Goal: Contribute content: Contribute content

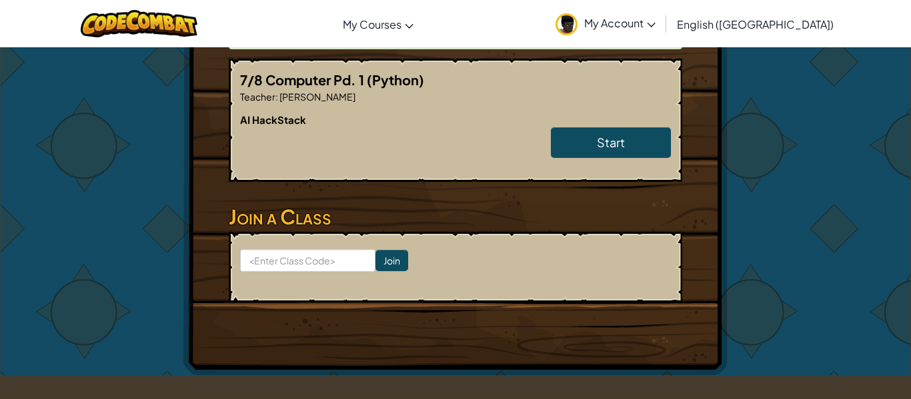
scroll to position [303, 0]
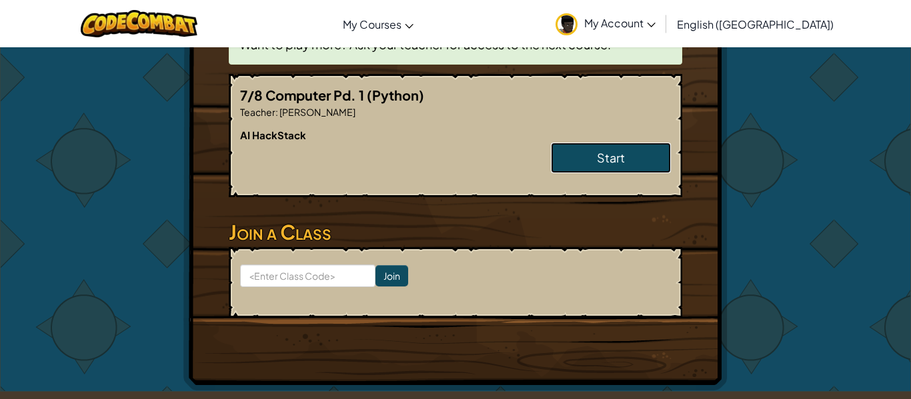
drag, startPoint x: 617, startPoint y: 135, endPoint x: 610, endPoint y: 139, distance: 7.8
click at [617, 150] on span "Start" at bounding box center [611, 157] width 28 height 15
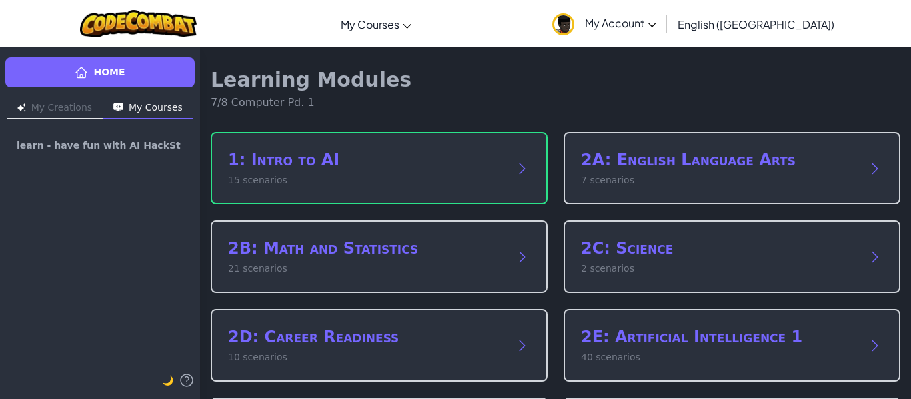
drag, startPoint x: 82, startPoint y: 113, endPoint x: 88, endPoint y: 109, distance: 7.2
click at [84, 112] on button "My Creations" at bounding box center [55, 108] width 96 height 21
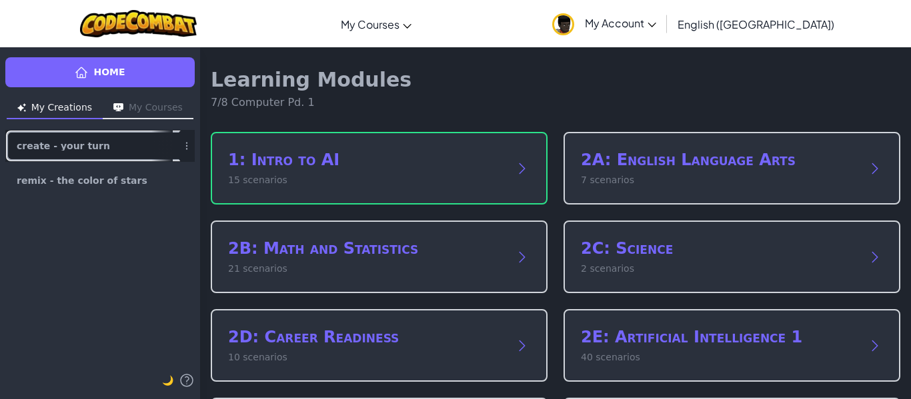
click at [130, 161] on link "create - your turn" at bounding box center [99, 146] width 189 height 32
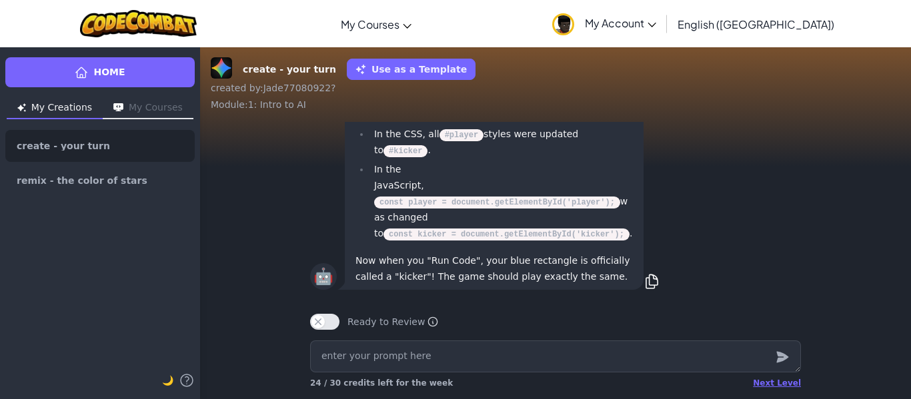
scroll to position [-2, 0]
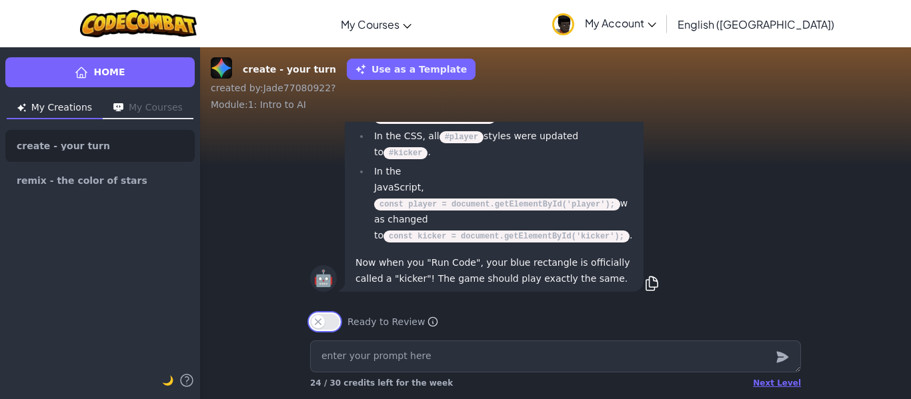
click at [316, 320] on button "Ready to Review" at bounding box center [324, 322] width 29 height 16
click at [317, 319] on button "Ready to Review" at bounding box center [324, 322] width 29 height 16
click at [366, 356] on textarea at bounding box center [555, 357] width 491 height 32
type textarea "x"
type textarea "m"
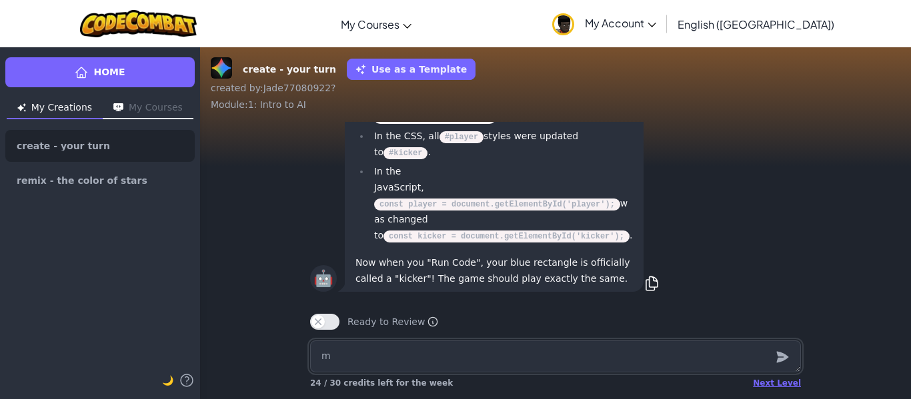
type textarea "x"
type textarea "ma"
type textarea "x"
type textarea "mak"
type textarea "x"
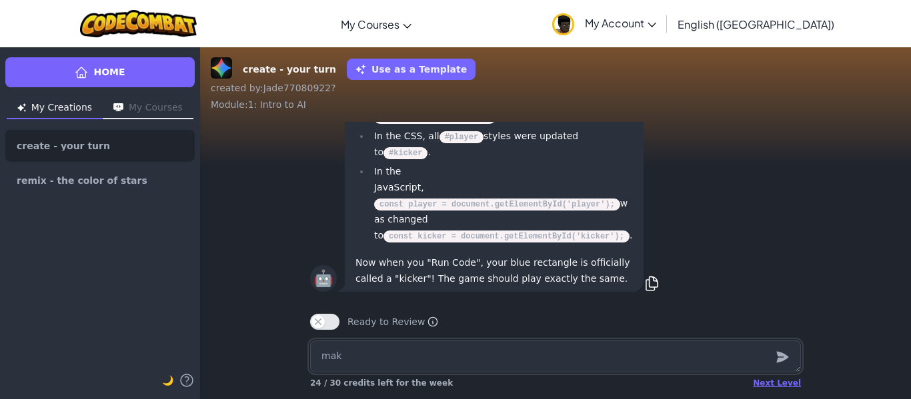
type textarea "make"
type textarea "x"
type textarea "make"
type textarea "x"
type textarea "make a"
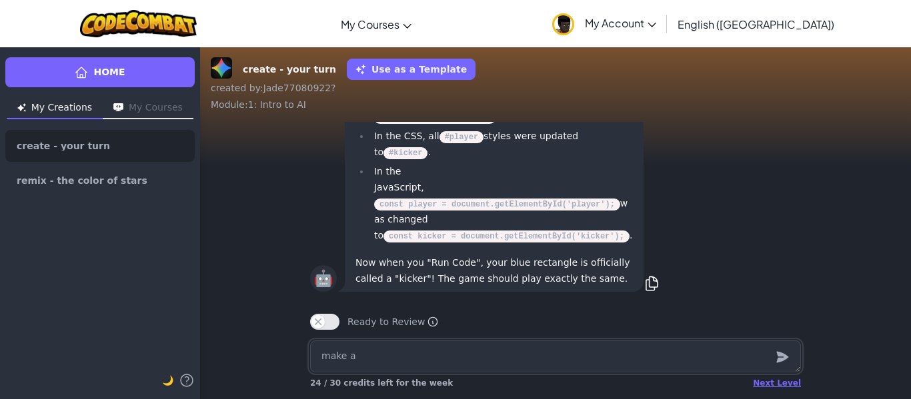
type textarea "x"
type textarea "make a"
type textarea "x"
type textarea "make a s"
type textarea "x"
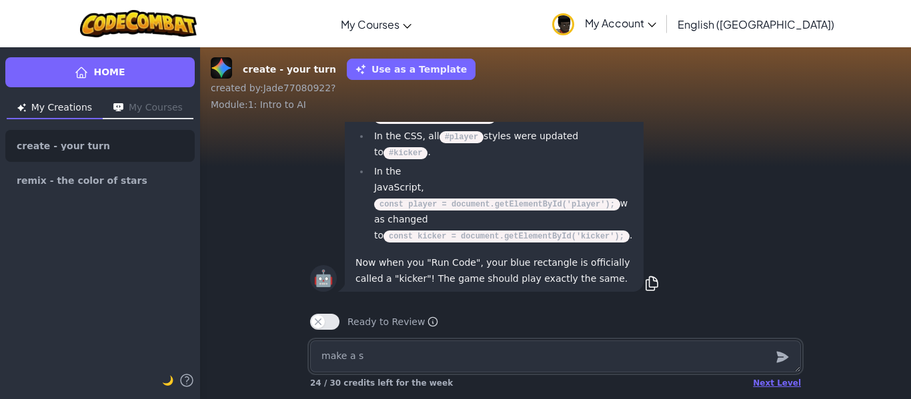
type textarea "make a"
type textarea "x"
type textarea "make a"
type textarea "x"
type textarea "make a"
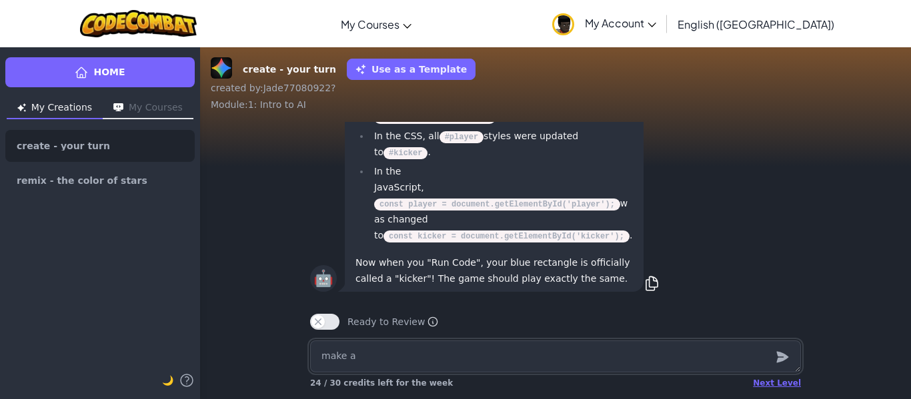
type textarea "x"
type textarea "make a c"
type textarea "x"
type textarea "make a cu"
type textarea "x"
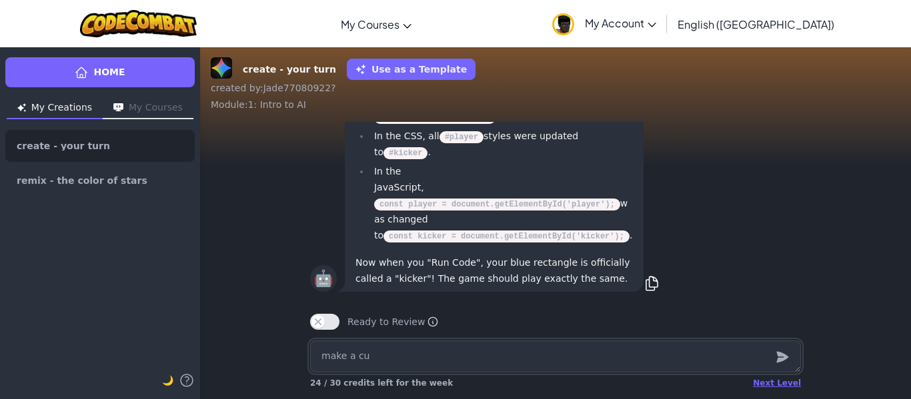
type textarea "make a cub"
type textarea "x"
type textarea "make a cube"
type textarea "x"
type textarea "make a cubes"
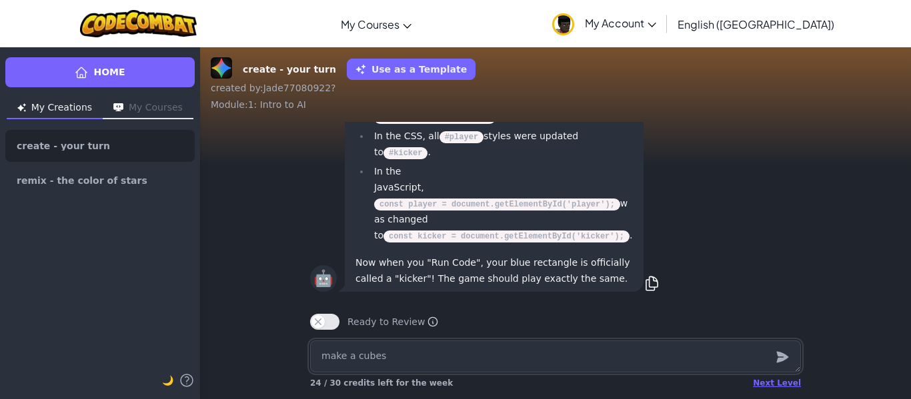
type textarea "x"
type textarea "make a cubes"
type textarea "x"
type textarea "make a cubes s"
type textarea "x"
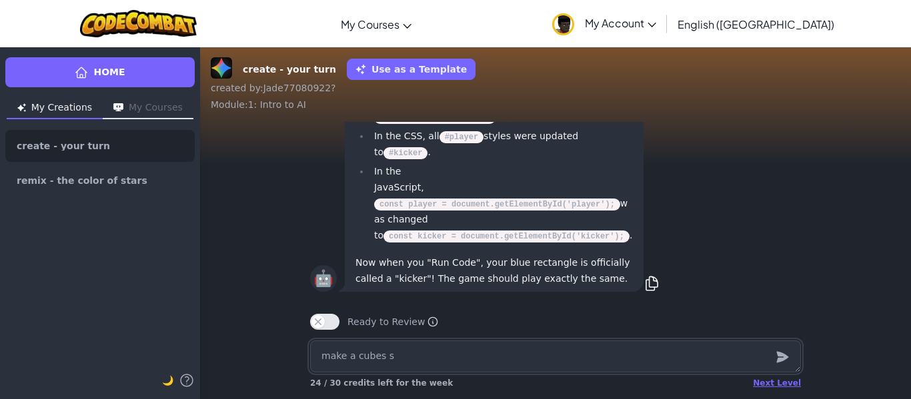
type textarea "make a cubes st"
type textarea "x"
type textarea "make a cubes sta"
type textarea "x"
type textarea "make a cubes stak"
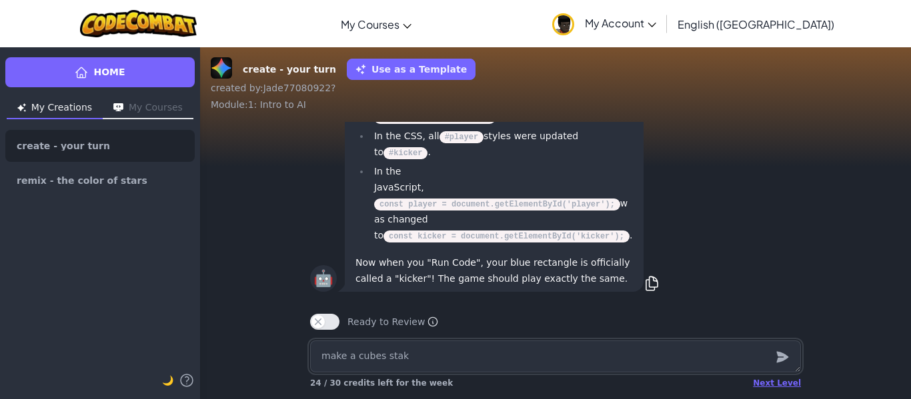
type textarea "x"
type textarea "make a cubes staki"
type textarea "x"
type textarea "make a cubes stakin"
type textarea "x"
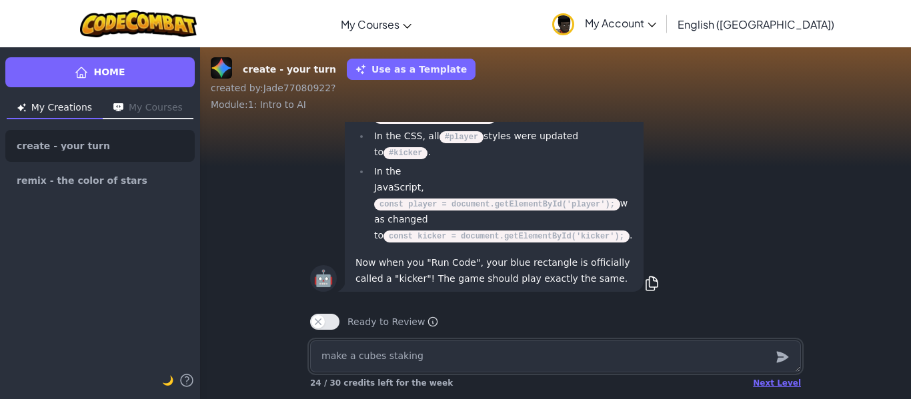
type textarea "make a cubes staking"
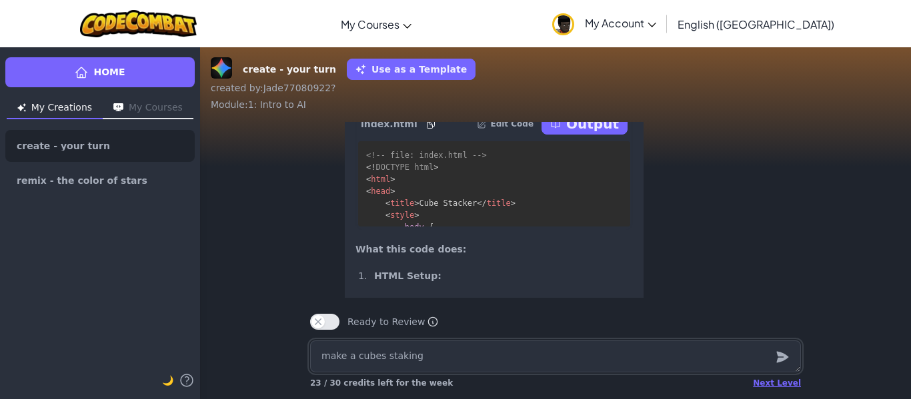
scroll to position [-1179, 0]
click at [561, 128] on icon at bounding box center [555, 122] width 11 height 11
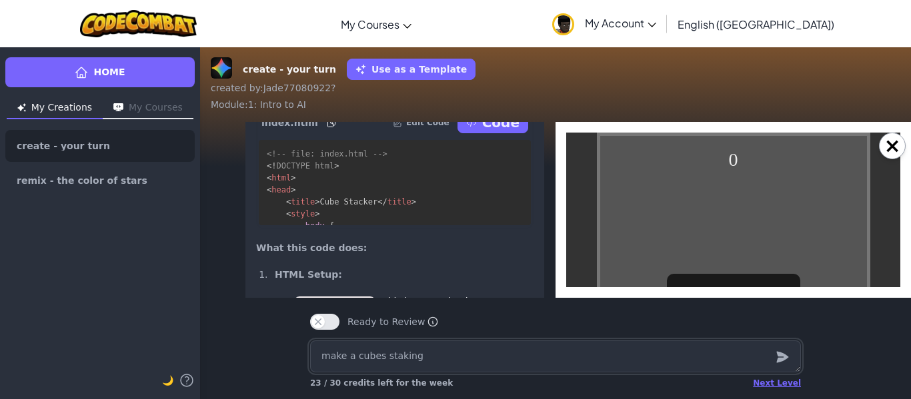
scroll to position [0, 0]
click at [737, 213] on div "0 Click or Press Spacebar to Start! Game Over! Score: 0 Click to Restart!" at bounding box center [733, 303] width 273 height 340
click at [745, 274] on div "Click or Press Spacebar to Start!" at bounding box center [733, 302] width 133 height 57
click at [681, 221] on div "0 Click or Press Spacebar to Start! Game Over! Score: 0 Click to Restart!" at bounding box center [733, 303] width 273 height 340
drag, startPoint x: 759, startPoint y: 205, endPoint x: 753, endPoint y: 212, distance: 9.9
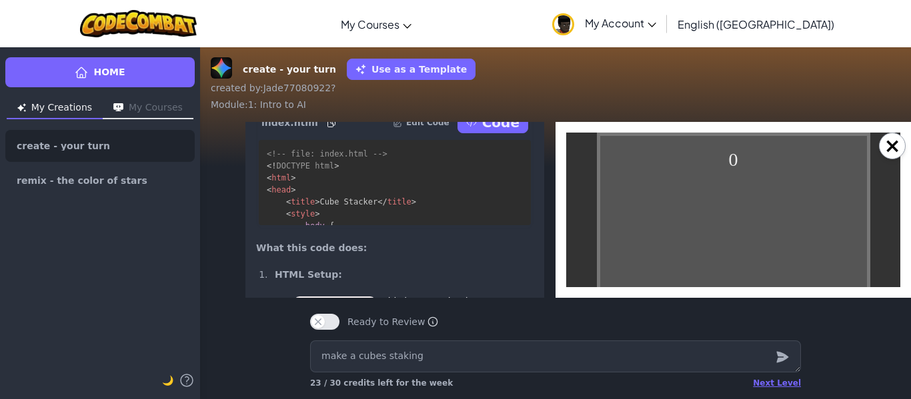
click at [759, 205] on div "0 Click or Press Spacebar to Start! Game Over! Score: 0 Click to Restart!" at bounding box center [733, 303] width 273 height 340
drag, startPoint x: 753, startPoint y: 212, endPoint x: 725, endPoint y: 239, distance: 38.7
click at [737, 224] on div "0 Click or Press Spacebar to Start! Game Over! Score: 0 Click to Restart!" at bounding box center [733, 303] width 273 height 340
click at [707, 257] on div "0 Click or Press Spacebar to Start! Game Over! Score: 0 Click to Restart!" at bounding box center [733, 303] width 273 height 340
click at [709, 255] on div "0 Click or Press Spacebar to Start! Game Over! Score: 0 Click to Restart!" at bounding box center [733, 303] width 273 height 340
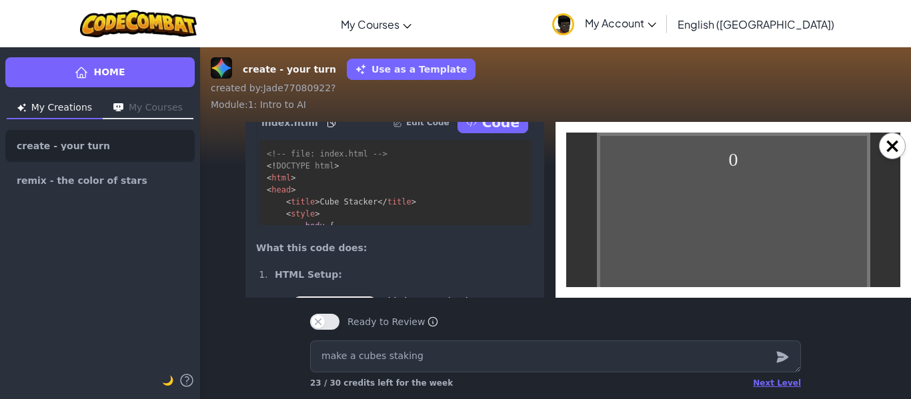
drag, startPoint x: 713, startPoint y: 253, endPoint x: 765, endPoint y: 274, distance: 56.0
click at [766, 273] on div "0 Click or Press Spacebar to Start! Game Over! Score: 0 Click to Restart!" at bounding box center [733, 303] width 273 height 340
drag, startPoint x: 759, startPoint y: 279, endPoint x: 717, endPoint y: 282, distance: 41.4
click at [733, 282] on div "0 Click or Press Spacebar to Start! Game Over! Score: 0 Click to Restart!" at bounding box center [733, 303] width 273 height 340
drag, startPoint x: 717, startPoint y: 282, endPoint x: 699, endPoint y: 279, distance: 17.7
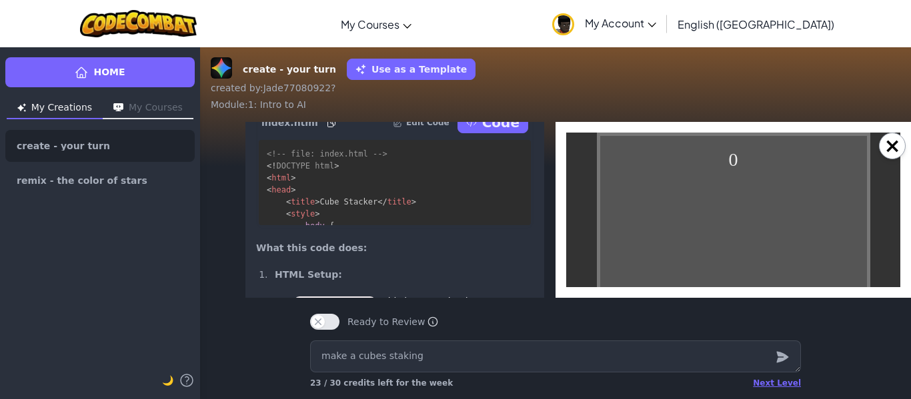
click at [716, 282] on div "0 Click or Press Spacebar to Start! Game Over! Score: 0 Click to Restart!" at bounding box center [733, 303] width 273 height 340
drag, startPoint x: 683, startPoint y: 280, endPoint x: 613, endPoint y: 271, distance: 71.3
click at [639, 277] on div "0 Click or Press Spacebar to Start! Game Over! Score: 0 Click to Restart!" at bounding box center [733, 303] width 273 height 340
drag, startPoint x: 592, startPoint y: 268, endPoint x: 699, endPoint y: 251, distance: 108.1
click at [600, 262] on body "0 Click or Press Spacebar to Start! Game Over! Score: 0 Click to Restart!" at bounding box center [733, 303] width 334 height 340
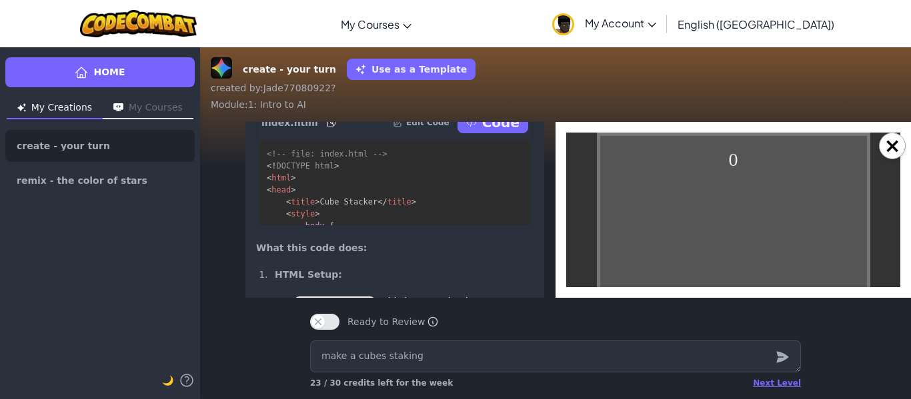
click at [711, 247] on div "0 Click or Press Spacebar to Start! Game Over! Score: 0 Click to Restart!" at bounding box center [733, 303] width 273 height 340
drag, startPoint x: 739, startPoint y: 240, endPoint x: 801, endPoint y: 231, distance: 62.1
click at [770, 236] on div "0 Click or Press Spacebar to Start! Game Over! Score: 0 Click to Restart!" at bounding box center [733, 303] width 273 height 340
drag, startPoint x: 801, startPoint y: 231, endPoint x: 787, endPoint y: 237, distance: 16.1
click at [789, 236] on div "0 Click or Press Spacebar to Start! Game Over! Score: 0 Click to Restart!" at bounding box center [733, 303] width 273 height 340
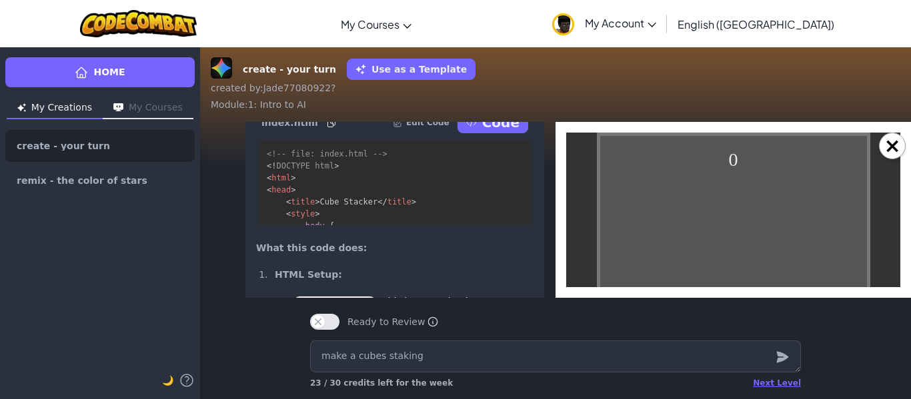
drag, startPoint x: 787, startPoint y: 237, endPoint x: 777, endPoint y: 229, distance: 12.8
click at [785, 238] on div "0 Click or Press Spacebar to Start! Game Over! Score: 0 Click to Restart!" at bounding box center [733, 303] width 273 height 340
drag, startPoint x: 777, startPoint y: 229, endPoint x: 747, endPoint y: 232, distance: 30.1
click at [767, 232] on div "0 Click or Press Spacebar to Start! Game Over! Score: 0 Click to Restart!" at bounding box center [733, 303] width 273 height 340
click at [740, 217] on div "0 Click or Press Spacebar to Start! Game Over! Score: 0 Click to Restart!" at bounding box center [733, 303] width 273 height 340
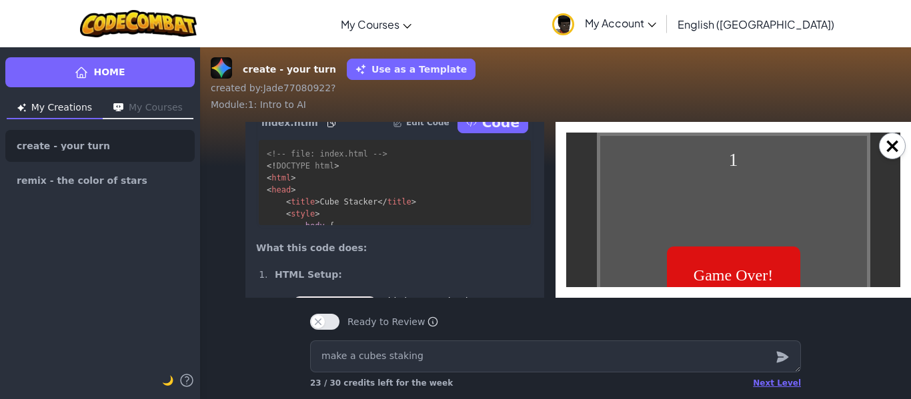
drag, startPoint x: 711, startPoint y: 297, endPoint x: 719, endPoint y: 287, distance: 12.4
click at [714, 295] on div "create - your turn Use as a Template created by : Jade77080922? Module : 1: Int…" at bounding box center [555, 223] width 711 height 353
click at [726, 275] on div "Game Over! Score: 1 Click to Restart!" at bounding box center [733, 303] width 133 height 112
click at [731, 253] on div "Game Over! Score: 2 Click to Restart!" at bounding box center [733, 303] width 133 height 112
click at [739, 255] on div "Game Over! Score: 1 Click to Restart!" at bounding box center [733, 303] width 133 height 112
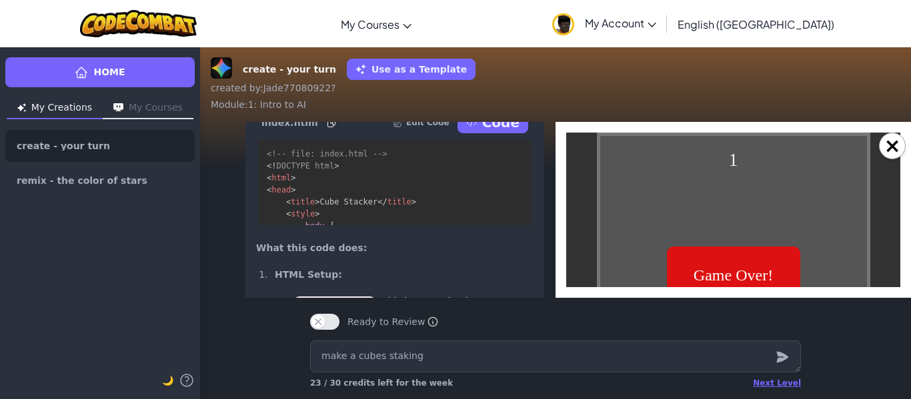
click at [739, 255] on div "Game Over! Score: 1 Click to Restart!" at bounding box center [733, 303] width 133 height 112
click at [739, 255] on div "Game Over! Score: 2 Click to Restart!" at bounding box center [733, 303] width 133 height 112
click at [739, 255] on div "Game Over! Score: 1 Click to Restart!" at bounding box center [733, 303] width 133 height 112
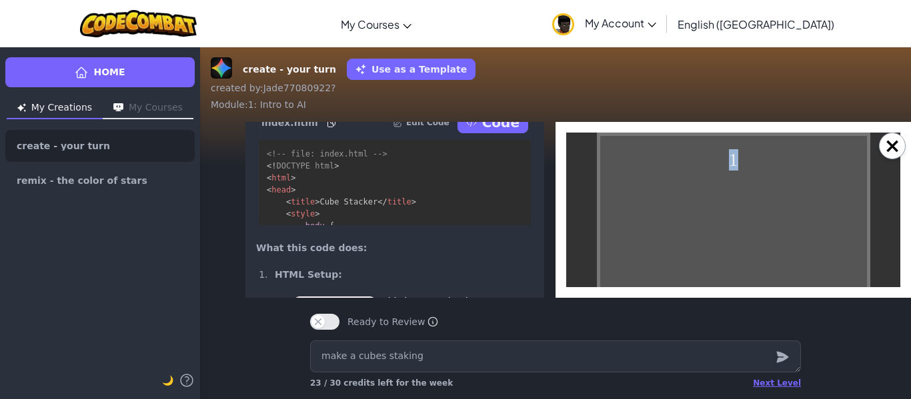
click at [739, 255] on div "1 Click or Press Spacebar to Start! Game Over! Score: 1 Click to Restart!" at bounding box center [733, 303] width 273 height 340
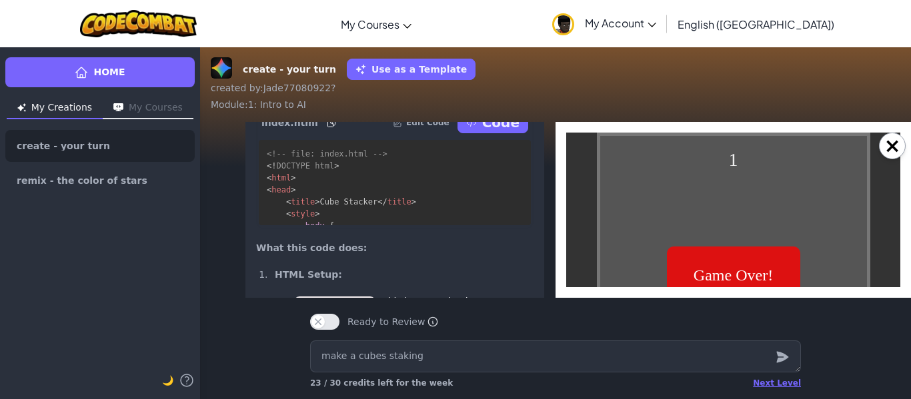
click at [739, 255] on div "Game Over! Score: 1 Click to Restart!" at bounding box center [733, 303] width 133 height 112
click at [739, 255] on div "Game Over! Score: 2 Click to Restart!" at bounding box center [733, 303] width 133 height 112
click at [739, 255] on div "Game Over! Score: 1 Click to Restart!" at bounding box center [733, 303] width 133 height 112
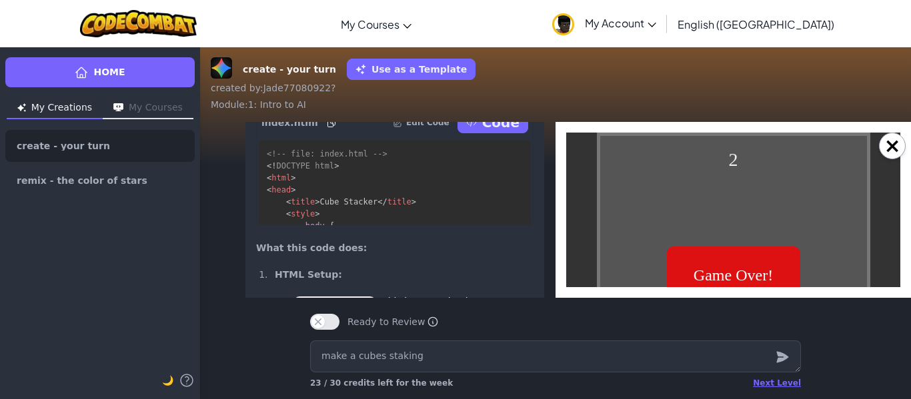
click at [739, 255] on div "Game Over! Score: 2 Click to Restart!" at bounding box center [733, 303] width 133 height 112
click at [739, 255] on div "Game Over! Score: 1 Click to Restart!" at bounding box center [733, 303] width 133 height 112
click at [731, 267] on div "Game Over! Score: 2 Click to Restart!" at bounding box center [733, 303] width 133 height 112
drag, startPoint x: 729, startPoint y: 263, endPoint x: 703, endPoint y: 269, distance: 26.2
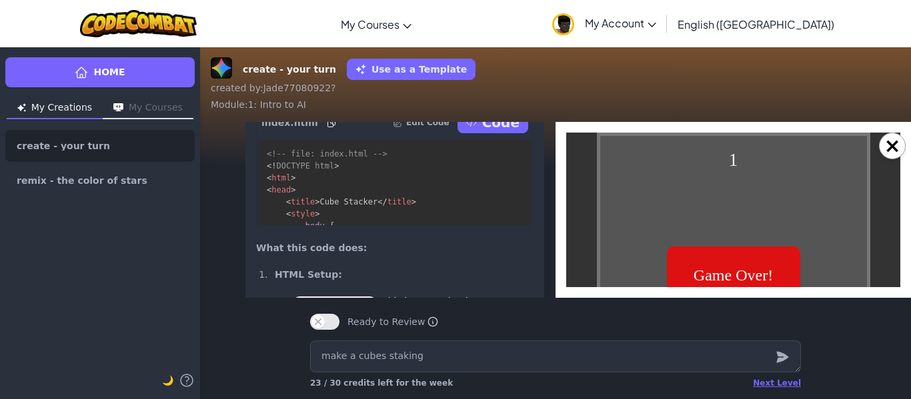
click at [703, 269] on div "Game Over! Score: 1 Click to Restart!" at bounding box center [733, 303] width 133 height 112
click at [886, 151] on button "×" at bounding box center [892, 146] width 27 height 27
type textarea "x"
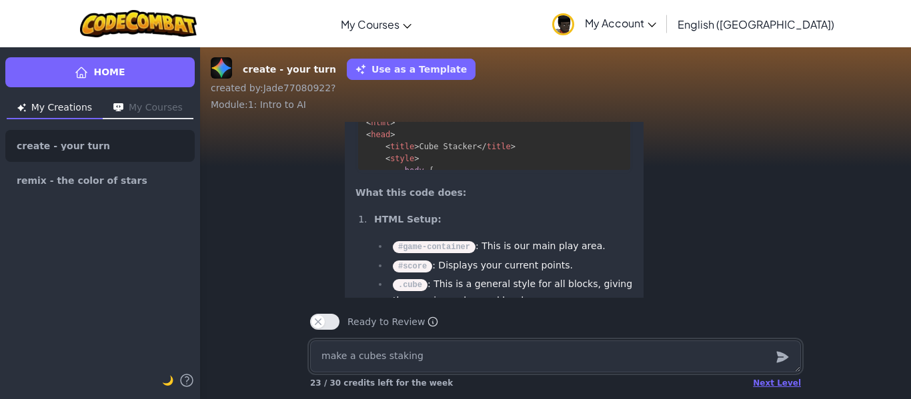
scroll to position [-1056, 0]
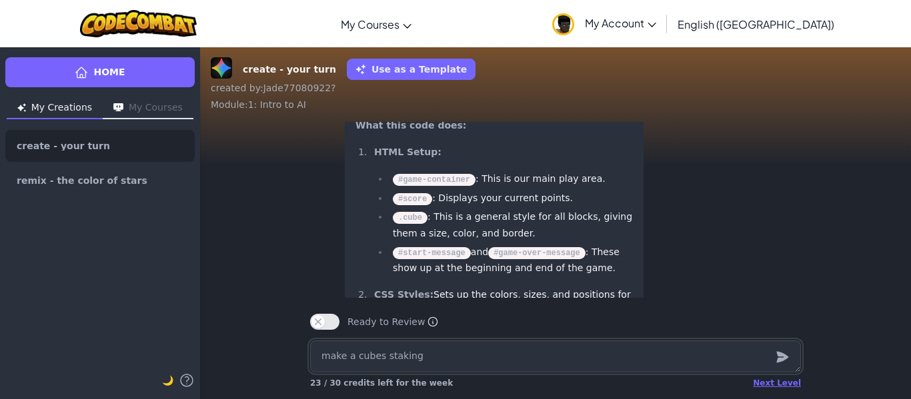
click at [542, 368] on textarea "make a cubes staking" at bounding box center [555, 357] width 491 height 32
type textarea "x"
type textarea "s"
type textarea "x"
type textarea "sh"
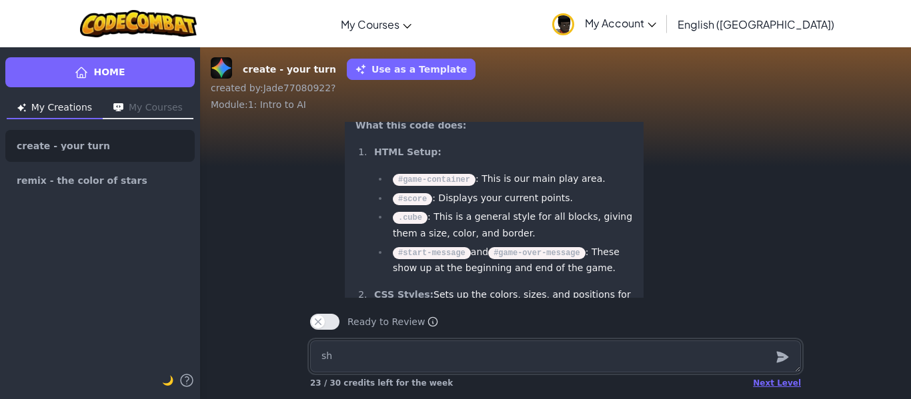
type textarea "x"
type textarea "sho"
type textarea "x"
type textarea "show"
type textarea "x"
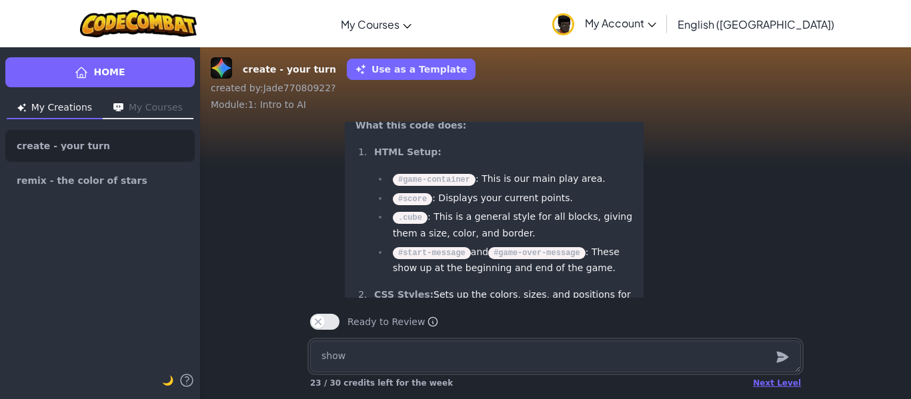
type textarea "show"
type textarea "x"
type textarea "show m"
type textarea "x"
type textarea "show me"
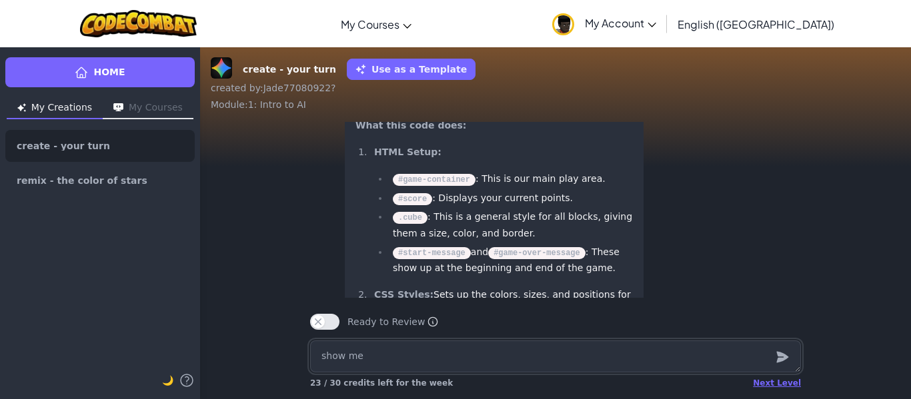
type textarea "x"
type textarea "show me"
type textarea "x"
type textarea "show me c"
type textarea "x"
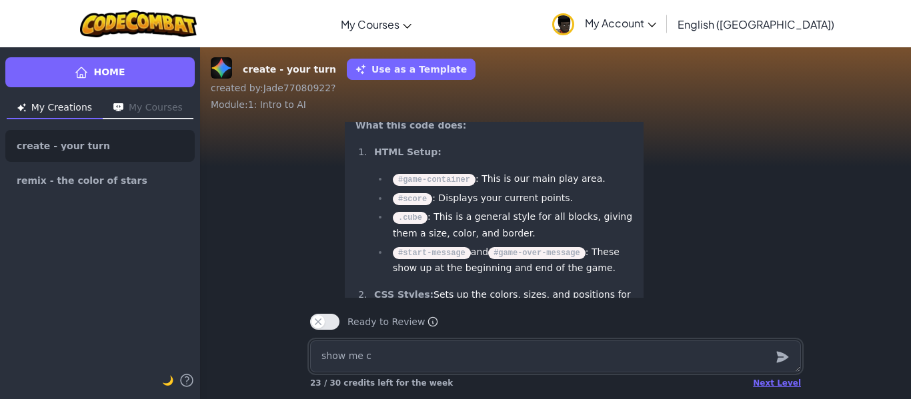
type textarea "show me cu"
type textarea "x"
type textarea "show me cub"
type textarea "x"
type textarea "show me cube"
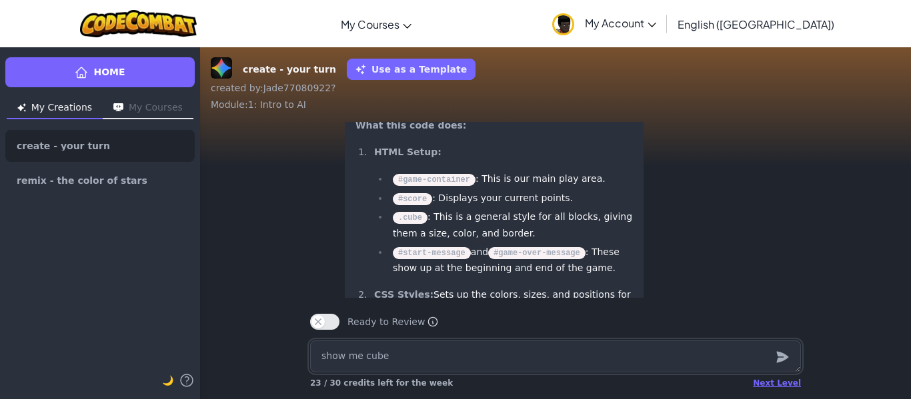
type textarea "x"
type textarea "show me cubes"
type textarea "x"
type textarea "show me cubes"
type textarea "x"
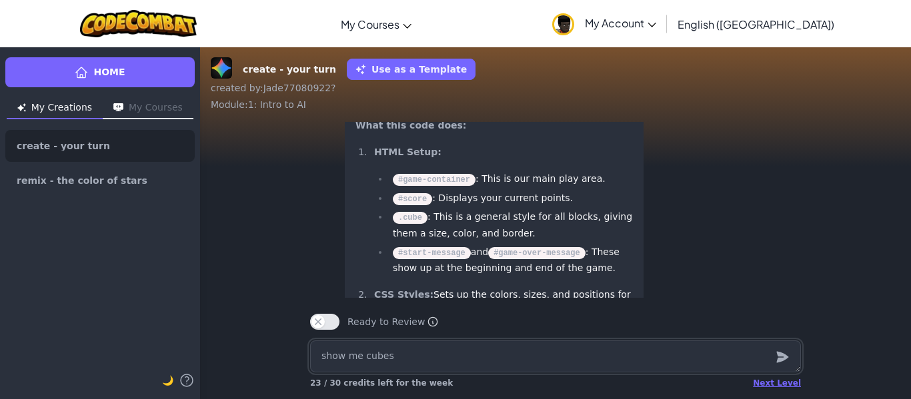
type textarea "show me cubes w"
type textarea "x"
type textarea "show me cubes wh"
type textarea "x"
type textarea "show me cubes whe"
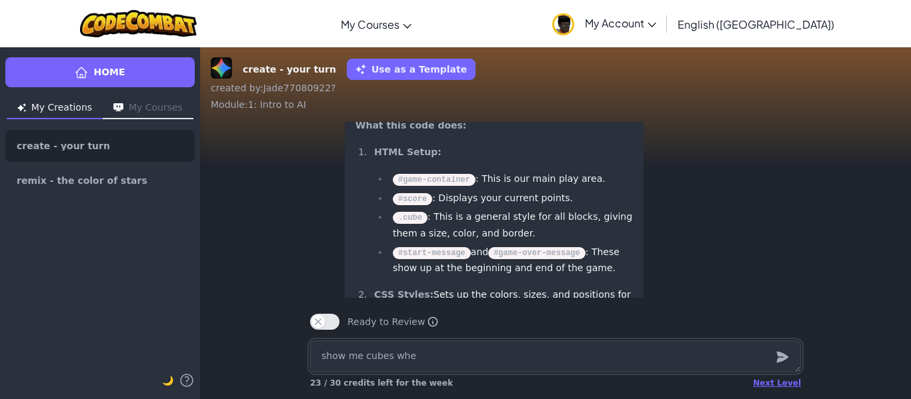
type textarea "x"
type textarea "show me cubes"
type textarea "x"
type textarea "show me cubes when"
type textarea "x"
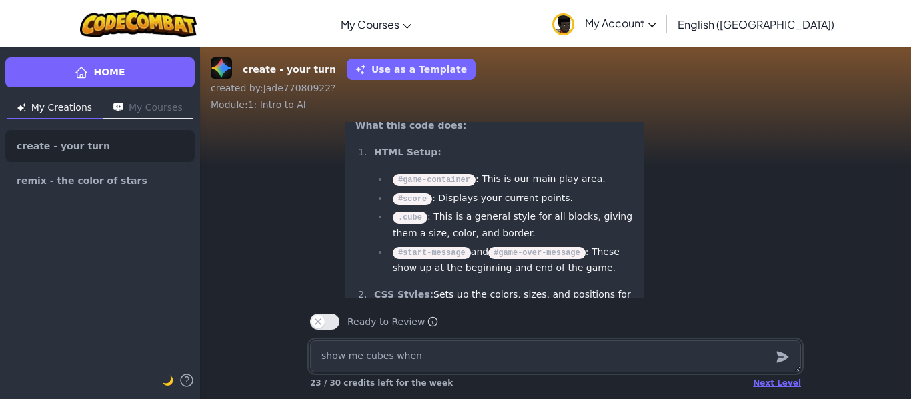
type textarea "show me cubes when"
type textarea "x"
type textarea "show me cubes whe"
type textarea "x"
type textarea "show me cubes when"
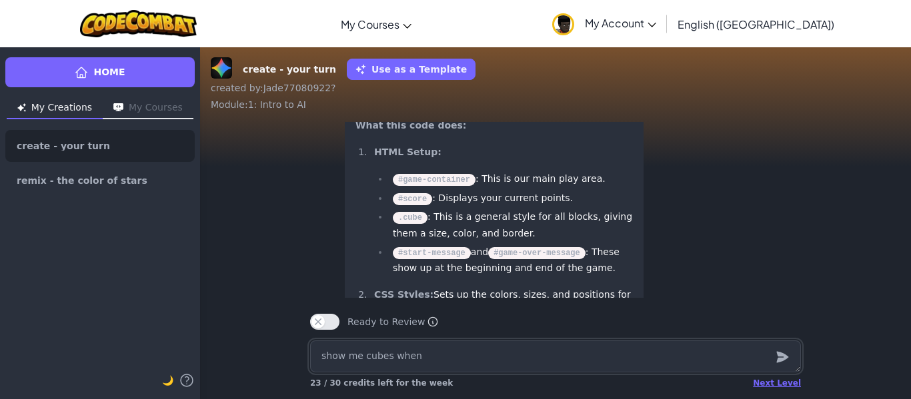
type textarea "x"
type textarea "show me cubes when"
type textarea "x"
type textarea "show me cubes when"
type textarea "x"
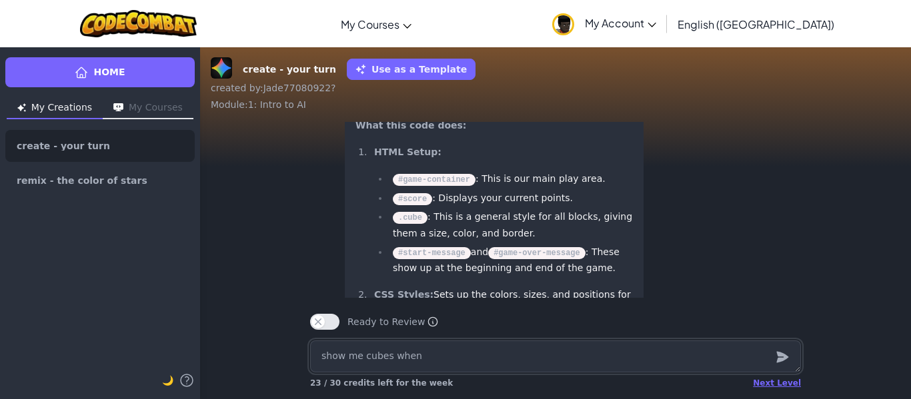
type textarea "show me cubes when I"
type textarea "x"
type textarea "show me cubes when I s"
type textarea "x"
type textarea "show me cubes when I st"
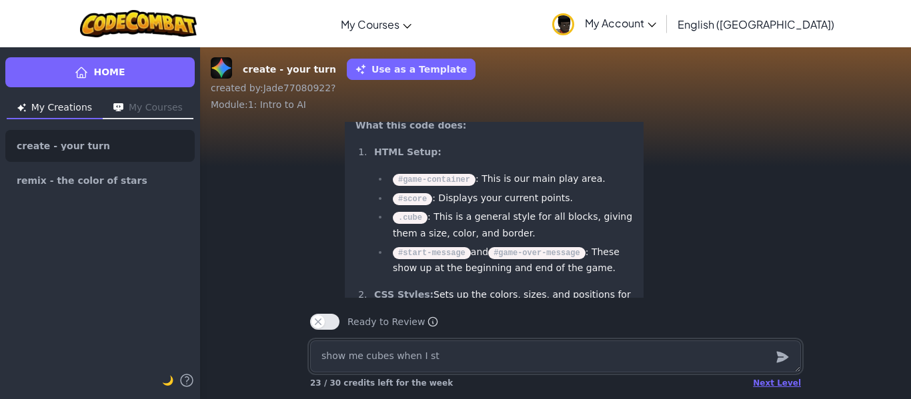
type textarea "x"
type textarea "show me cubes when I sta"
type textarea "x"
type textarea "show me cubes when I stac"
type textarea "x"
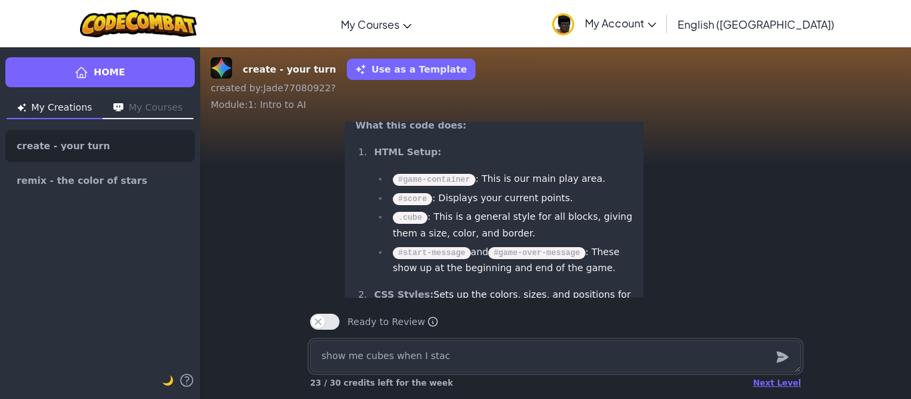
type textarea "show me cubes when I stack"
type textarea "x"
type textarea "show me cubes when I stack"
type textarea "x"
type textarea "show me cubes when I stack t"
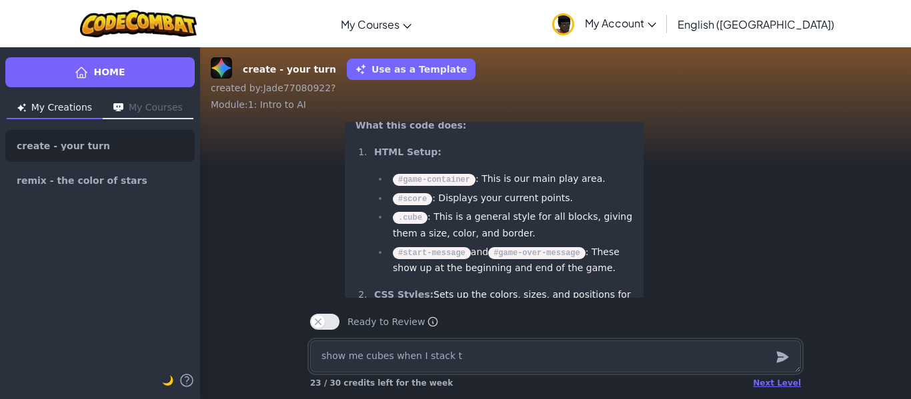
type textarea "x"
type textarea "show me cubes when I stack th"
type textarea "x"
type textarea "show me cubes when I stack the"
type textarea "x"
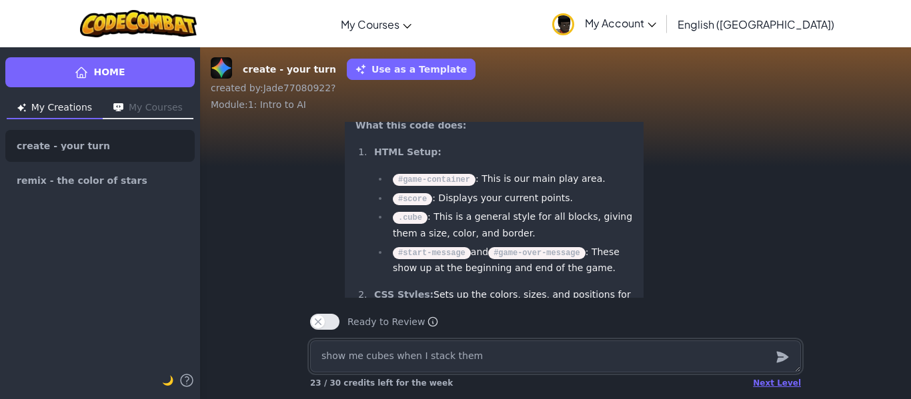
type textarea "show me cubes when I stack them"
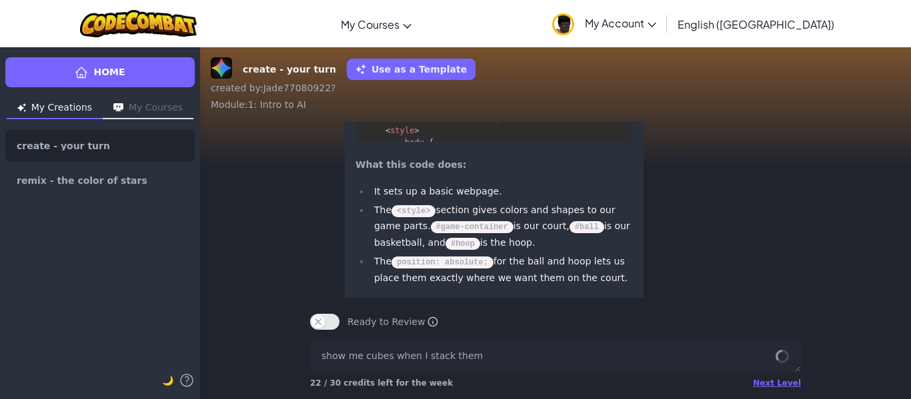
scroll to position [1035, 0]
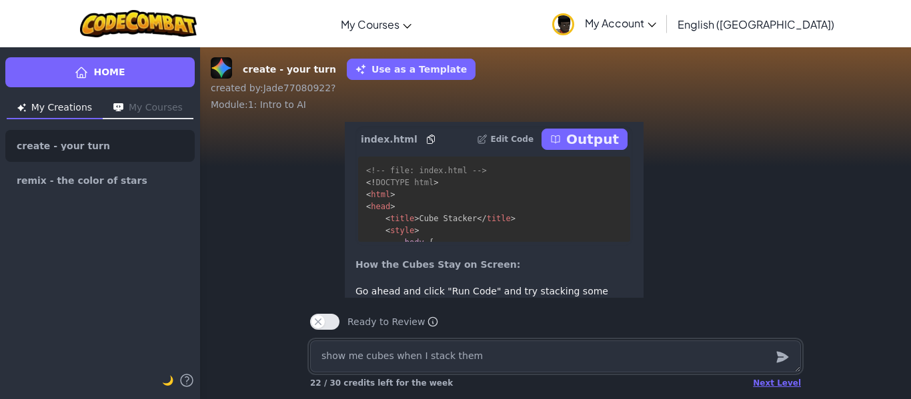
scroll to position [-755, 0]
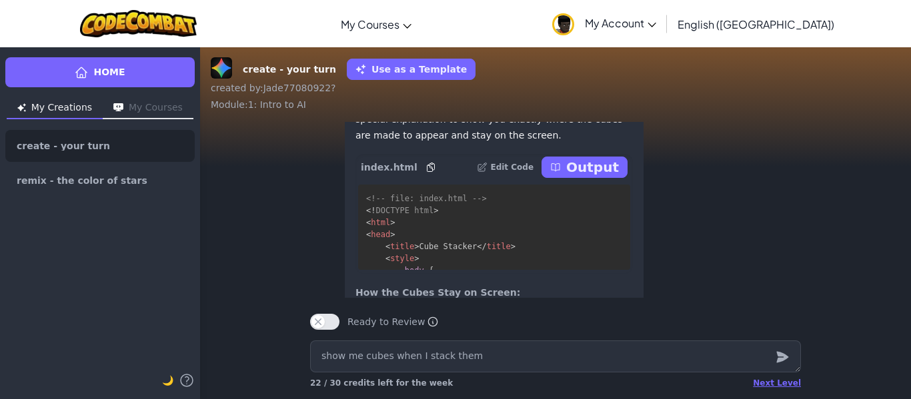
click at [596, 177] on p "Output" at bounding box center [592, 167] width 53 height 19
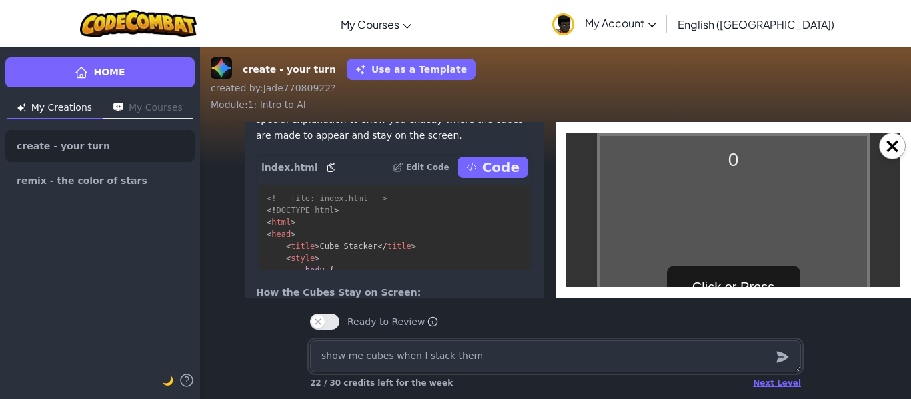
scroll to position [0, 0]
click at [720, 275] on div "Click or Press Spacebar to Start!" at bounding box center [733, 303] width 133 height 73
click at [720, 275] on div "0 Click or Press Spacebar to Start! Game Over! Score: 0 Click to Restart!" at bounding box center [733, 303] width 273 height 340
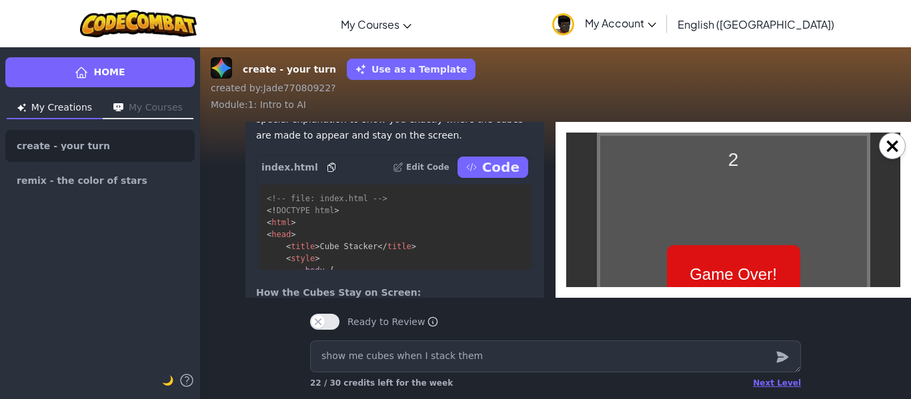
click at [720, 275] on div "Game Over! Score: 2 Click to Restart!" at bounding box center [733, 302] width 133 height 115
click at [720, 275] on div "Game Over! Score: 1 Click to Restart!" at bounding box center [733, 302] width 133 height 115
click at [720, 275] on div "Game Over! Score: 2 Click to Restart!" at bounding box center [733, 302] width 133 height 115
click at [880, 137] on body "1 Click or Press Spacebar to Start! Game Over! Score: 1 Click to Restart!" at bounding box center [733, 303] width 334 height 340
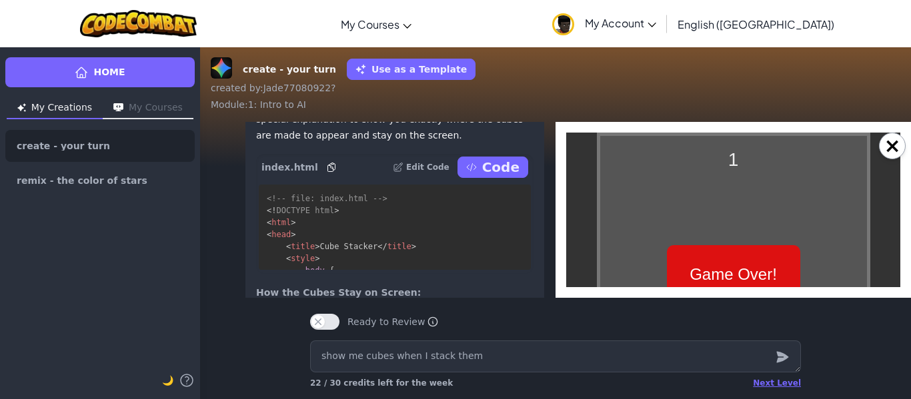
drag, startPoint x: 890, startPoint y: 141, endPoint x: 910, endPoint y: 21, distance: 121.1
click at [887, 143] on button "×" at bounding box center [892, 146] width 27 height 27
type textarea "x"
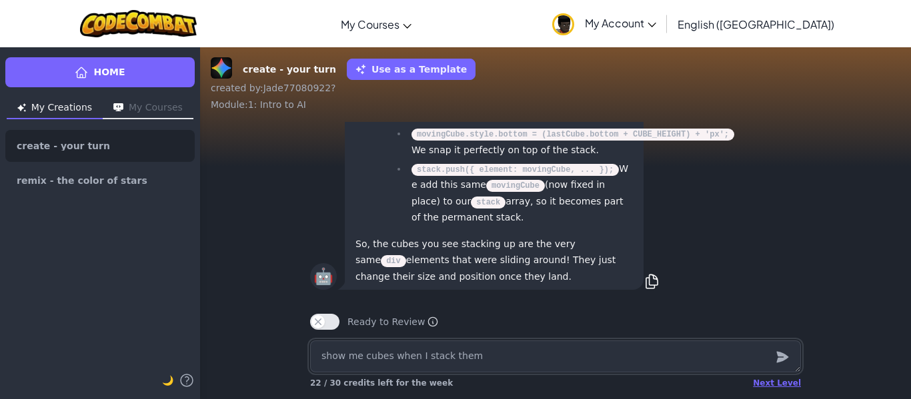
click at [351, 361] on textarea "show me cubes when I stack them" at bounding box center [555, 357] width 491 height 32
type textarea "x"
type textarea "g"
type textarea "x"
type textarea "gi"
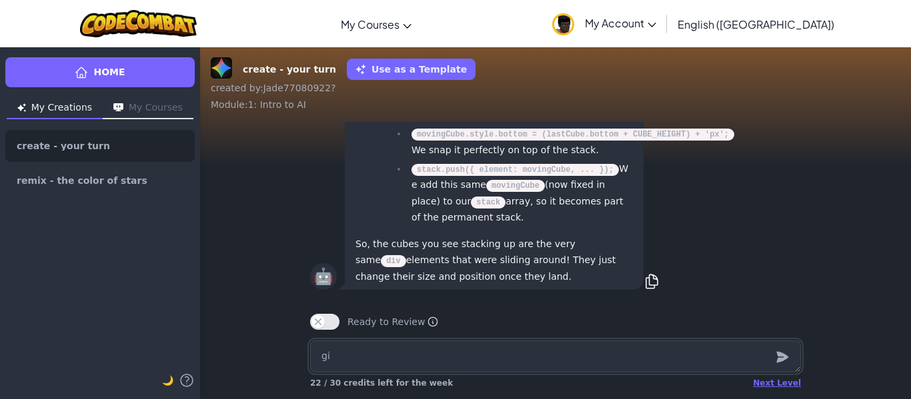
type textarea "x"
type textarea "giv"
type textarea "x"
type textarea "give"
type textarea "x"
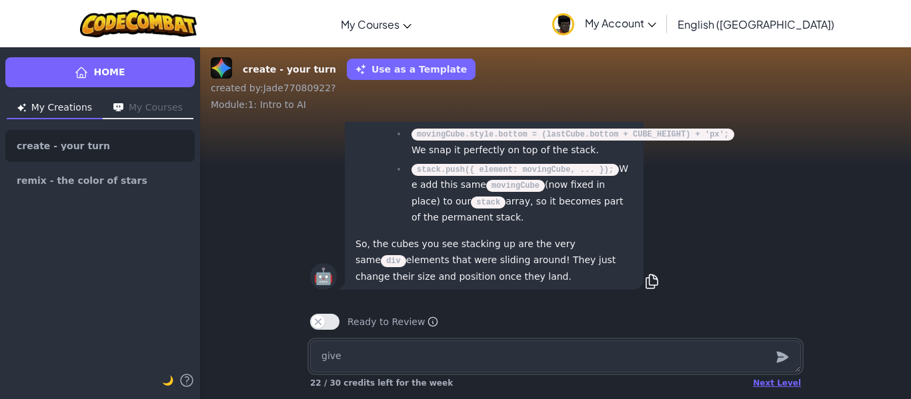
type textarea "give"
type textarea "x"
type textarea "give a"
type textarea "x"
type textarea "give a"
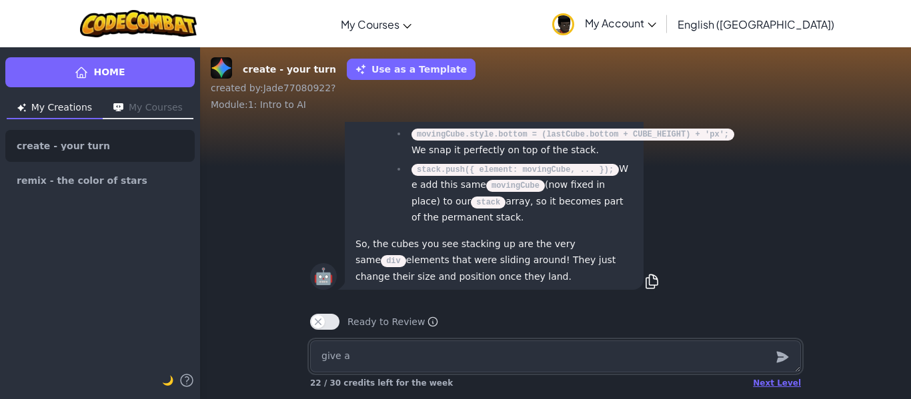
type textarea "x"
type textarea "give a s"
type textarea "x"
type textarea "give a sc"
type textarea "x"
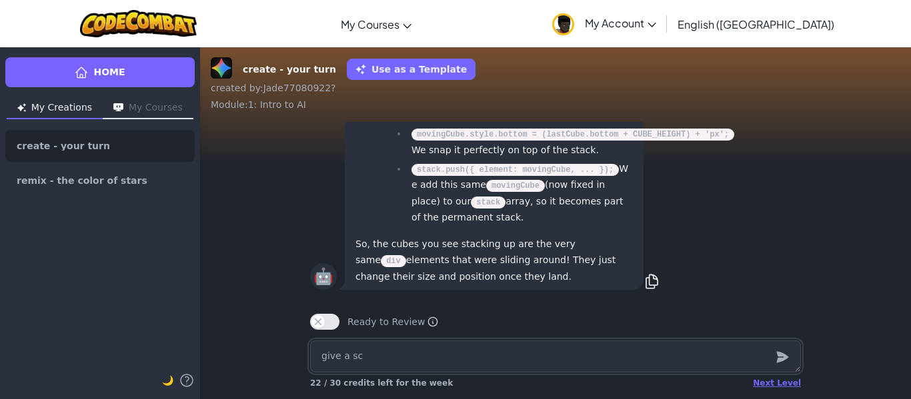
type textarea "give a sco"
type textarea "x"
type textarea "give a scor"
type textarea "x"
type textarea "give a score"
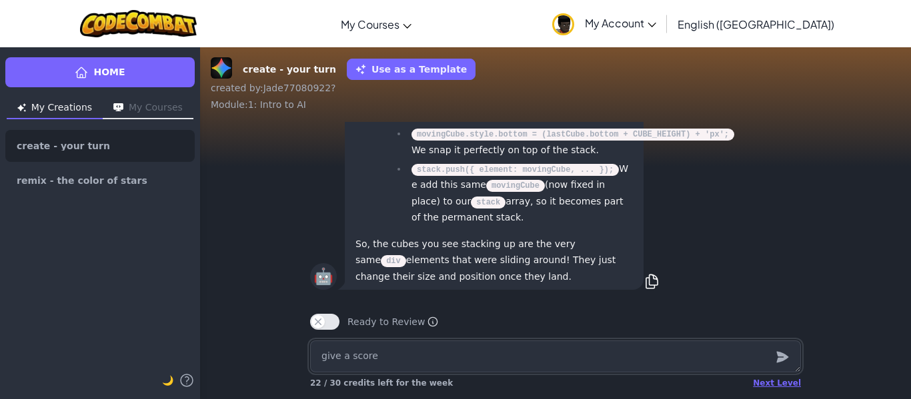
type textarea "x"
type textarea "give a score"
type textarea "x"
type textarea "give a score t"
type textarea "x"
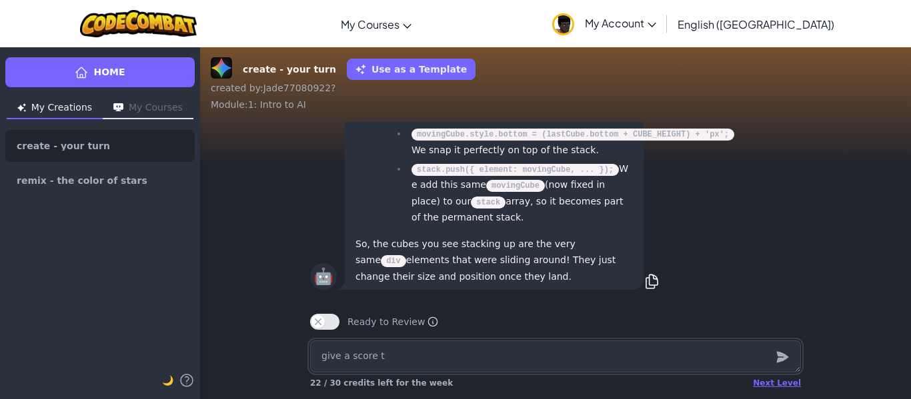
type textarea "give a score to"
type textarea "x"
type textarea "give a score to"
type textarea "x"
type textarea "give a score to"
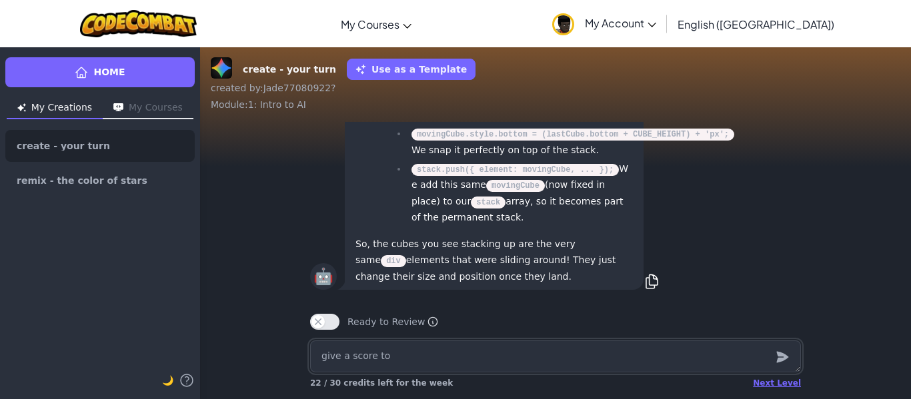
type textarea "x"
type textarea "give a score t"
type textarea "x"
type textarea "give a score"
type textarea "x"
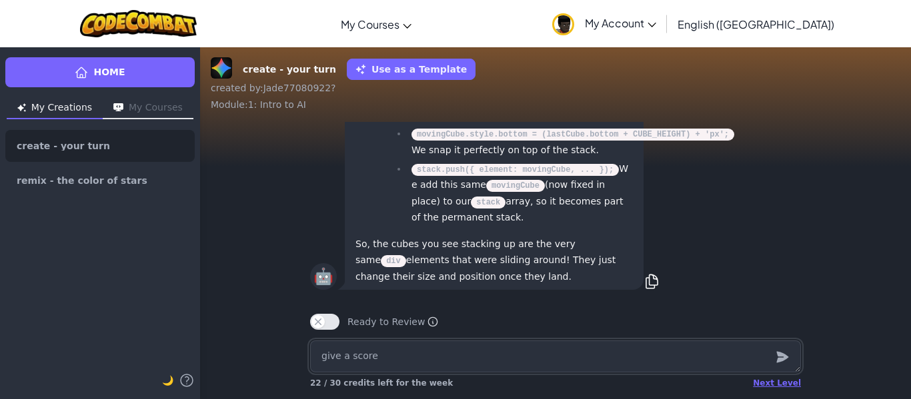
type textarea "give a score u"
type textarea "x"
type textarea "give a score up"
type textarea "x"
type textarea "give a score up t"
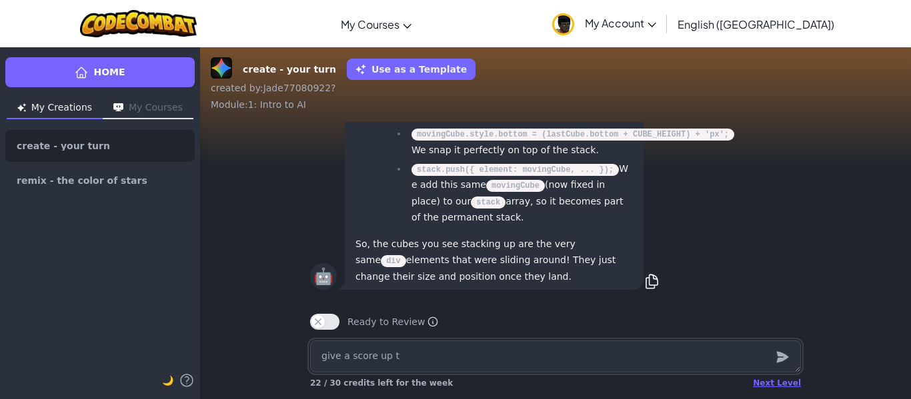
type textarea "x"
type textarea "give a score up to"
type textarea "x"
type textarea "give a score up to"
type textarea "x"
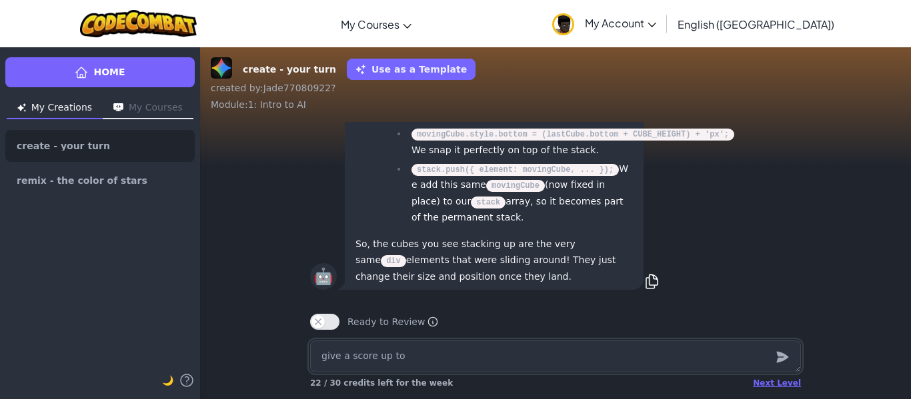
type textarea "give a score up to 3"
type textarea "x"
type textarea "give a score up to 30"
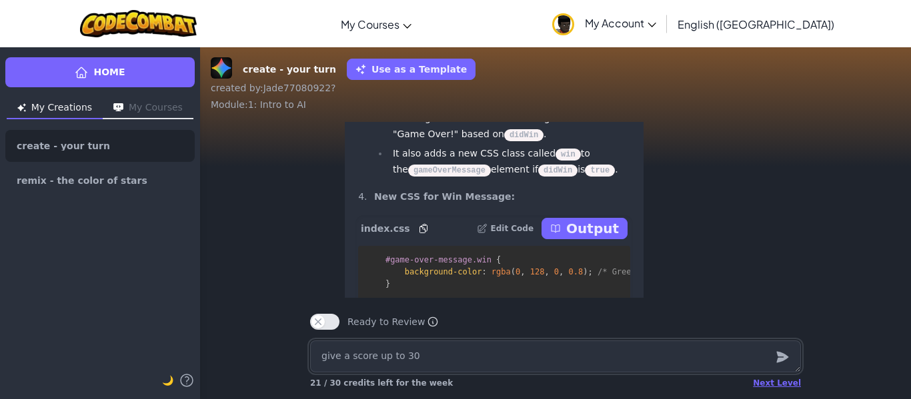
scroll to position [-160, 0]
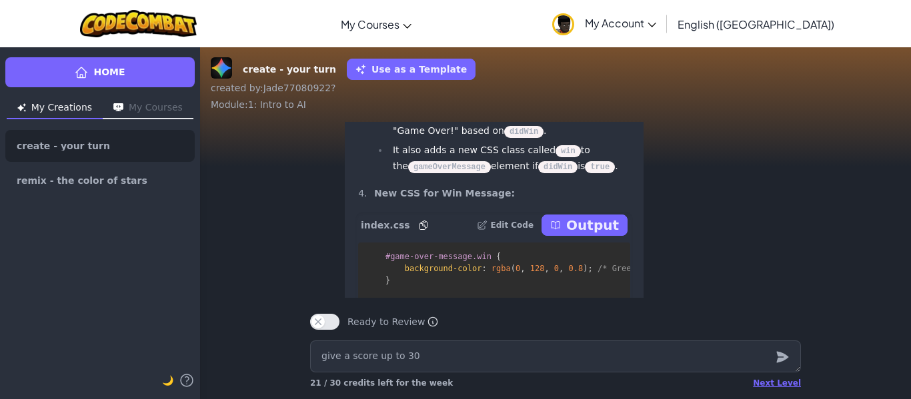
click at [613, 235] on p "Output" at bounding box center [592, 225] width 53 height 19
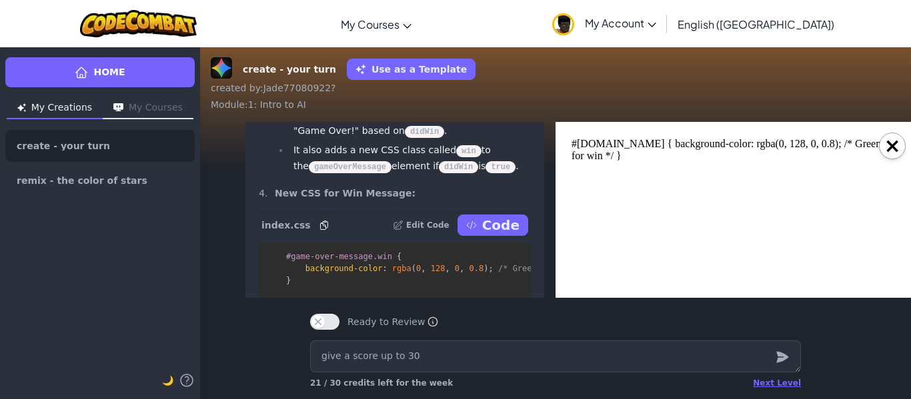
scroll to position [0, 0]
click html "#[DOMAIN_NAME] { background-color: rgba(0, 128, 0, 0.8); /* Green for win */ }"
click at [894, 144] on button "×" at bounding box center [892, 146] width 27 height 27
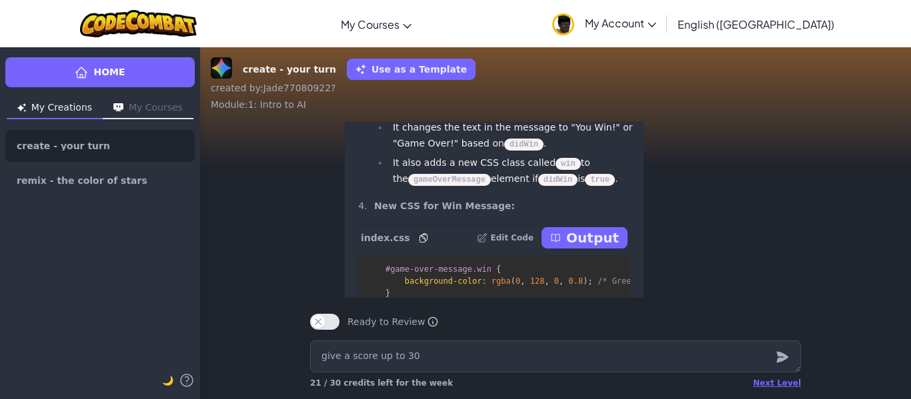
scroll to position [-165, 0]
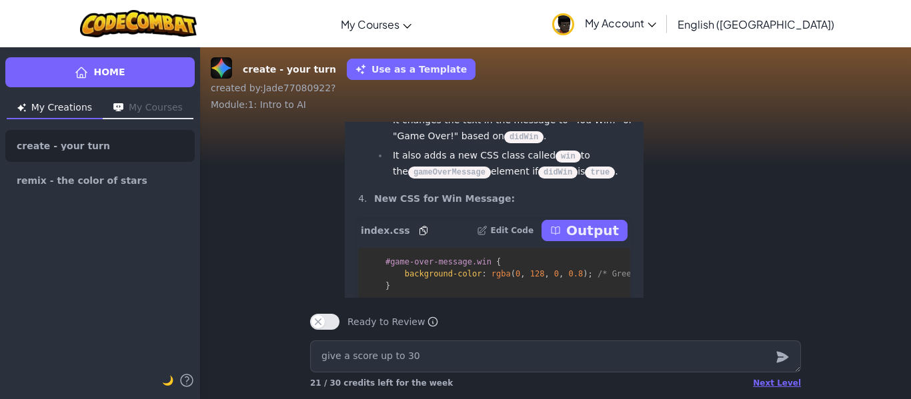
click at [613, 240] on p "Output" at bounding box center [592, 230] width 53 height 19
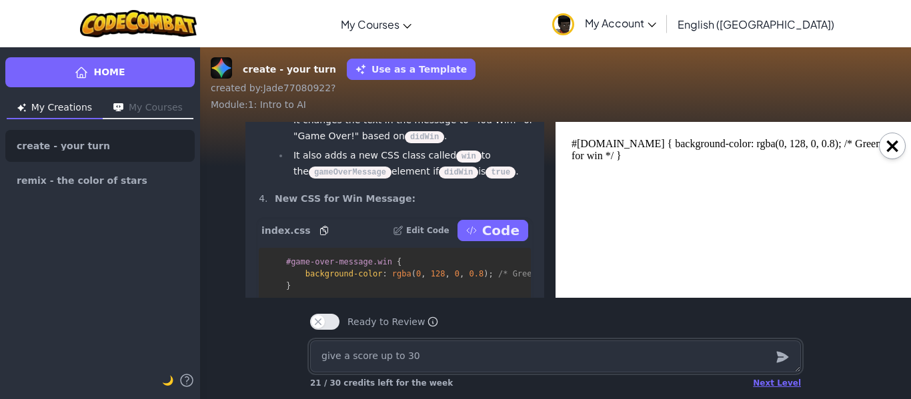
scroll to position [0, 0]
drag, startPoint x: 894, startPoint y: 146, endPoint x: 719, endPoint y: 209, distance: 186.5
click at [890, 147] on button "×" at bounding box center [892, 146] width 27 height 27
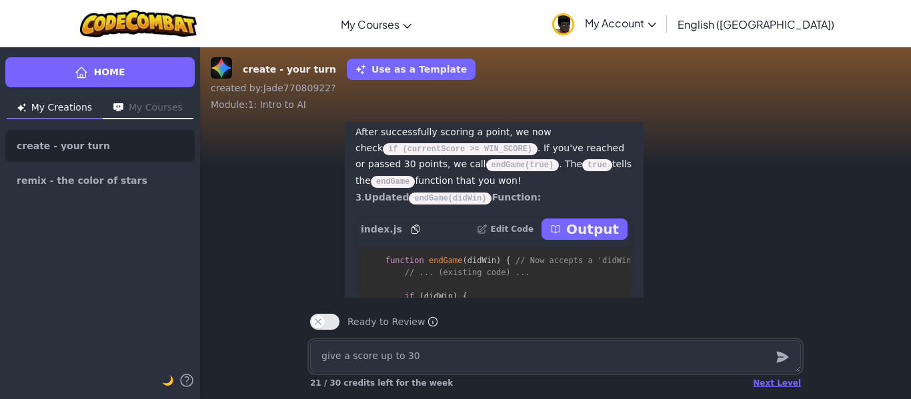
scroll to position [-451, 0]
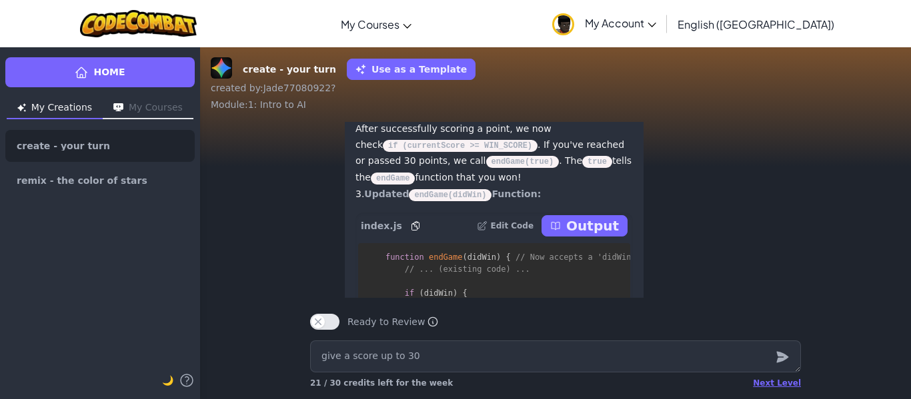
click at [613, 235] on p "Output" at bounding box center [592, 226] width 53 height 19
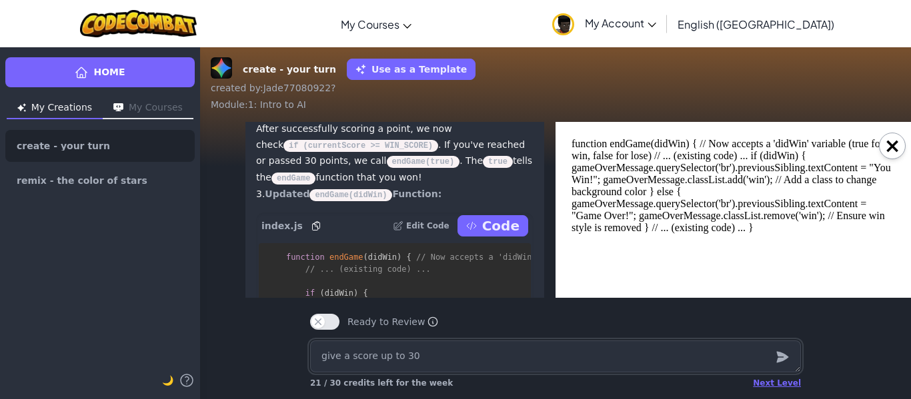
scroll to position [0, 0]
click at [890, 147] on button "×" at bounding box center [892, 146] width 27 height 27
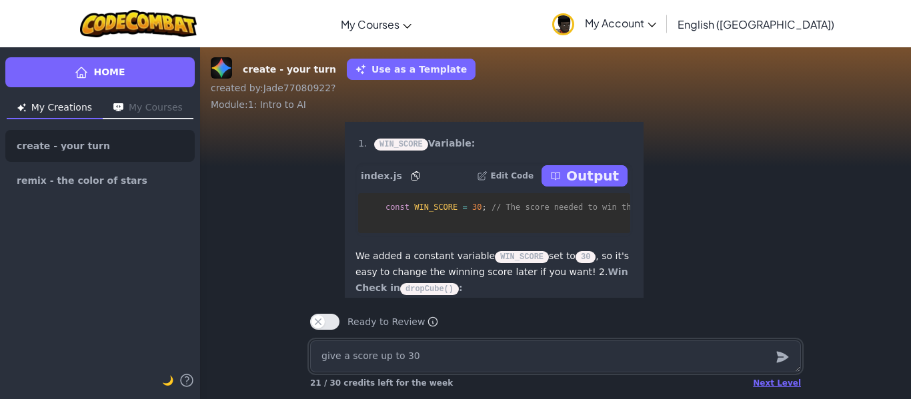
scroll to position [-767, 0]
click at [606, 185] on p "Output" at bounding box center [592, 175] width 53 height 19
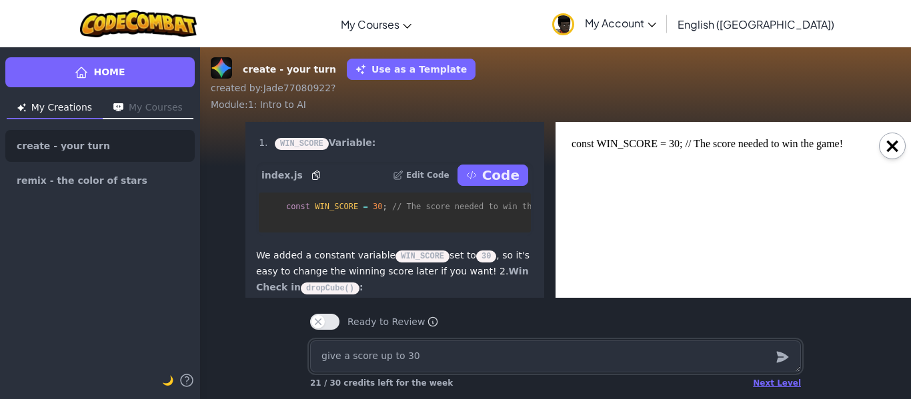
scroll to position [0, 0]
drag, startPoint x: 1172, startPoint y: 361, endPoint x: 611, endPoint y: 221, distance: 578.0
click html "const WIN_SCORE = 30; // The score needed to win the game!"
click at [900, 149] on button "×" at bounding box center [892, 146] width 27 height 27
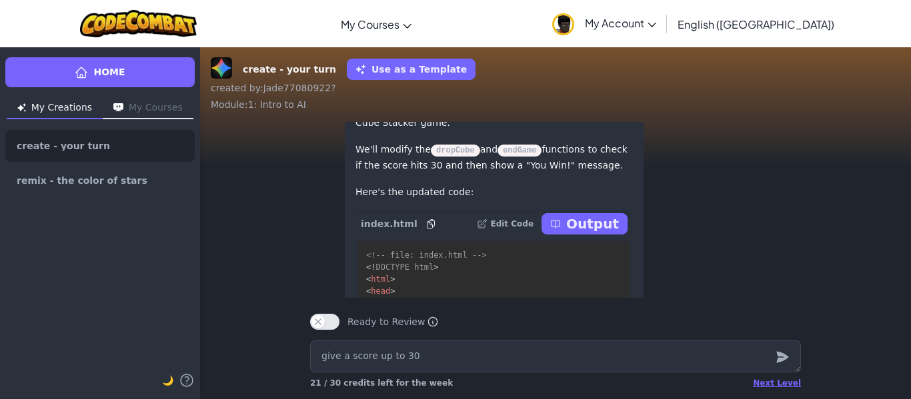
scroll to position [-1002, 0]
click at [596, 235] on p "Output" at bounding box center [592, 225] width 53 height 19
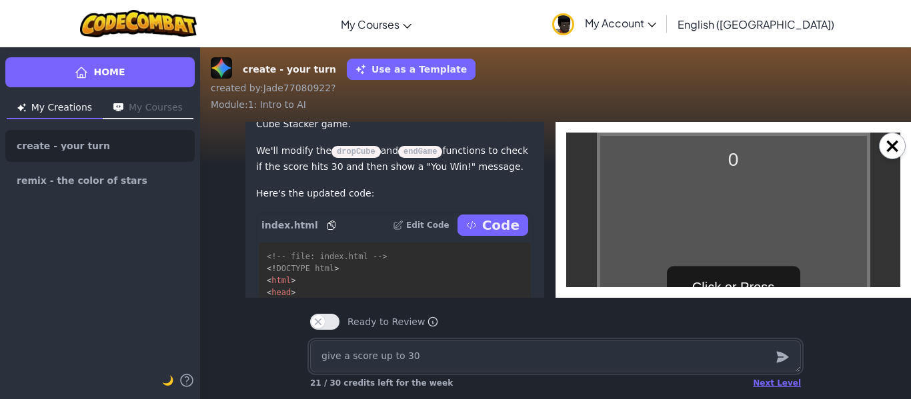
scroll to position [0, 0]
click at [774, 269] on div "Click or Press Spacebar to Start!" at bounding box center [733, 303] width 133 height 73
click at [774, 269] on div "0 Click or Press Spacebar to Start! Game Over! Score: 0 Click to Restart!" at bounding box center [733, 303] width 273 height 340
click at [775, 270] on div "0 Click or Press Spacebar to Start! Game Over! Score: 0 Click to Restart!" at bounding box center [733, 303] width 273 height 340
click at [775, 268] on div "0 Click or Press Spacebar to Start! Game Over! Score: 0 Click to Restart!" at bounding box center [733, 303] width 273 height 340
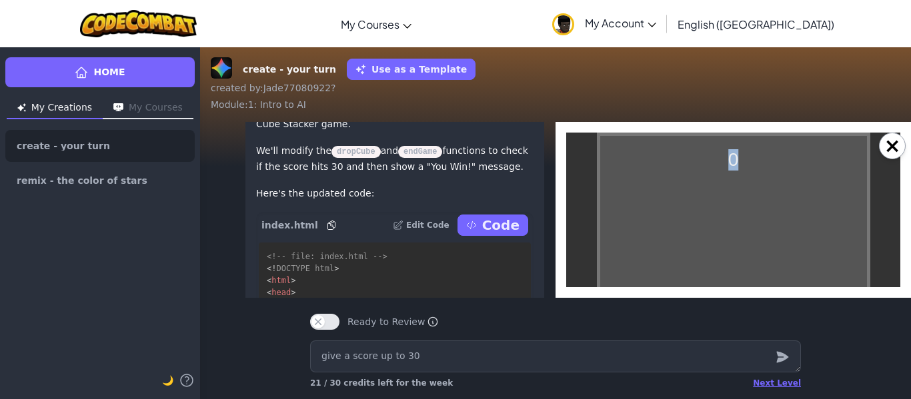
click at [775, 268] on div "0 Click or Press Spacebar to Start! Game Over! Score: 0 Click to Restart!" at bounding box center [733, 303] width 273 height 340
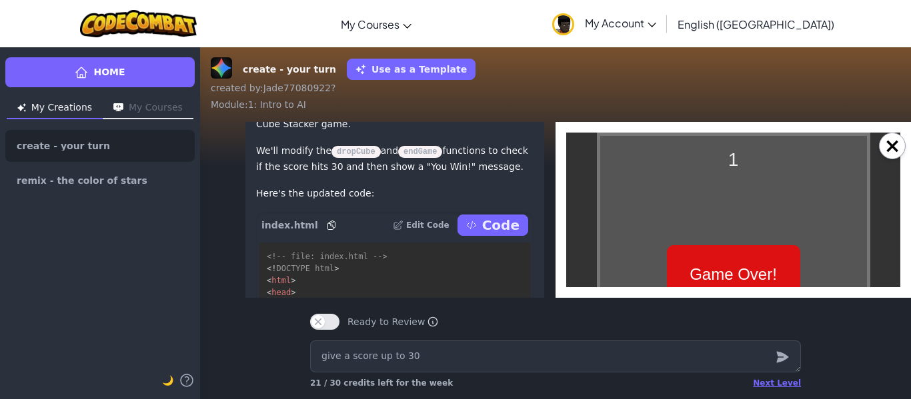
click at [771, 264] on div "Game Over! Score: 1 Click to Restart!" at bounding box center [733, 302] width 133 height 115
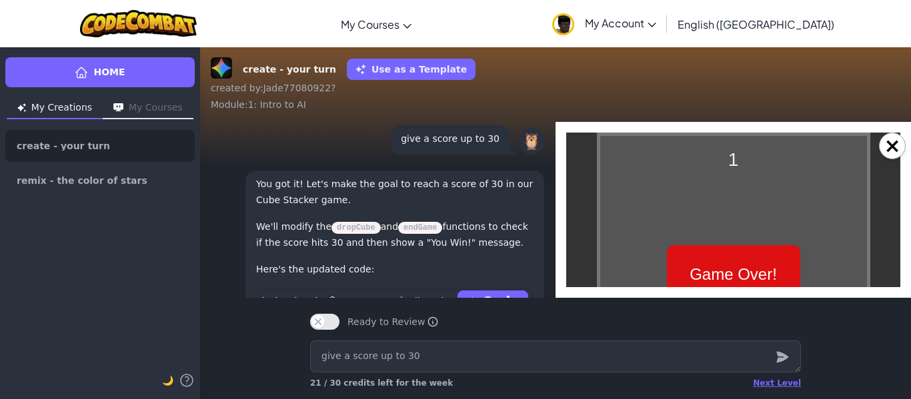
scroll to position [-1092, 0]
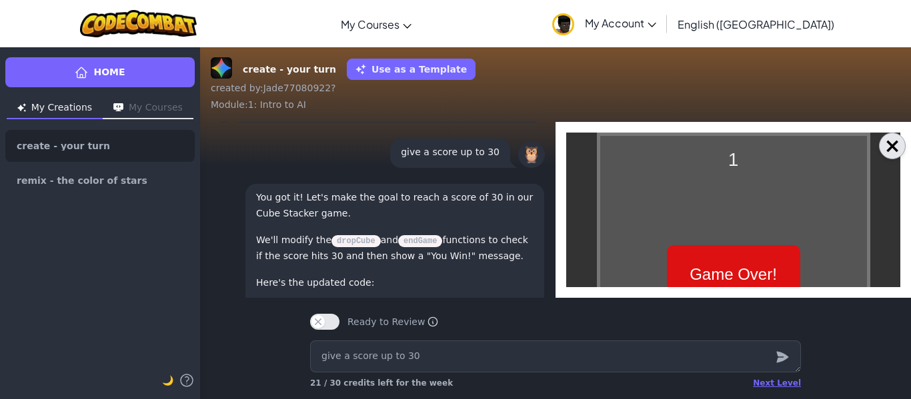
click at [887, 149] on button "×" at bounding box center [892, 146] width 27 height 27
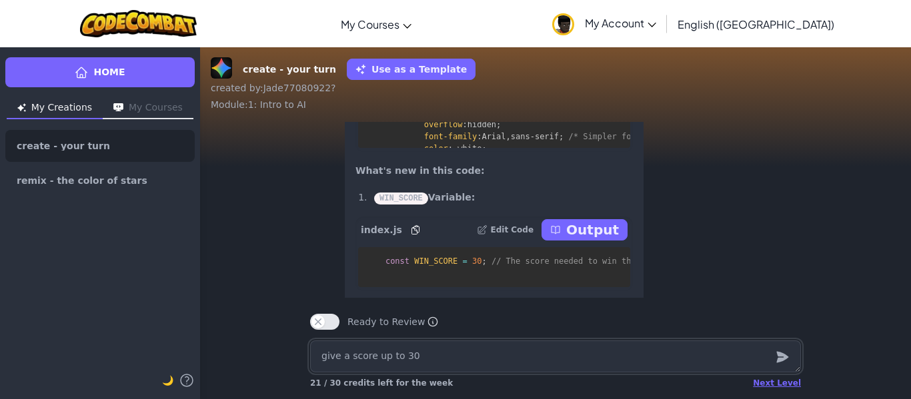
scroll to position [-813, 0]
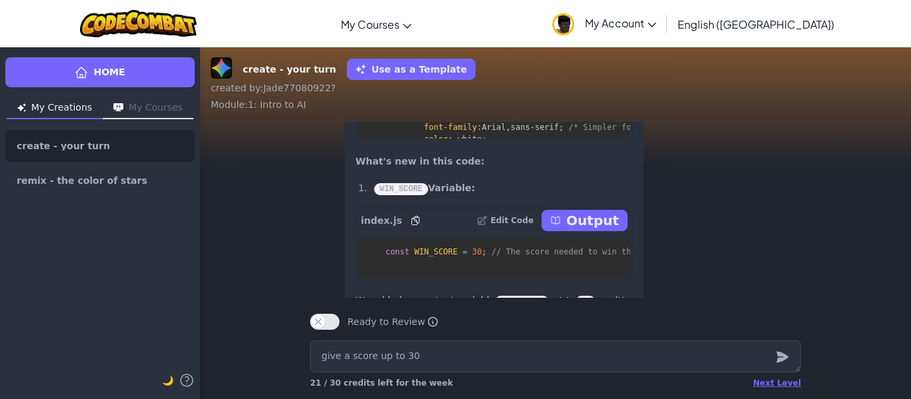
click at [622, 231] on button "Output" at bounding box center [584, 220] width 86 height 21
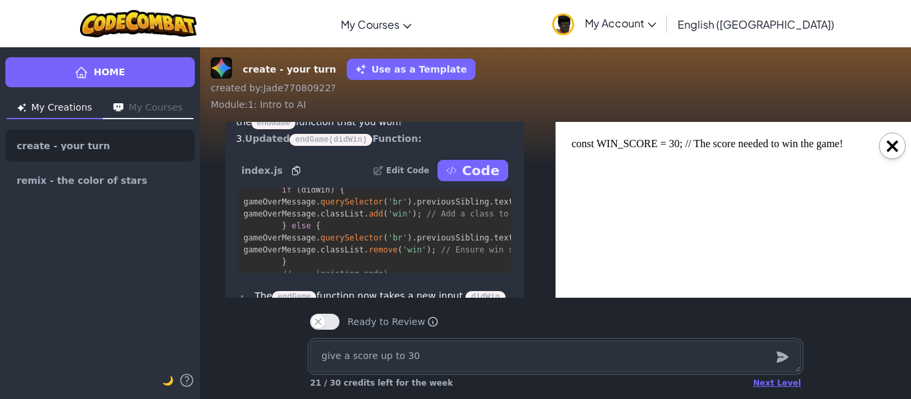
scroll to position [-395, 24]
click at [477, 180] on p "Code" at bounding box center [476, 170] width 37 height 19
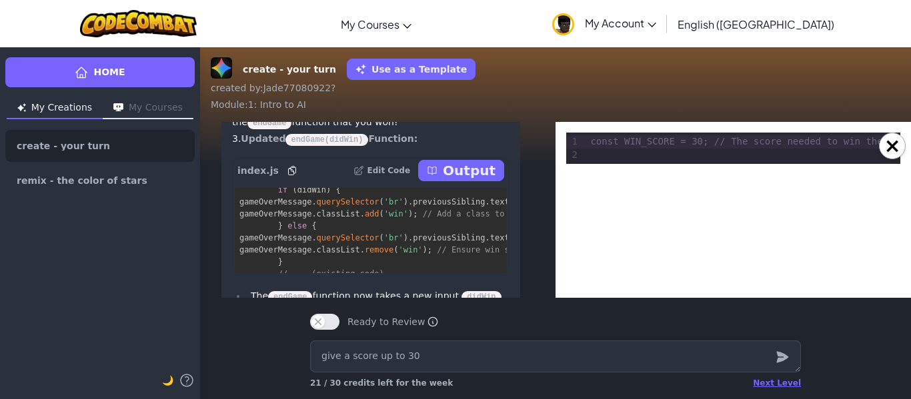
click at [477, 180] on p "Output" at bounding box center [469, 170] width 53 height 19
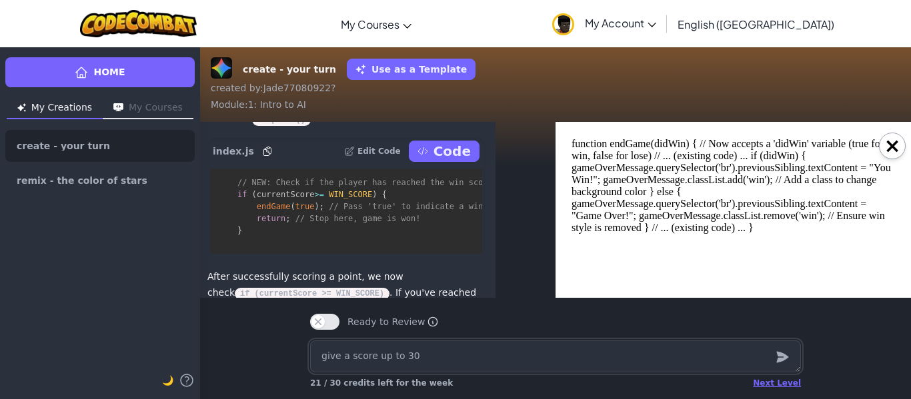
scroll to position [-599, 50]
click at [460, 161] on p "Code" at bounding box center [450, 151] width 37 height 19
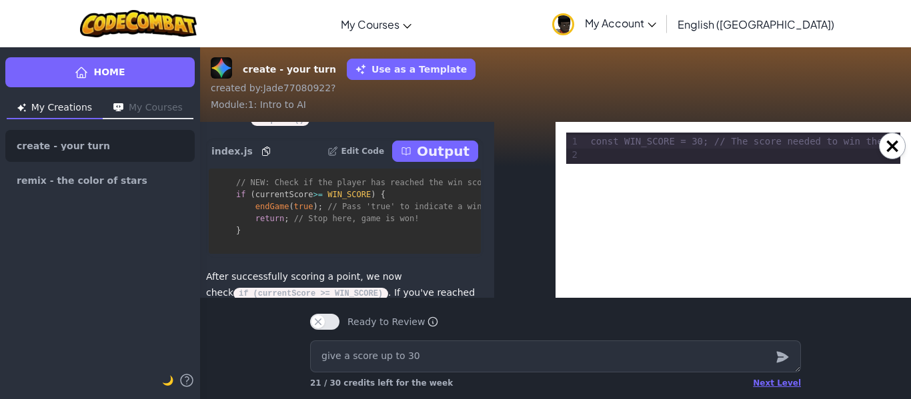
click at [460, 161] on p "Output" at bounding box center [443, 151] width 53 height 19
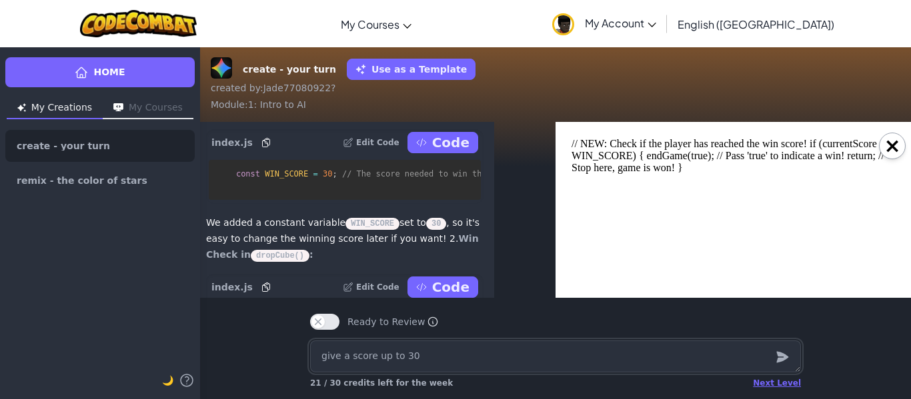
scroll to position [-734, 51]
click at [444, 151] on p "Code" at bounding box center [449, 142] width 37 height 19
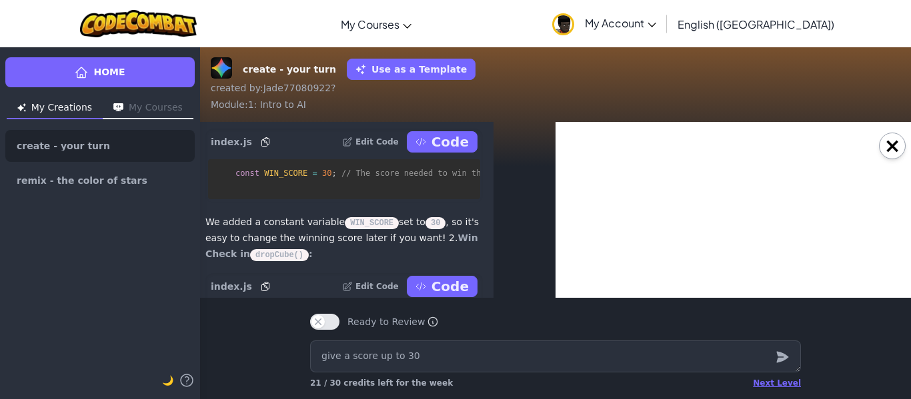
click at [444, 151] on p "Code" at bounding box center [449, 142] width 37 height 19
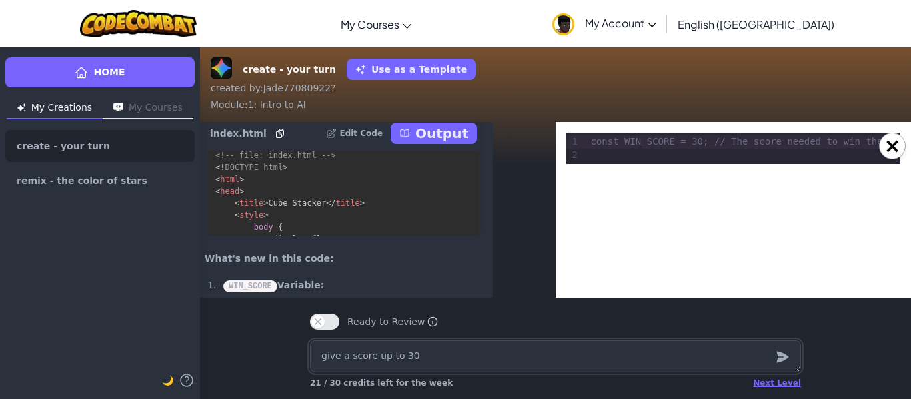
scroll to position [-934, 51]
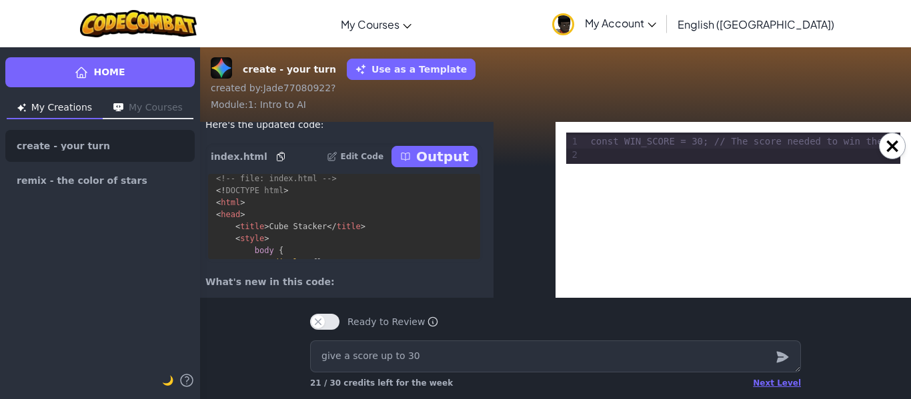
click at [460, 166] on p "Output" at bounding box center [442, 156] width 53 height 19
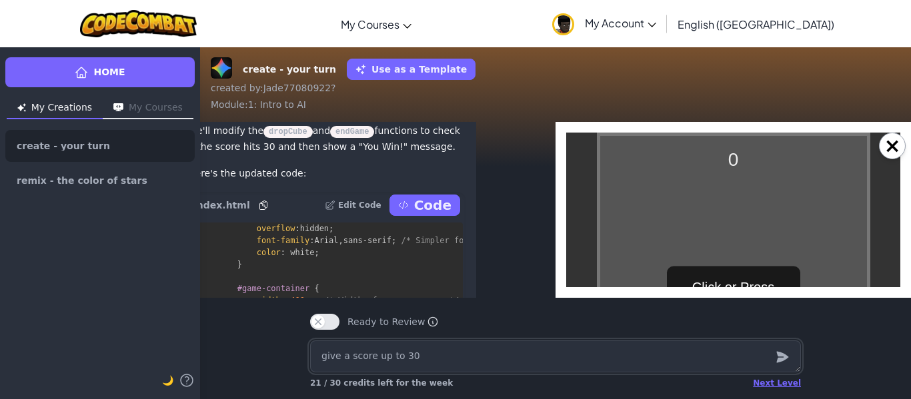
scroll to position [-954, 68]
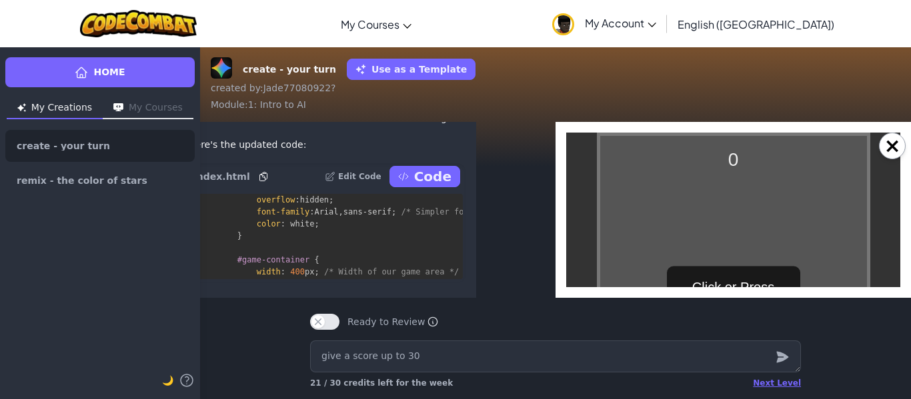
click at [698, 280] on div "Click or Press Spacebar to Start!" at bounding box center [733, 303] width 133 height 73
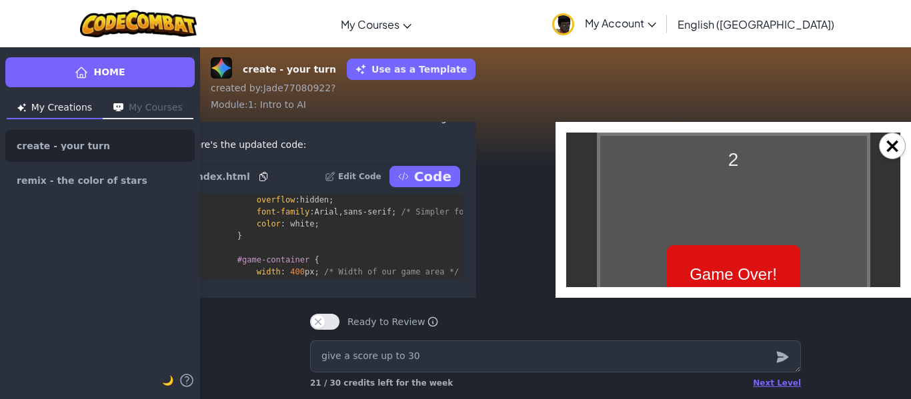
click at [698, 280] on div "Game Over! Score: 2 Click to Restart!" at bounding box center [733, 302] width 133 height 115
click at [698, 280] on div "Game Over! Score: 1 Click to Restart!" at bounding box center [733, 302] width 133 height 115
click at [892, 141] on button "×" at bounding box center [892, 146] width 27 height 27
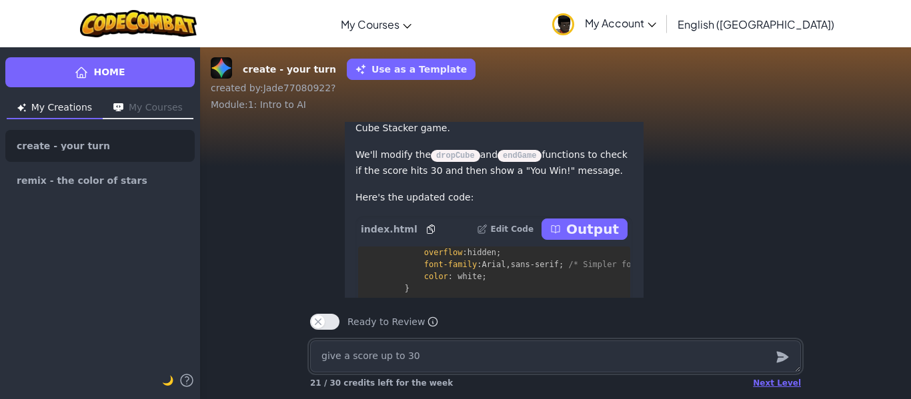
scroll to position [-1005, 0]
click at [593, 237] on p "Output" at bounding box center [592, 228] width 53 height 19
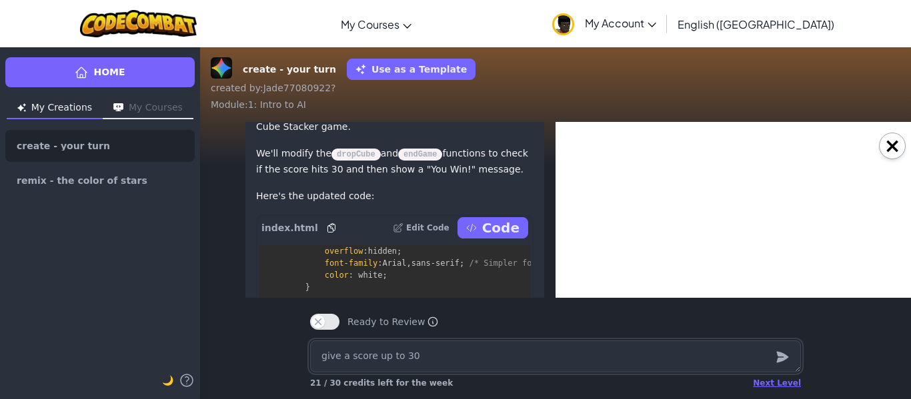
type textarea "x"
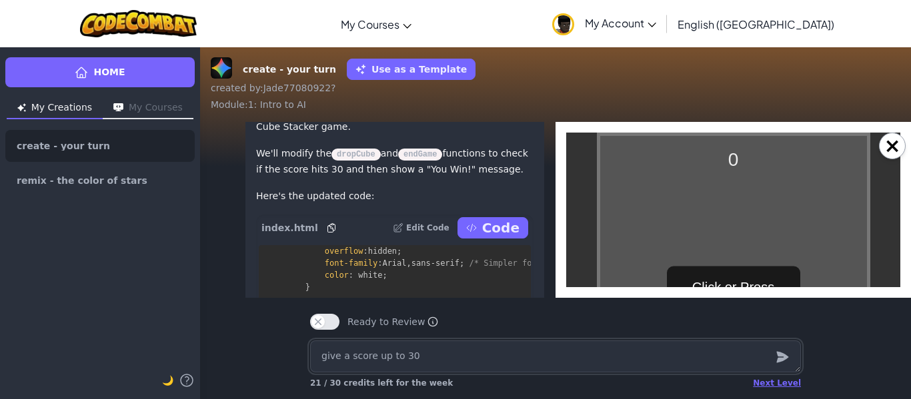
scroll to position [0, 0]
click at [736, 274] on div "Click or Press Spacebar to Start!" at bounding box center [733, 303] width 133 height 73
click at [736, 274] on div "0 Click or Press Spacebar to Start! Game Over! Score: 0 Click to Restart!" at bounding box center [733, 303] width 273 height 340
click at [735, 271] on div "0 Click or Press Spacebar to Start! Game Over! Score: 0 Click to Restart!" at bounding box center [733, 303] width 273 height 340
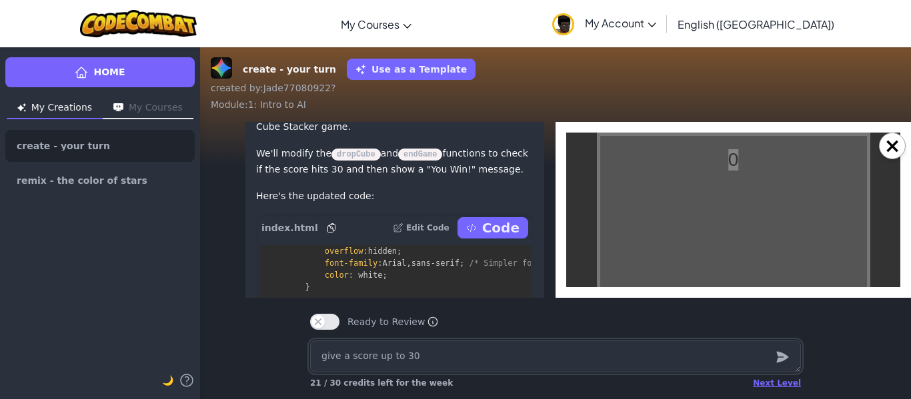
click at [619, 355] on textarea "give a score up to 30" at bounding box center [555, 357] width 491 height 32
type textarea "x"
type textarea "M"
type textarea "x"
type textarea "Mak"
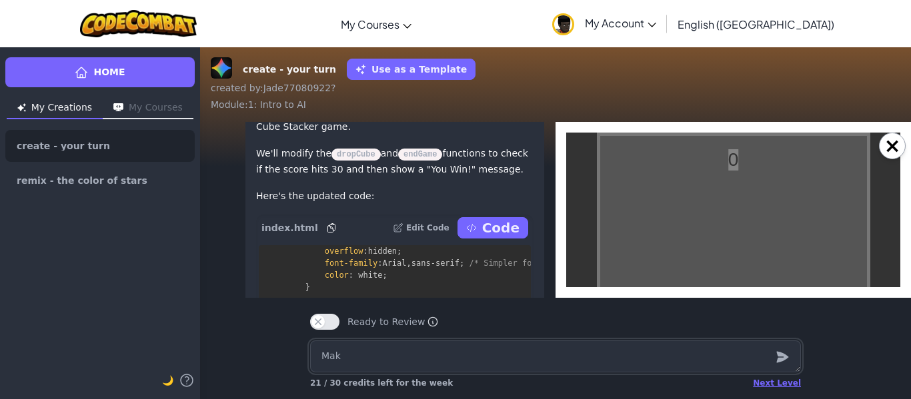
type textarea "x"
type textarea "Make"
type textarea "x"
type textarea "Make"
type textarea "x"
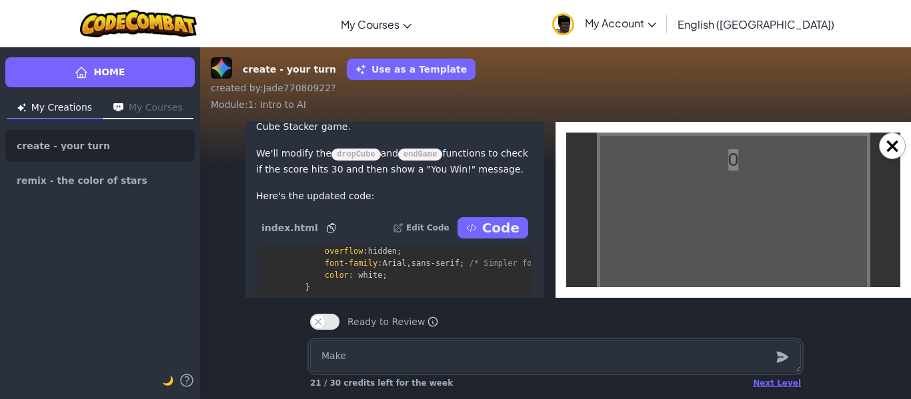
type textarea "Make t"
type textarea "x"
type textarea "Make th"
type textarea "x"
type textarea "Make the"
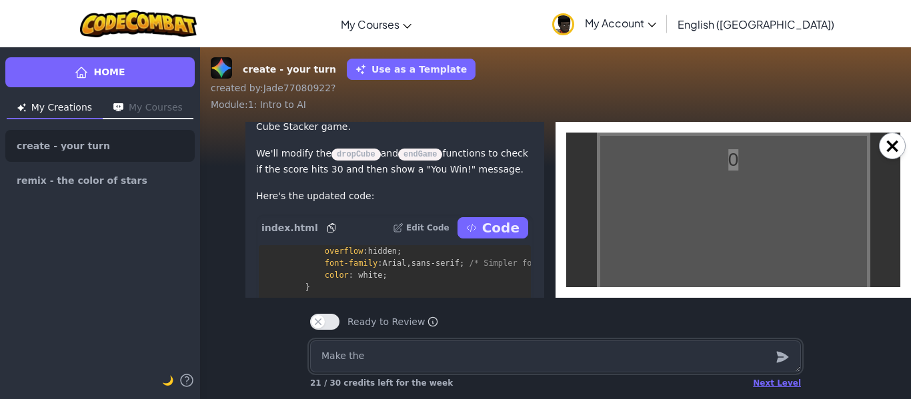
type textarea "x"
type textarea "Make the"
type textarea "x"
type textarea "Make the c"
type textarea "x"
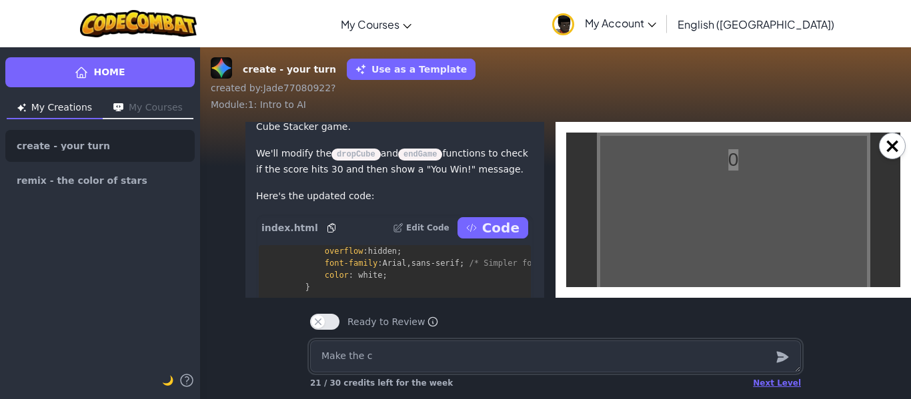
type textarea "Make the cu"
type textarea "x"
type textarea "Make the cub"
type textarea "x"
type textarea "Make the cube"
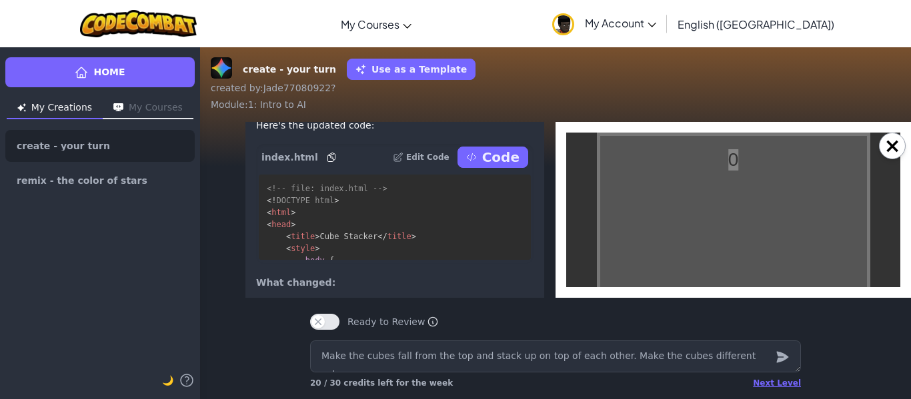
click at [495, 167] on p "Code" at bounding box center [500, 157] width 37 height 19
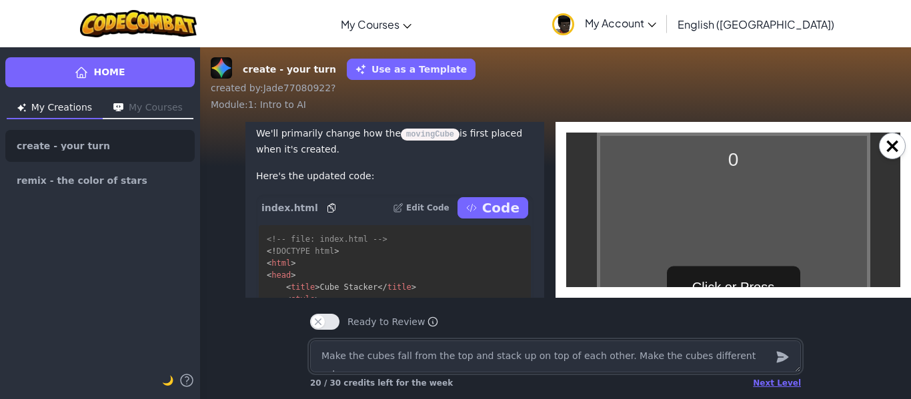
scroll to position [-715, 0]
click at [737, 283] on div "Click or Press Spacebar to Start!" at bounding box center [733, 303] width 133 height 73
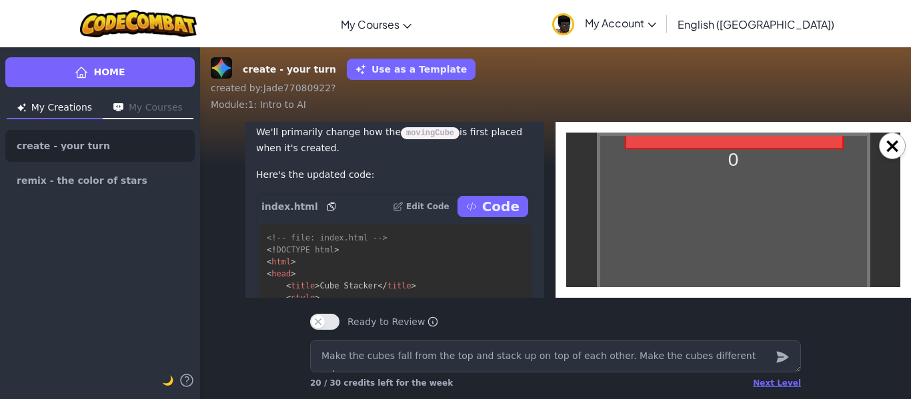
click at [819, 275] on div "0 Click or Press Spacebar to Start! Game Over! Score: 0 Click to Restart!" at bounding box center [733, 303] width 273 height 340
click at [815, 269] on div "0 Click or Press Spacebar to Start! Game Over! Score: 0 Click to Restart!" at bounding box center [733, 303] width 273 height 340
click at [815, 268] on div "0 Click or Press Spacebar to Start! Game Over! Score: 0 Click to Restart!" at bounding box center [733, 303] width 273 height 340
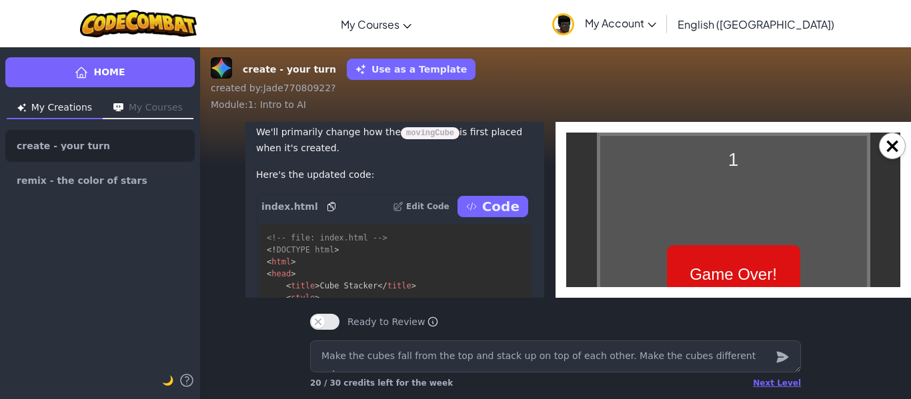
click at [750, 283] on div "Game Over! Score: 1 Click to Restart!" at bounding box center [733, 302] width 133 height 115
click at [754, 267] on div "Game Over! Score: 1 Click to Restart!" at bounding box center [733, 302] width 133 height 115
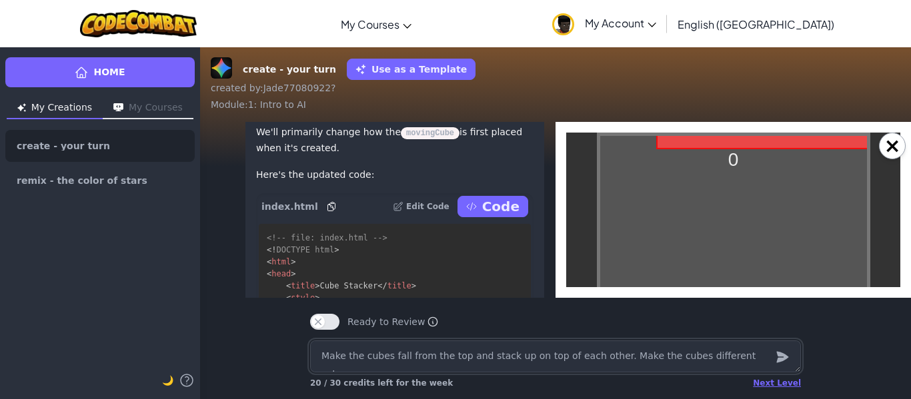
drag, startPoint x: 675, startPoint y: 365, endPoint x: 685, endPoint y: 359, distance: 10.8
click at [677, 363] on textarea "Make the cubes fall from the top and stack up on top of each other. Make the cu…" at bounding box center [555, 357] width 491 height 32
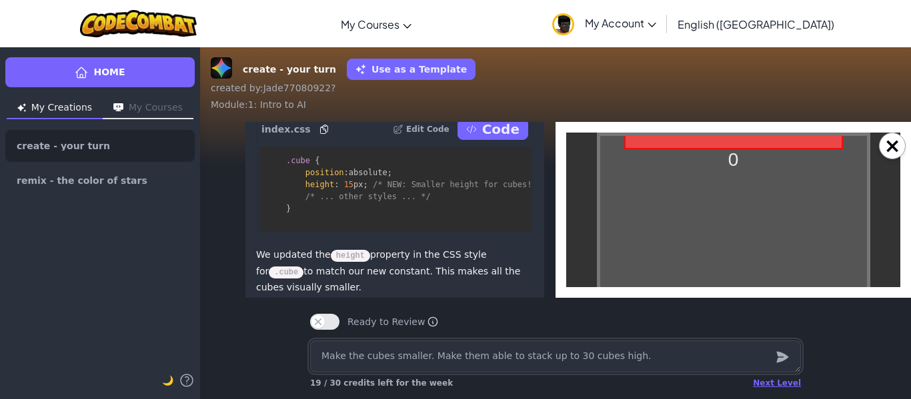
scroll to position [-167, 0]
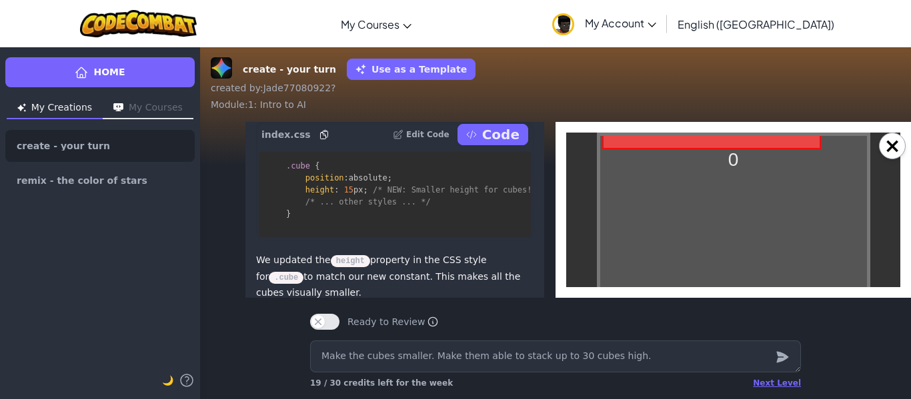
drag, startPoint x: 482, startPoint y: 153, endPoint x: 480, endPoint y: 159, distance: 7.0
click at [481, 145] on button "Code" at bounding box center [492, 134] width 71 height 21
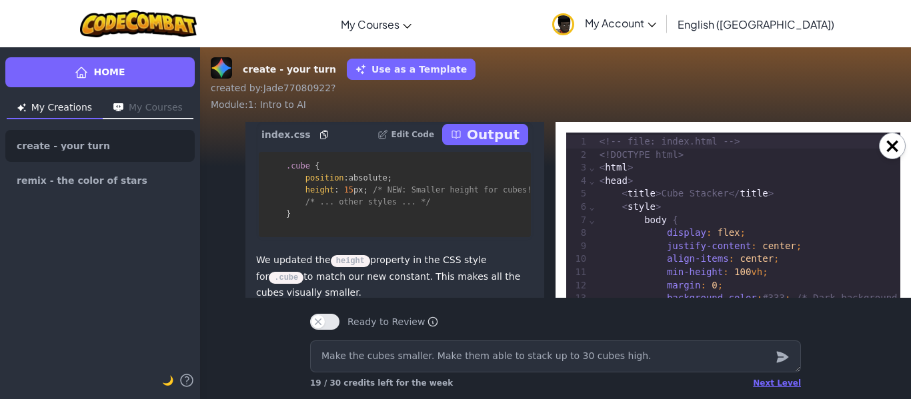
drag, startPoint x: 495, startPoint y: 155, endPoint x: 503, endPoint y: 161, distance: 10.0
click at [496, 144] on p "Output" at bounding box center [493, 134] width 53 height 19
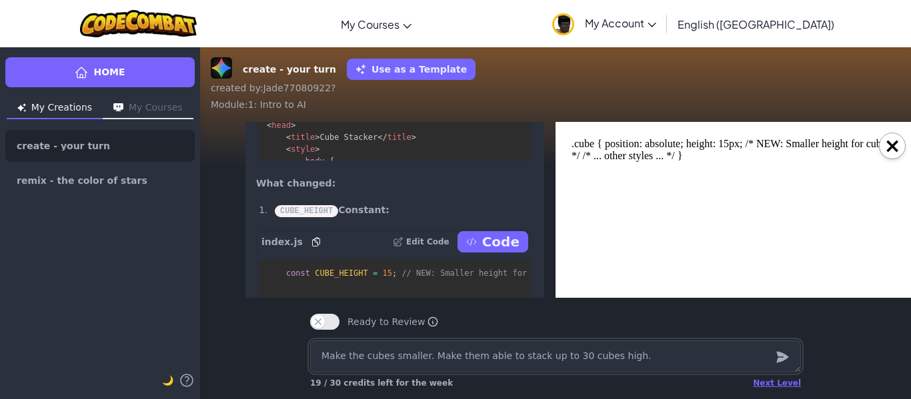
scroll to position [0, 0]
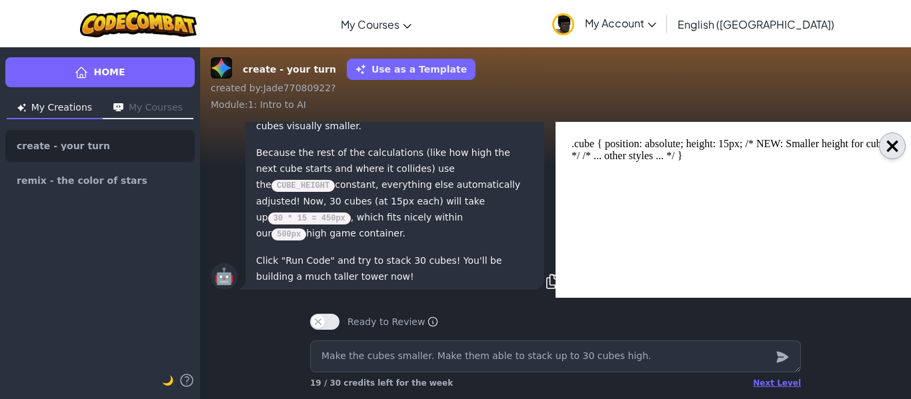
click at [900, 151] on button "×" at bounding box center [892, 146] width 27 height 27
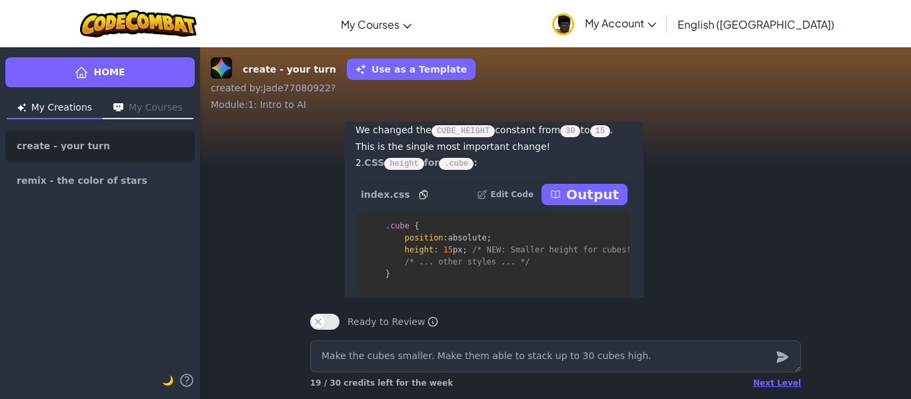
click at [605, 204] on p "Output" at bounding box center [592, 194] width 53 height 19
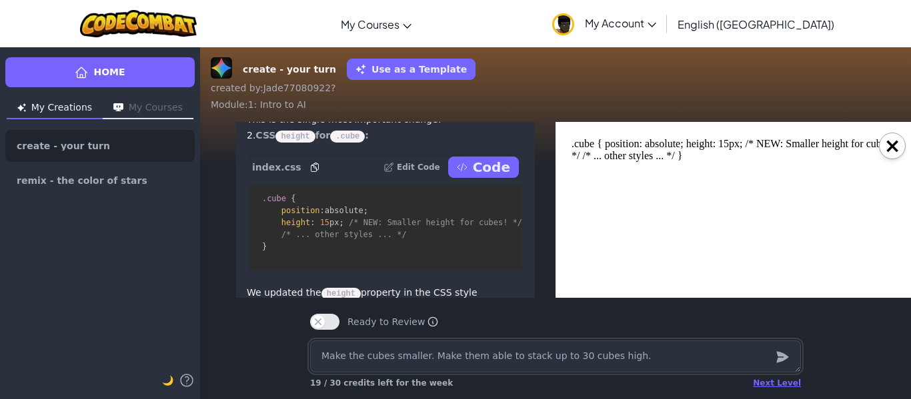
scroll to position [-203, 9]
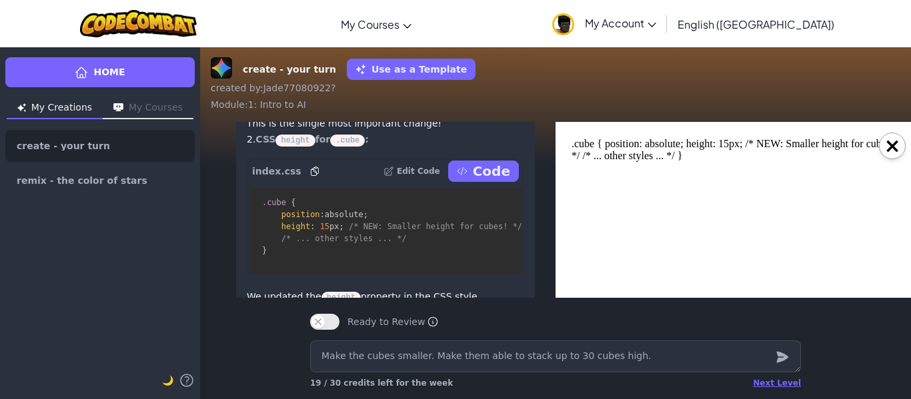
click at [467, 177] on icon at bounding box center [462, 171] width 11 height 11
click at [473, 181] on p "Code" at bounding box center [491, 171] width 37 height 19
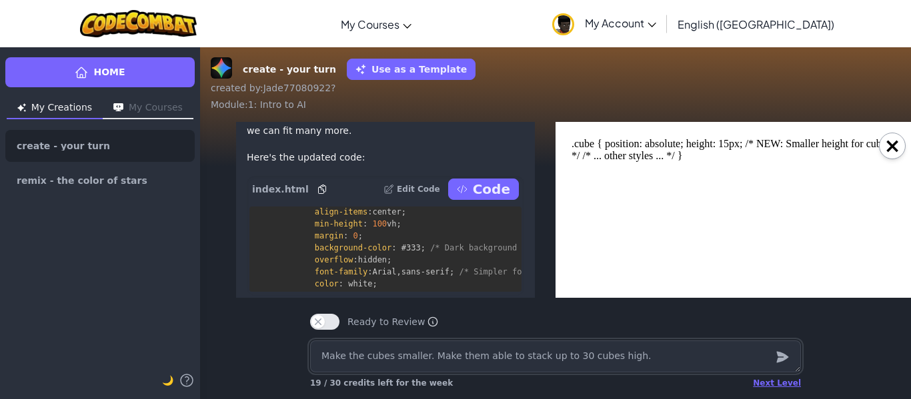
scroll to position [-527, 9]
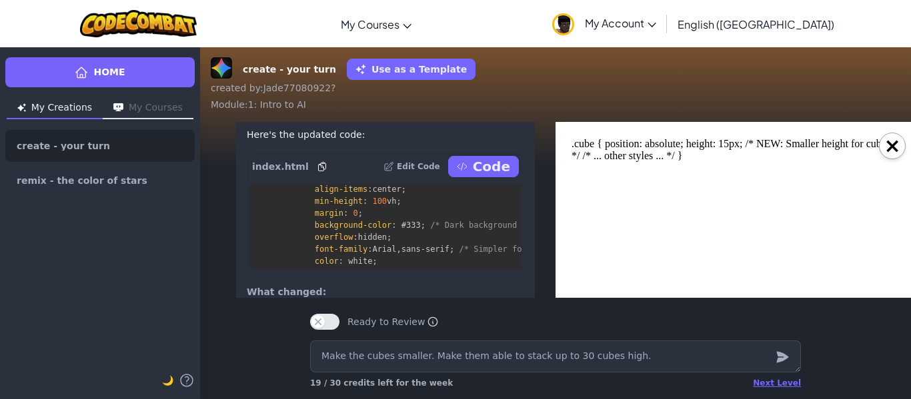
click at [467, 172] on icon at bounding box center [462, 166] width 11 height 11
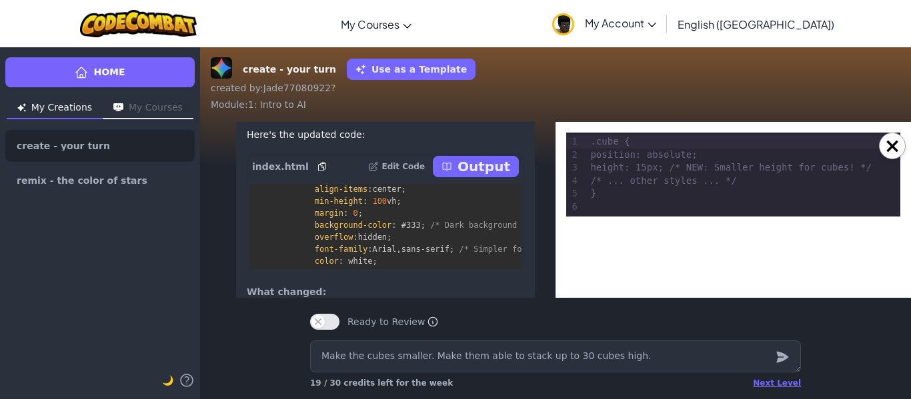
click at [477, 176] on p "Output" at bounding box center [483, 166] width 53 height 19
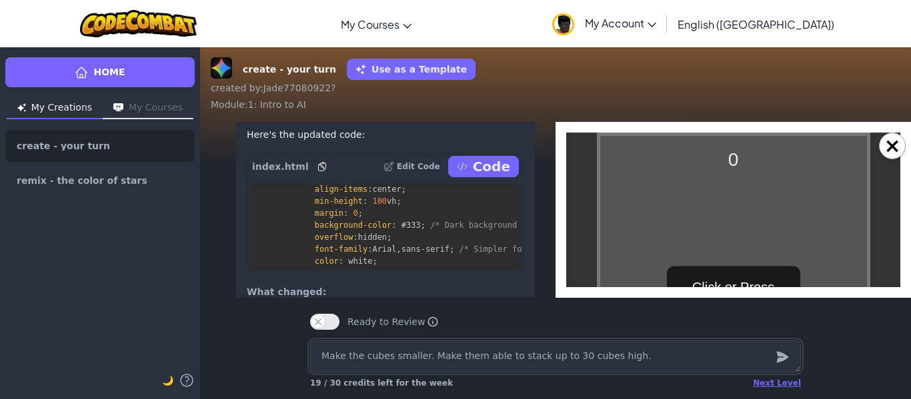
scroll to position [0, 0]
click at [715, 269] on div "Click or Press Spacebar to Start!" at bounding box center [733, 303] width 133 height 73
click at [717, 266] on div "0 Click or Press Spacebar to Start! Game Over! Score: 0 Click to Restart!" at bounding box center [733, 303] width 273 height 340
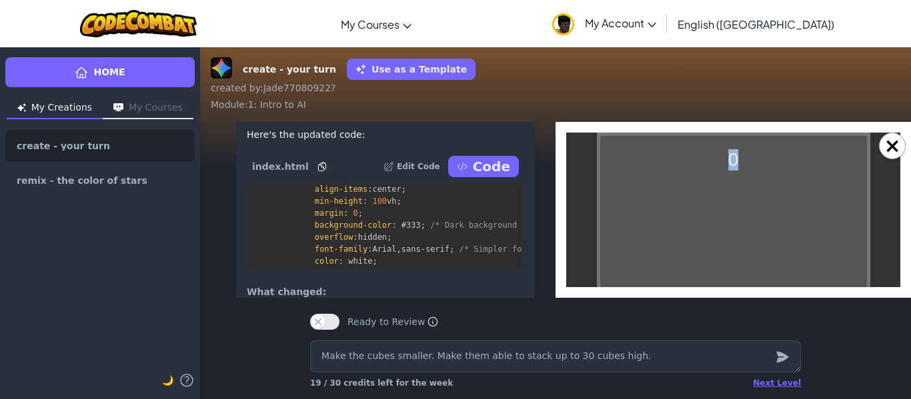
click at [717, 266] on div "0 Click or Press Spacebar to Start! Game Over! Score: 0 Click to Restart!" at bounding box center [733, 303] width 273 height 340
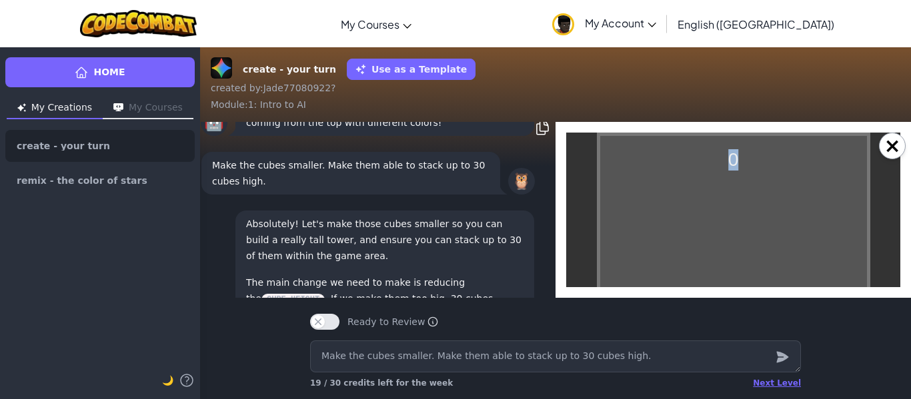
scroll to position [0, 11]
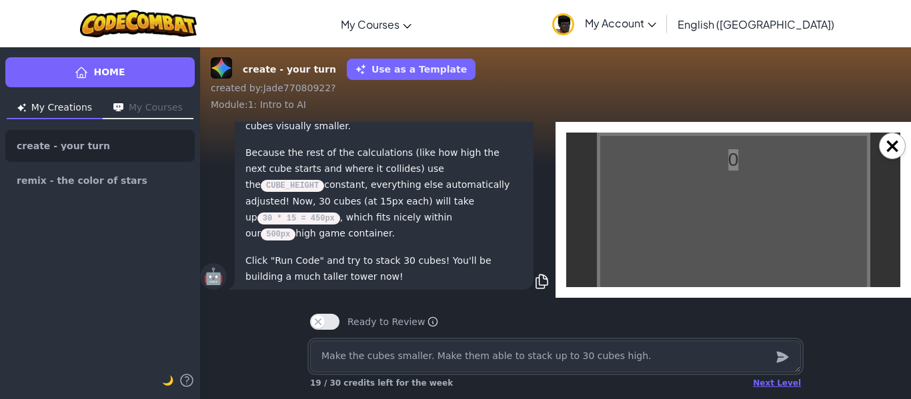
click at [423, 362] on textarea "Make the cubes smaller. Make them able to stack up to 30 cubes high." at bounding box center [555, 357] width 491 height 32
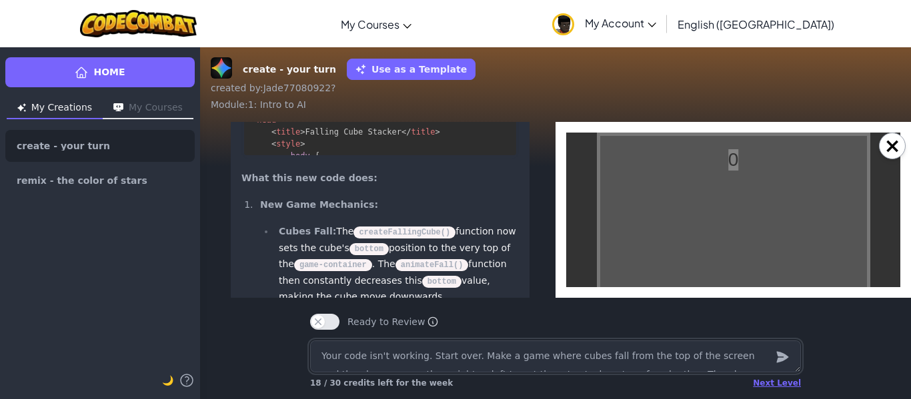
scroll to position [-926, 15]
click at [479, 61] on p "Code" at bounding box center [485, 52] width 37 height 19
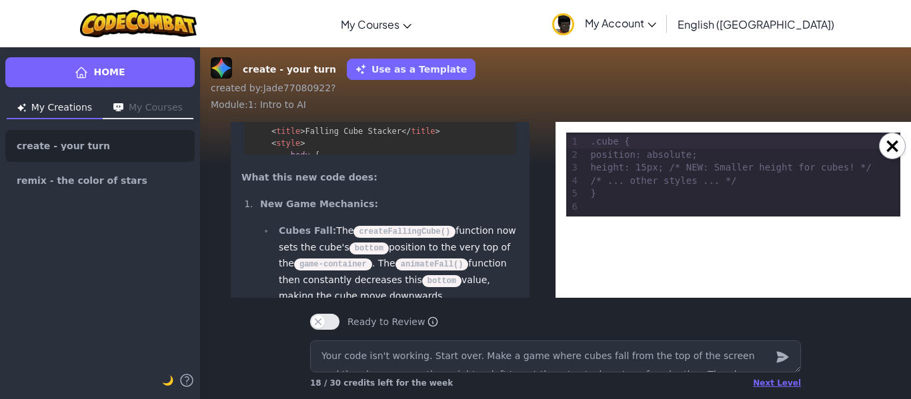
click at [482, 61] on p "Output" at bounding box center [478, 52] width 53 height 19
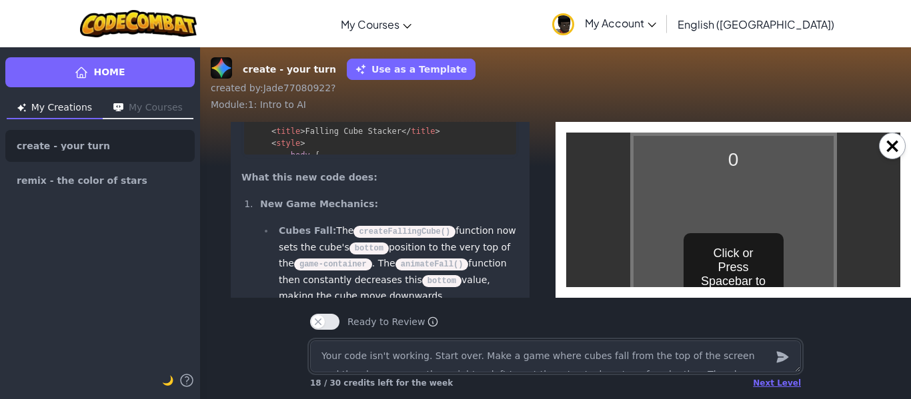
scroll to position [0, 0]
click at [753, 271] on div "Click or Press Spacebar to Start! Use Left/Right Arrows to Move." at bounding box center [733, 302] width 100 height 139
click at [753, 271] on div "0 Click or Press Spacebar to Start! Use Left/Right Arrows to Move. Game Over! S…" at bounding box center [733, 303] width 207 height 340
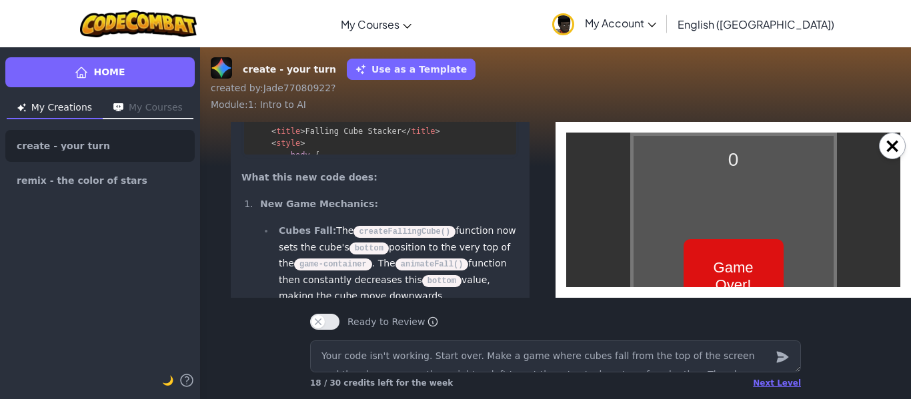
click at [724, 276] on div "Game Over! Score: 0 Click to Restart!" at bounding box center [733, 302] width 100 height 127
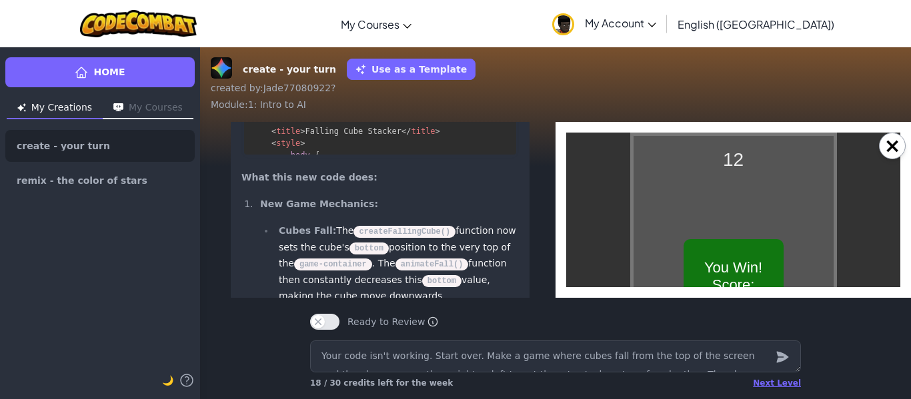
click at [727, 267] on div "You Win! Score: 12 Click to Restart!" at bounding box center [733, 302] width 100 height 127
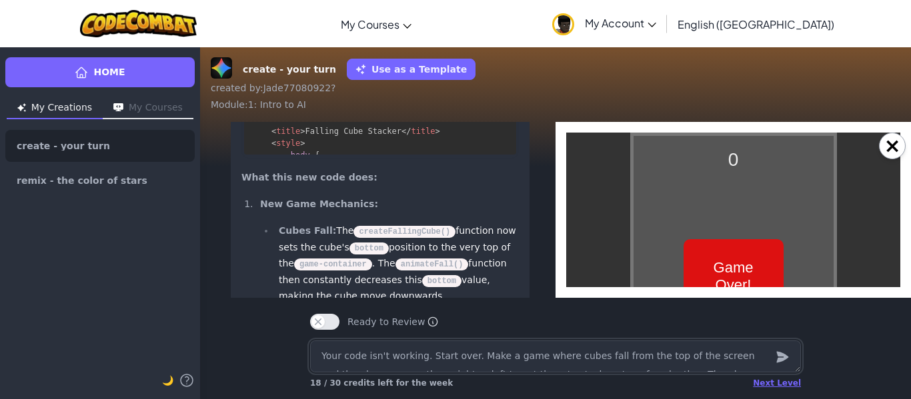
click at [429, 356] on textarea "Your code isn't working. Start over. Make a game where cubes fall from the top …" at bounding box center [555, 357] width 491 height 32
click at [701, 265] on div "Game Over! Score: 0 Click to Restart!" at bounding box center [733, 302] width 100 height 127
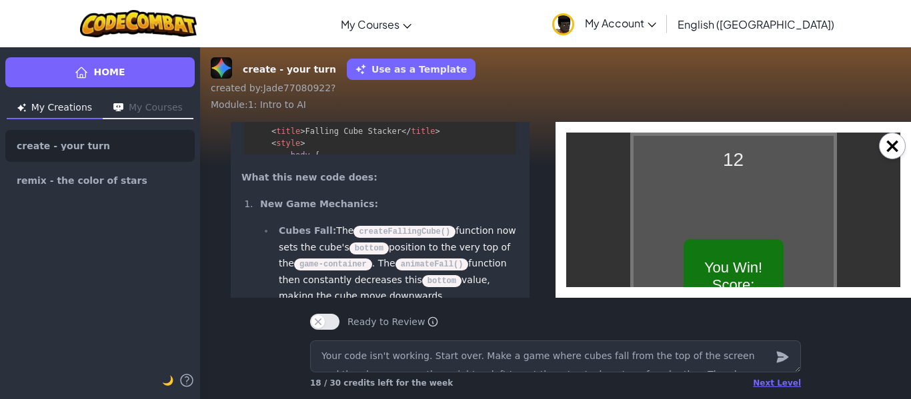
click at [743, 256] on div "You Win! Score: 12 Click to Restart!" at bounding box center [733, 302] width 100 height 127
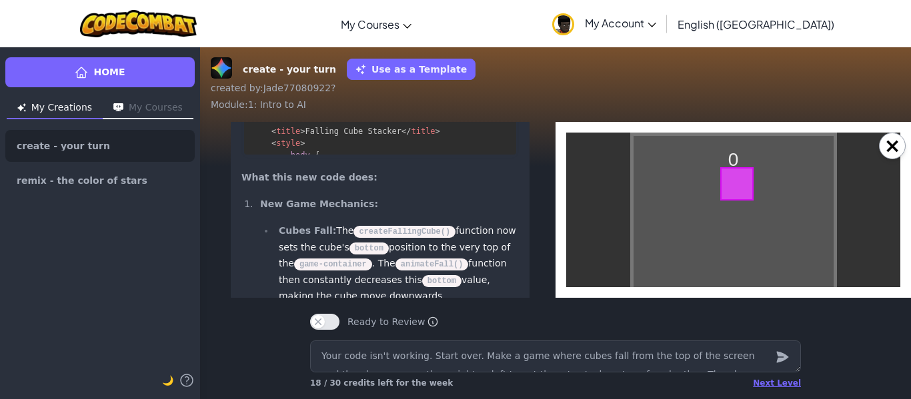
click at [737, 259] on div "0 Click or Press Spacebar to Start! Use Left/Right Arrows to Move. You Win! Sco…" at bounding box center [733, 303] width 207 height 340
click at [741, 281] on div at bounding box center [736, 273] width 33 height 33
click at [731, 263] on div "0 Click or Press Spacebar to Start! Use Left/Right Arrows to Move. You Win! Sco…" at bounding box center [733, 303] width 207 height 340
click at [731, 263] on div at bounding box center [736, 269] width 33 height 33
click at [731, 263] on div "1 Click or Press Spacebar to Start! Use Left/Right Arrows to Move. You Win! Sco…" at bounding box center [733, 303] width 207 height 340
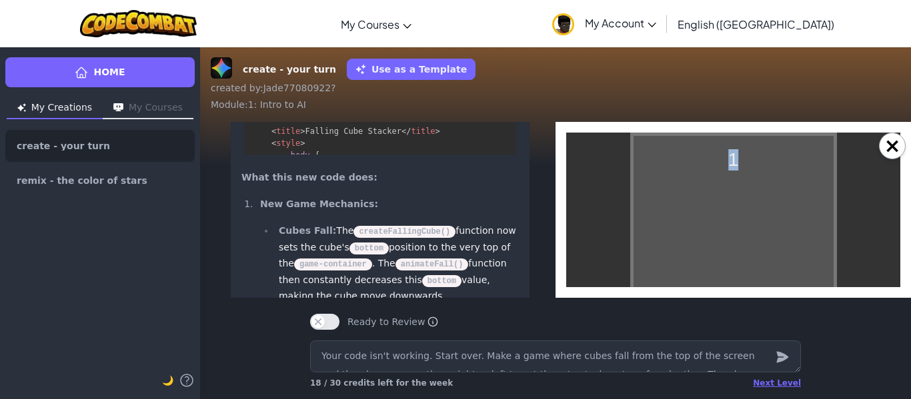
click at [731, 263] on div "1 Click or Press Spacebar to Start! Use Left/Right Arrows to Move. You Win! Sco…" at bounding box center [733, 303] width 207 height 340
click at [731, 263] on div "2 Click or Press Spacebar to Start! Use Left/Right Arrows to Move. You Win! Sco…" at bounding box center [733, 303] width 207 height 340
click at [731, 257] on div at bounding box center [736, 239] width 33 height 33
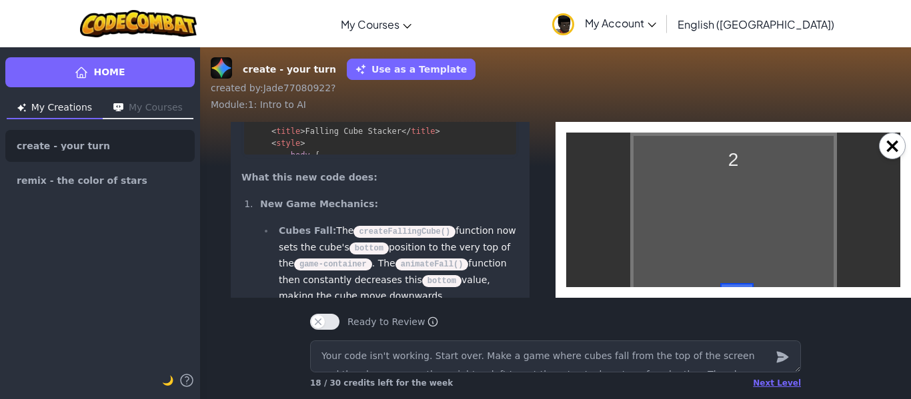
click at [740, 248] on div "2 Click or Press Spacebar to Start! Use Left/Right Arrows to Move. You Win! Sco…" at bounding box center [733, 303] width 207 height 340
click at [740, 248] on div "3 Click or Press Spacebar to Start! Use Left/Right Arrows to Move. You Win! Sco…" at bounding box center [733, 303] width 207 height 340
click at [689, 256] on div "4 Click or Press Spacebar to Start! Use Left/Right Arrows to Move. You Win! Sco…" at bounding box center [733, 303] width 207 height 340
drag, startPoint x: 633, startPoint y: 258, endPoint x: 656, endPoint y: 251, distance: 23.6
click at [636, 257] on div "4 Click or Press Spacebar to Start! Use Left/Right Arrows to Move. You Win! Sco…" at bounding box center [733, 303] width 207 height 340
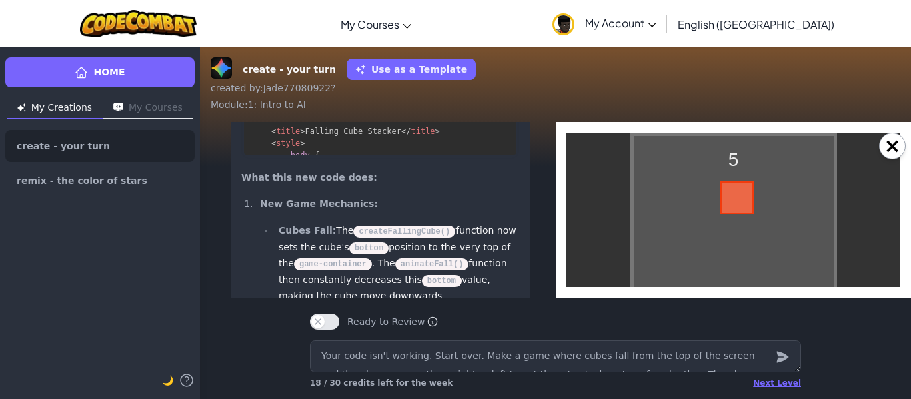
click at [739, 251] on div "5 Click or Press Spacebar to Start! Use Left/Right Arrows to Move. You Win! Sco…" at bounding box center [733, 303] width 207 height 340
click at [739, 251] on div "6 Click or Press Spacebar to Start! Use Left/Right Arrows to Move. You Win! Sco…" at bounding box center [733, 303] width 207 height 340
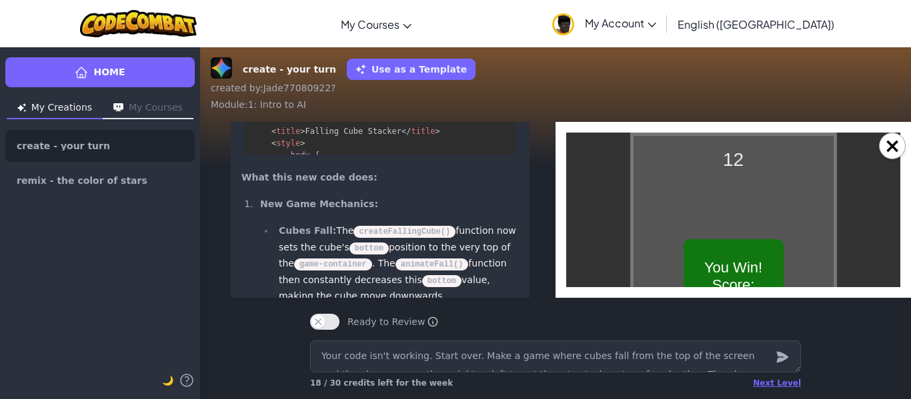
click at [737, 252] on div "You Win! Score: 12 Click to Restart!" at bounding box center [733, 302] width 100 height 127
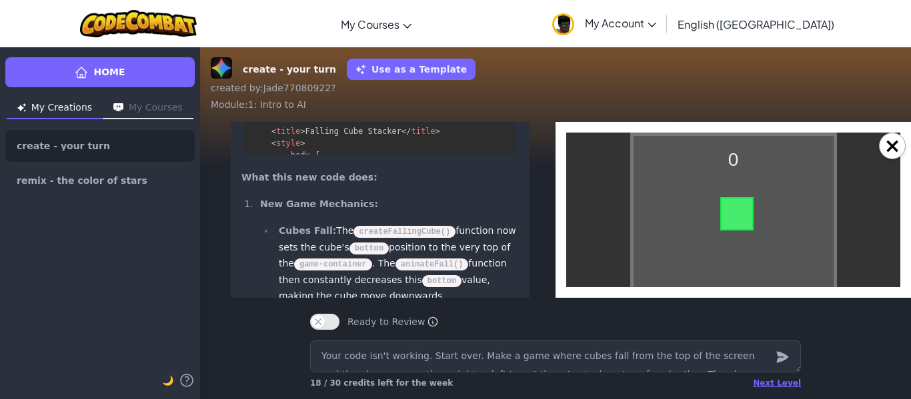
click at [737, 252] on div "0 Click or Press Spacebar to Start! Use Left/Right Arrows to Move. You Win! Sco…" at bounding box center [733, 303] width 207 height 340
click at [737, 252] on div at bounding box center [736, 243] width 33 height 33
click at [737, 252] on div "0 Click or Press Spacebar to Start! Use Left/Right Arrows to Move. You Win! Sco…" at bounding box center [733, 303] width 207 height 340
click at [737, 255] on div "0 Click or Press Spacebar to Start! Use Left/Right Arrows to Move. You Win! Sco…" at bounding box center [733, 303] width 207 height 340
click at [705, 216] on div "1 Click or Press Spacebar to Start! Use Left/Right Arrows to Move. You Win! Sco…" at bounding box center [733, 303] width 207 height 340
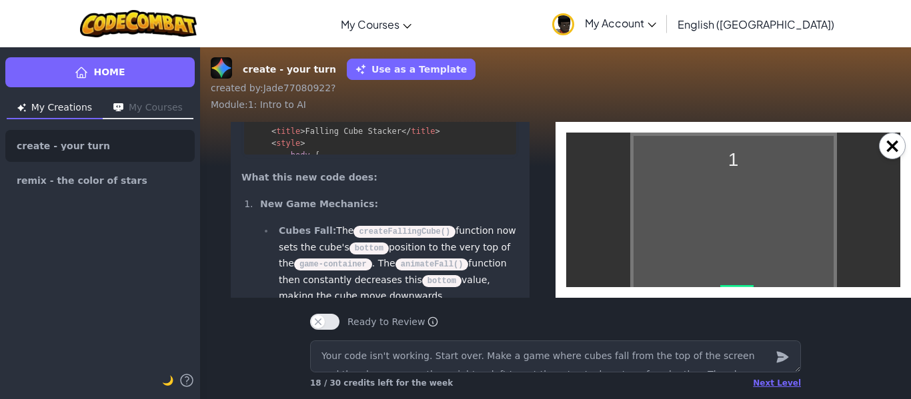
click at [714, 225] on div "1 Click or Press Spacebar to Start! Use Left/Right Arrows to Move. You Win! Sco…" at bounding box center [733, 303] width 207 height 340
drag, startPoint x: 816, startPoint y: 237, endPoint x: 727, endPoint y: 238, distance: 89.4
click at [731, 242] on div "1 Click or Press Spacebar to Start! Use Left/Right Arrows to Move. You Win! Sco…" at bounding box center [733, 303] width 207 height 340
drag, startPoint x: 727, startPoint y: 238, endPoint x: 761, endPoint y: 223, distance: 37.6
click at [757, 225] on div "2 Click or Press Spacebar to Start! Use Left/Right Arrows to Move. You Win! Sco…" at bounding box center [733, 303] width 207 height 340
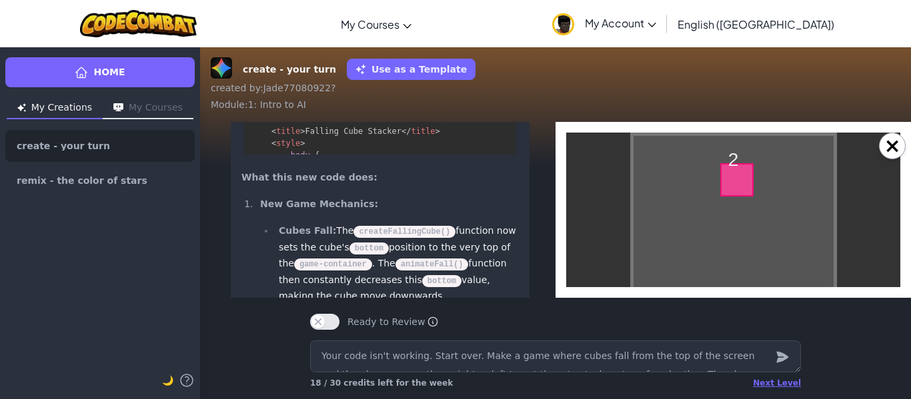
drag, startPoint x: 761, startPoint y: 223, endPoint x: 743, endPoint y: 245, distance: 28.9
click at [748, 238] on div "2 Click or Press Spacebar to Start! Use Left/Right Arrows to Move. You Win! Sco…" at bounding box center [733, 303] width 207 height 340
click at [741, 247] on div "2 Click or Press Spacebar to Start! Use Left/Right Arrows to Move. You Win! Sco…" at bounding box center [733, 303] width 207 height 340
click at [743, 257] on div "2 Click or Press Spacebar to Start! Use Left/Right Arrows to Move. You Win! Sco…" at bounding box center [733, 303] width 207 height 340
click at [741, 257] on div at bounding box center [736, 239] width 33 height 33
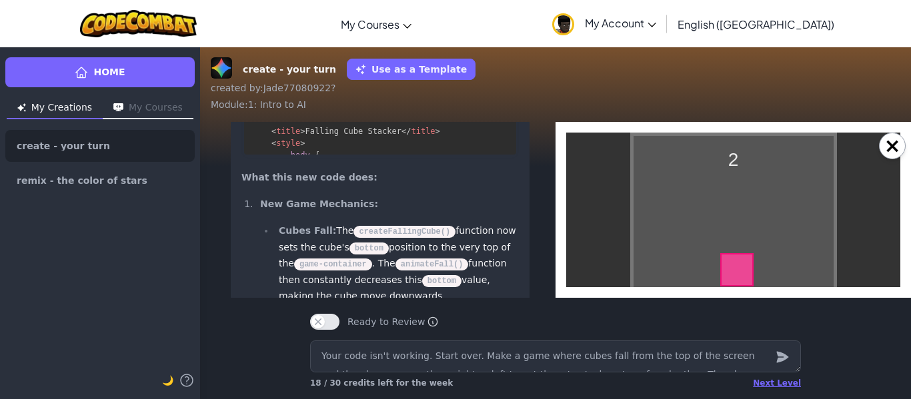
click at [749, 256] on div "2 Click or Press Spacebar to Start! Use Left/Right Arrows to Move. You Win! Sco…" at bounding box center [733, 303] width 207 height 340
click at [749, 256] on div "3 Click or Press Spacebar to Start! Use Left/Right Arrows to Move. You Win! Sco…" at bounding box center [733, 303] width 207 height 340
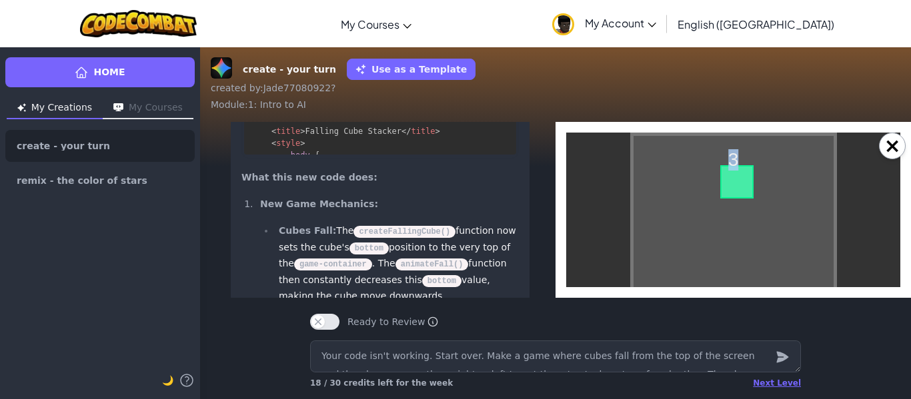
click at [749, 256] on div "3 Click or Press Spacebar to Start! Use Left/Right Arrows to Move. You Win! Sco…" at bounding box center [733, 303] width 207 height 340
click at [749, 256] on div at bounding box center [736, 241] width 33 height 33
click at [749, 256] on div "3 Click or Press Spacebar to Start! Use Left/Right Arrows to Move. You Win! Sco…" at bounding box center [733, 303] width 207 height 340
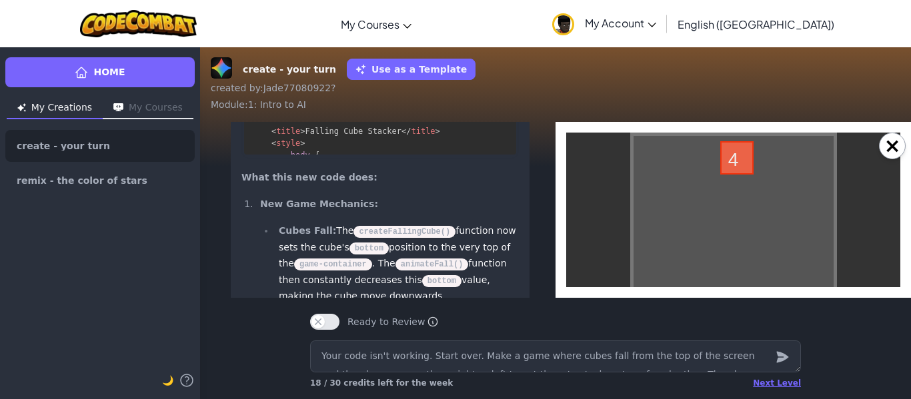
click at [749, 256] on div "4 Click or Press Spacebar to Start! Use Left/Right Arrows to Move. You Win! Sco…" at bounding box center [733, 303] width 207 height 340
click at [749, 256] on div at bounding box center [736, 247] width 33 height 33
click at [749, 256] on div "4 Click or Press Spacebar to Start! Use Left/Right Arrows to Move. You Win! Sco…" at bounding box center [733, 303] width 207 height 340
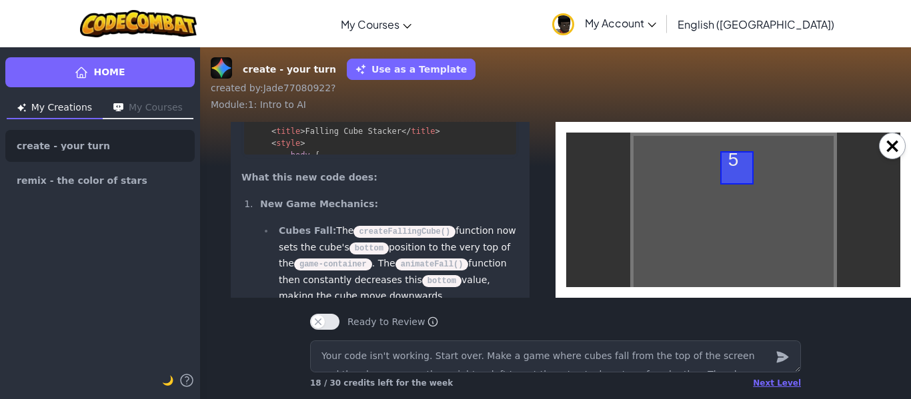
click at [749, 256] on div "5 Click or Press Spacebar to Start! Use Left/Right Arrows to Move. You Win! Sco…" at bounding box center [733, 303] width 207 height 340
click at [749, 256] on div "6 Click or Press Spacebar to Start! Use Left/Right Arrows to Move. You Win! Sco…" at bounding box center [733, 303] width 207 height 340
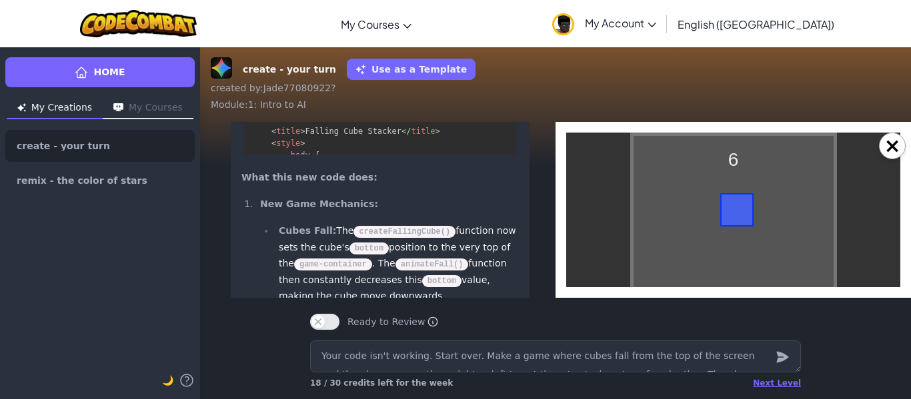
click at [749, 256] on div "6 Click or Press Spacebar to Start! Use Left/Right Arrows to Move. You Win! Sco…" at bounding box center [733, 303] width 207 height 340
click at [749, 256] on div "7 Click or Press Spacebar to Start! Use Left/Right Arrows to Move. You Win! Sco…" at bounding box center [733, 303] width 207 height 340
click at [749, 256] on div "10 Click or Press Spacebar to Start! Use Left/Right Arrows to Move. You Win! Sc…" at bounding box center [733, 303] width 207 height 340
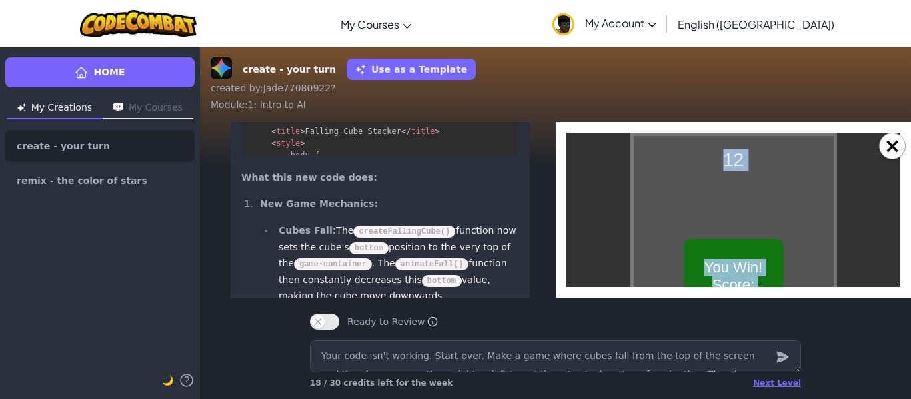
click at [749, 256] on div "You Win! Score: 12 Click to Restart!" at bounding box center [733, 302] width 100 height 127
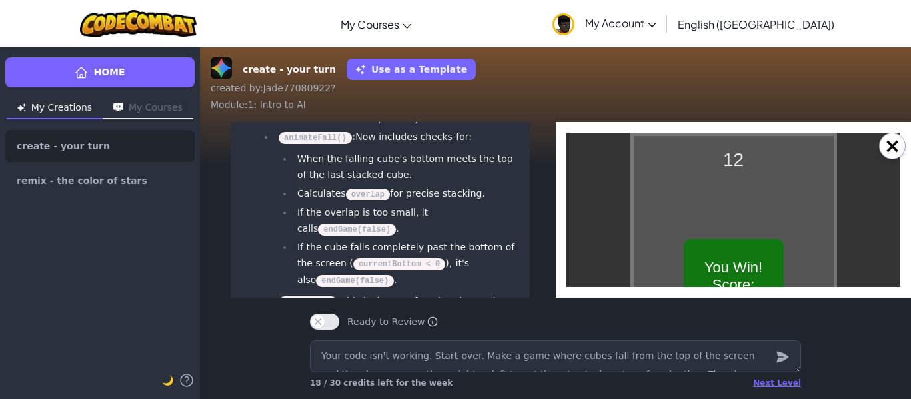
scroll to position [-98, 15]
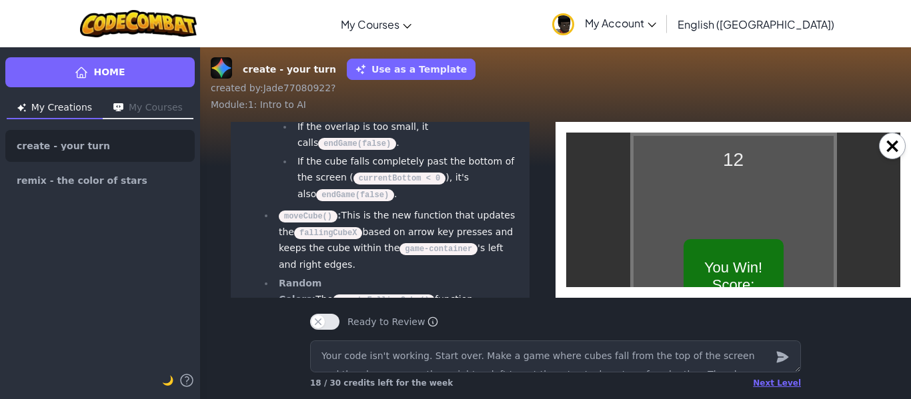
click at [761, 259] on div "You Win! Score: 12 Click to Restart!" at bounding box center [733, 302] width 100 height 127
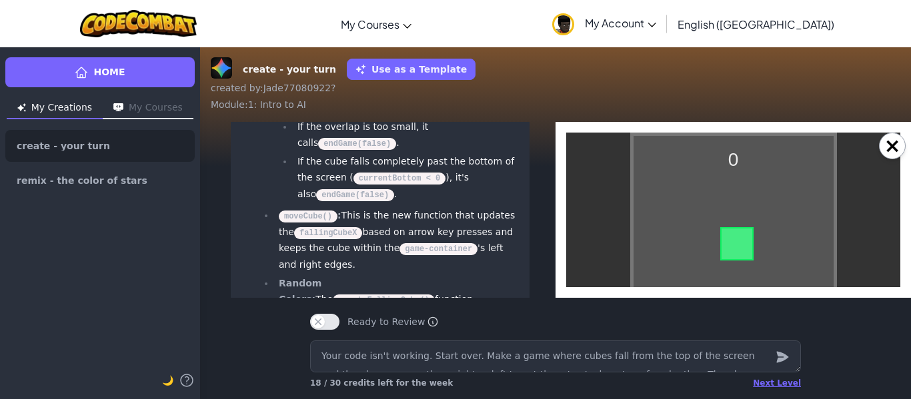
click at [781, 241] on div "0 Click or Press Spacebar to Start! Use Left/Right Arrows to Move. You Win! Sco…" at bounding box center [733, 303] width 207 height 340
click at [741, 251] on div "0 Click or Press Spacebar to Start! Use Left/Right Arrows to Move. You Win! Sco…" at bounding box center [733, 303] width 207 height 340
click at [742, 245] on div "1 Click or Press Spacebar to Start! Use Left/Right Arrows to Move. You Win! Sco…" at bounding box center [733, 303] width 207 height 340
click at [635, 225] on div "3 Click or Press Spacebar to Start! Use Left/Right Arrows to Move. You Win! Sco…" at bounding box center [733, 303] width 207 height 340
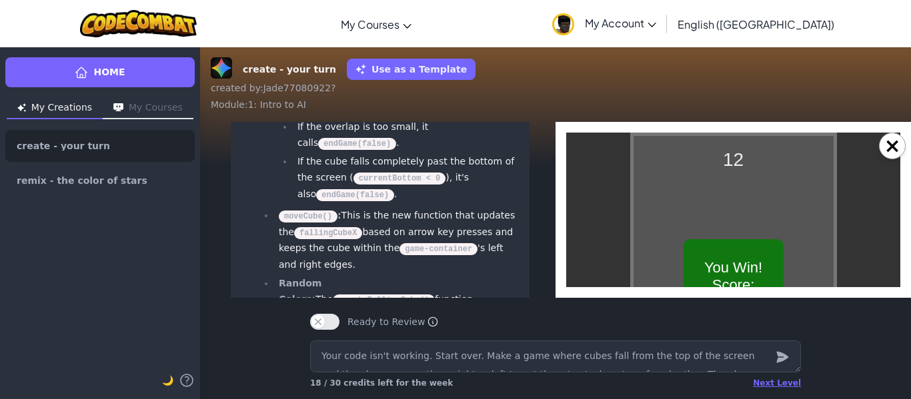
click at [730, 256] on div "You Win! Score: 12 Click to Restart!" at bounding box center [733, 302] width 100 height 127
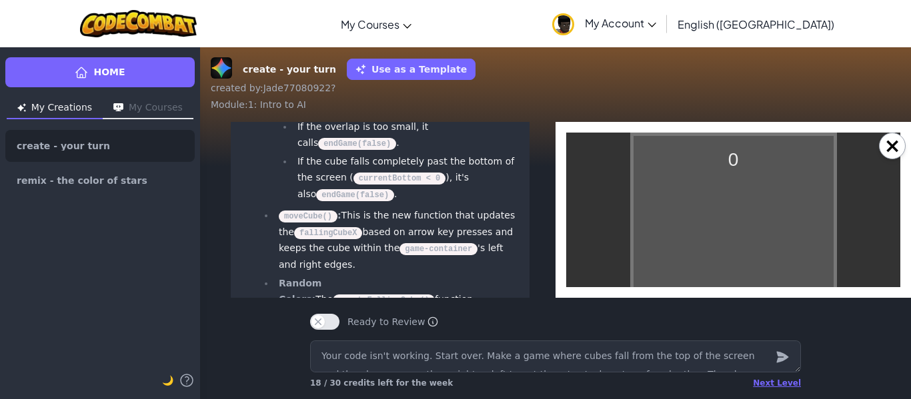
drag, startPoint x: 749, startPoint y: 216, endPoint x: 749, endPoint y: 205, distance: 11.3
click at [749, 215] on div "0 Click or Press Spacebar to Start! Use Left/Right Arrows to Move. You Win! Sco…" at bounding box center [733, 303] width 207 height 340
click at [743, 195] on div "1 Click or Press Spacebar to Start! Use Left/Right Arrows to Move. You Win! Sco…" at bounding box center [733, 303] width 207 height 340
click at [746, 193] on div "1 Click or Press Spacebar to Start! Use Left/Right Arrows to Move. You Win! Sco…" at bounding box center [733, 303] width 207 height 340
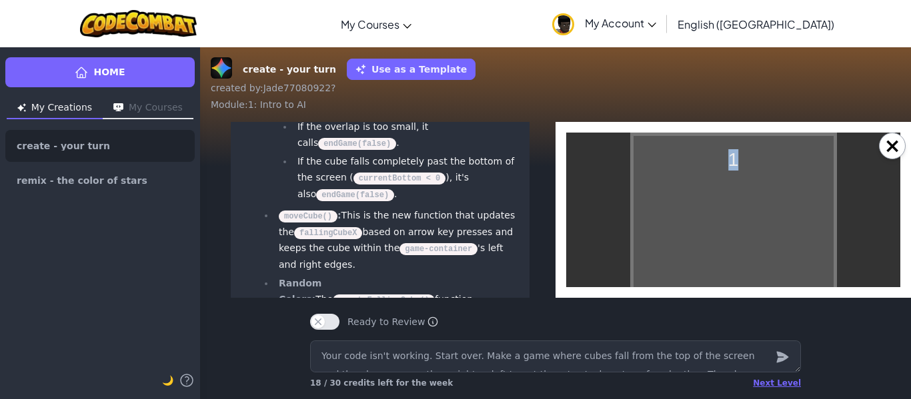
click at [746, 193] on div "1 Click or Press Spacebar to Start! Use Left/Right Arrows to Move. You Win! Sco…" at bounding box center [733, 303] width 207 height 340
click at [785, 208] on div "3 Click or Press Spacebar to Start! Use Left/Right Arrows to Move. You Win! Sco…" at bounding box center [733, 303] width 207 height 340
click at [785, 212] on div "4 Click or Press Spacebar to Start! Use Left/Right Arrows to Move. You Win! Sco…" at bounding box center [733, 303] width 207 height 340
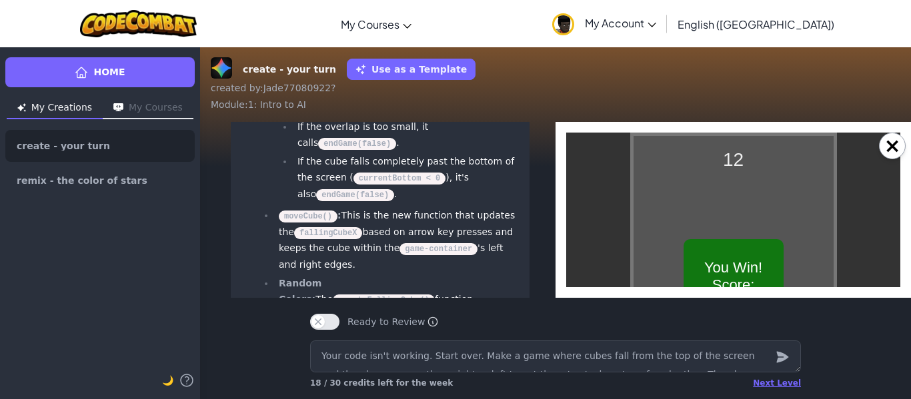
click at [721, 274] on div "You Win! Score: 12 Click to Restart!" at bounding box center [733, 302] width 100 height 127
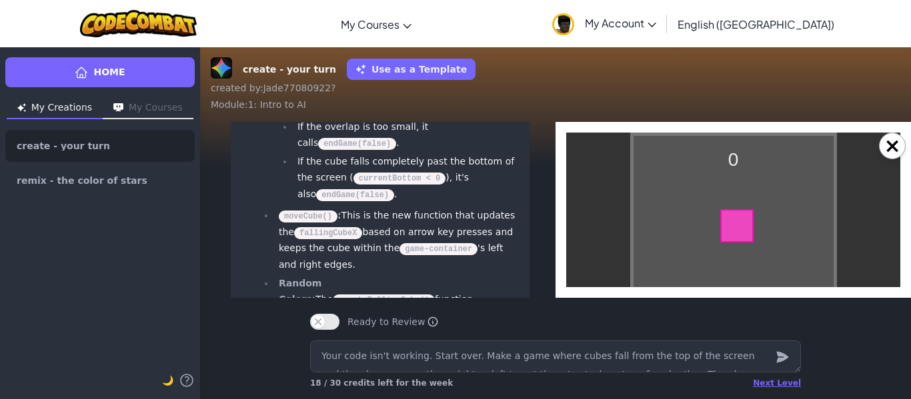
click at [740, 218] on div "0 Click or Press Spacebar to Start! Use Left/Right Arrows to Move. You Win! Sco…" at bounding box center [733, 303] width 207 height 340
click at [727, 238] on div "0 Click or Press Spacebar to Start! Use Left/Right Arrows to Move. You Win! Sco…" at bounding box center [733, 303] width 207 height 340
drag, startPoint x: 710, startPoint y: 229, endPoint x: 709, endPoint y: 239, distance: 10.0
click at [709, 239] on div "1 Click or Press Spacebar to Start! Use Left/Right Arrows to Move. You Win! Sco…" at bounding box center [733, 303] width 207 height 340
drag, startPoint x: 715, startPoint y: 237, endPoint x: 738, endPoint y: 274, distance: 43.7
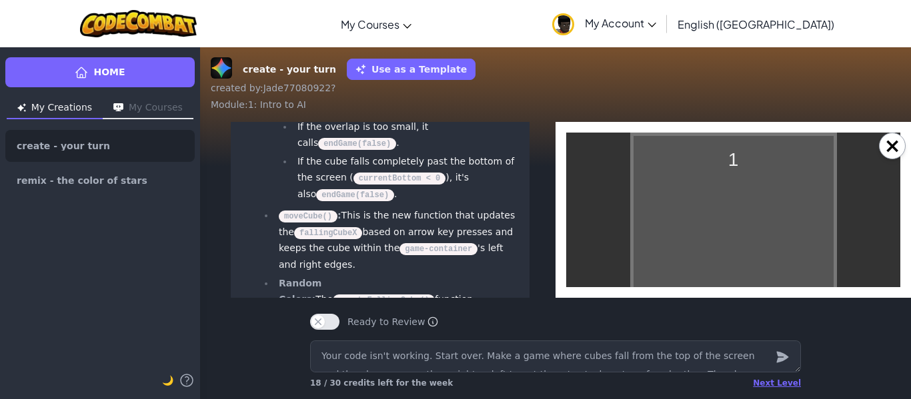
click at [738, 274] on div "1 Click or Press Spacebar to Start! Use Left/Right Arrows to Move. You Win! Sco…" at bounding box center [733, 303] width 207 height 340
drag, startPoint x: 735, startPoint y: 195, endPoint x: 737, endPoint y: 203, distance: 8.1
click at [737, 203] on div at bounding box center [736, 191] width 33 height 33
click at [734, 222] on div at bounding box center [736, 223] width 33 height 33
click at [734, 222] on div at bounding box center [736, 229] width 33 height 33
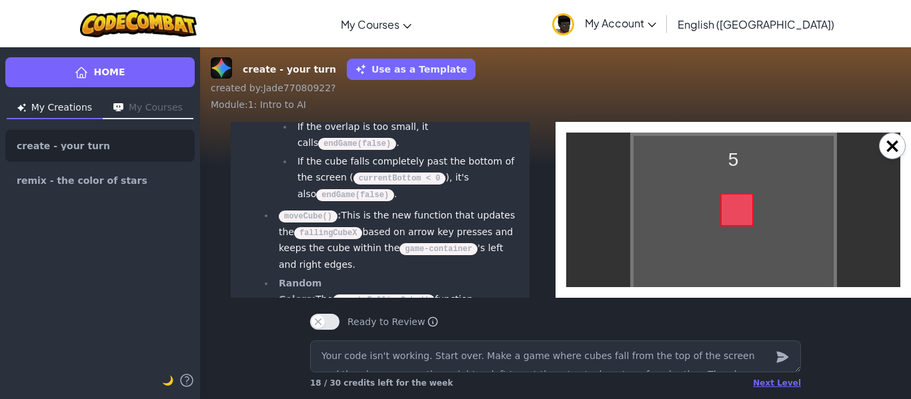
click at [734, 222] on div "5 Click or Press Spacebar to Start! Use Left/Right Arrows to Move. You Win! Sco…" at bounding box center [733, 303] width 207 height 340
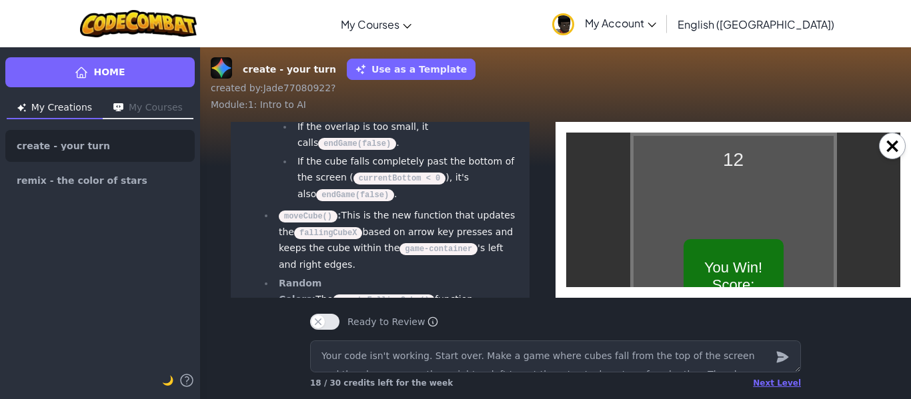
click at [735, 256] on div "You Win! Score: 12 Click to Restart!" at bounding box center [733, 302] width 100 height 127
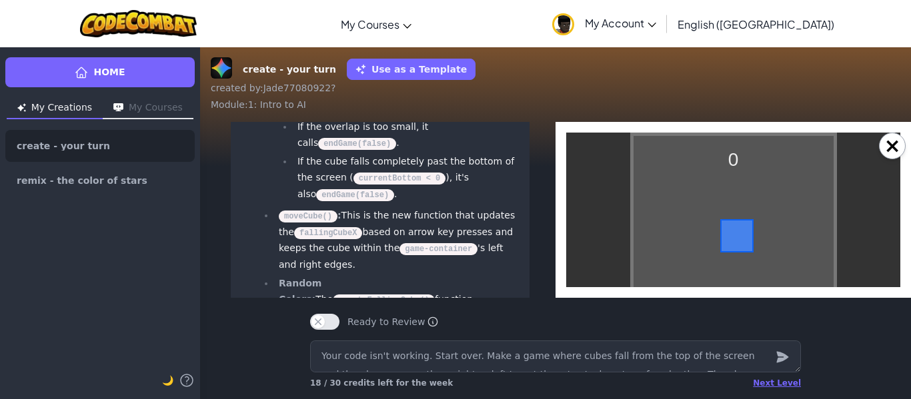
click at [735, 249] on div at bounding box center [736, 235] width 33 height 33
click at [739, 225] on div at bounding box center [736, 231] width 33 height 33
click at [723, 195] on div "2 Click or Press Spacebar to Start! Use Left/Right Arrows to Move. You Win! Sco…" at bounding box center [733, 303] width 207 height 340
click at [728, 202] on div "3 Click or Press Spacebar to Start! Use Left/Right Arrows to Move. You Win! Sco…" at bounding box center [733, 303] width 207 height 340
click at [729, 211] on div at bounding box center [736, 209] width 33 height 33
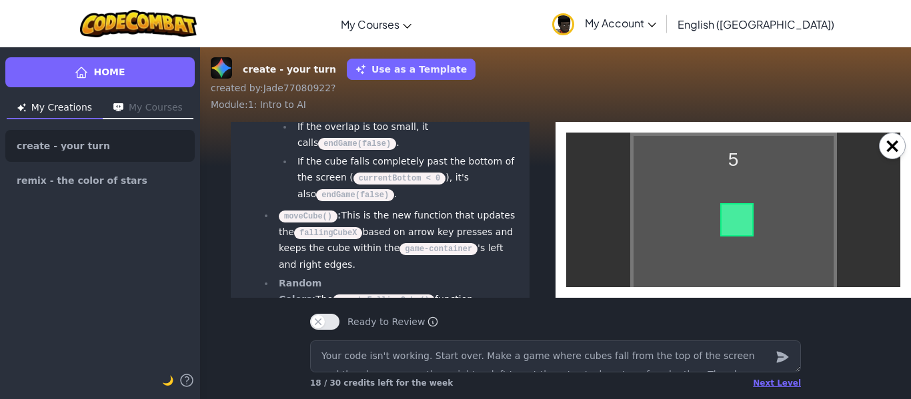
click at [729, 216] on div at bounding box center [736, 219] width 33 height 33
click at [729, 216] on div at bounding box center [736, 201] width 33 height 33
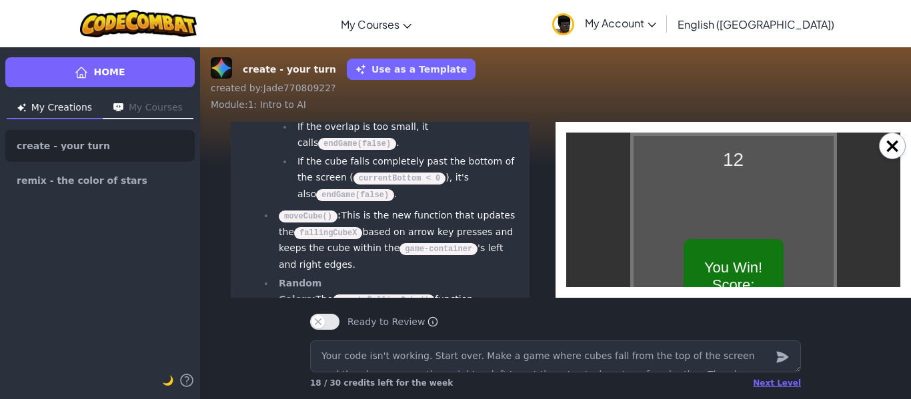
click at [755, 253] on div "You Win! Score: 12 Click to Restart!" at bounding box center [733, 302] width 100 height 127
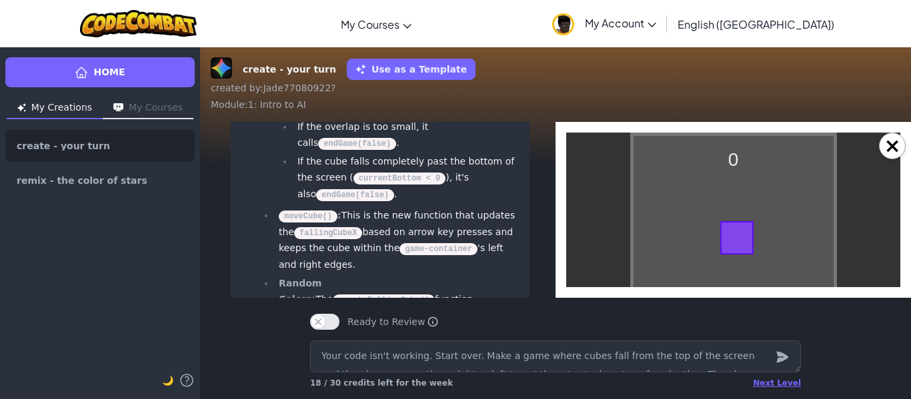
drag, startPoint x: 714, startPoint y: 276, endPoint x: 721, endPoint y: 274, distance: 7.6
click at [721, 274] on div "0 Click or Press Spacebar to Start! Use Left/Right Arrows to Move. You Win! Sco…" at bounding box center [733, 303] width 207 height 340
click at [721, 274] on div at bounding box center [736, 267] width 33 height 33
drag, startPoint x: 703, startPoint y: 247, endPoint x: 729, endPoint y: 259, distance: 28.9
click at [728, 259] on div "1 Click or Press Spacebar to Start! Use Left/Right Arrows to Move. You Win! Sco…" at bounding box center [733, 303] width 207 height 340
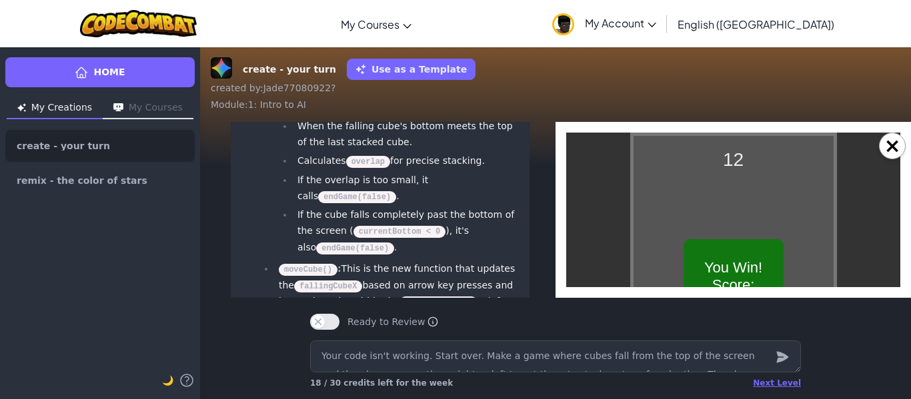
scroll to position [-150, 15]
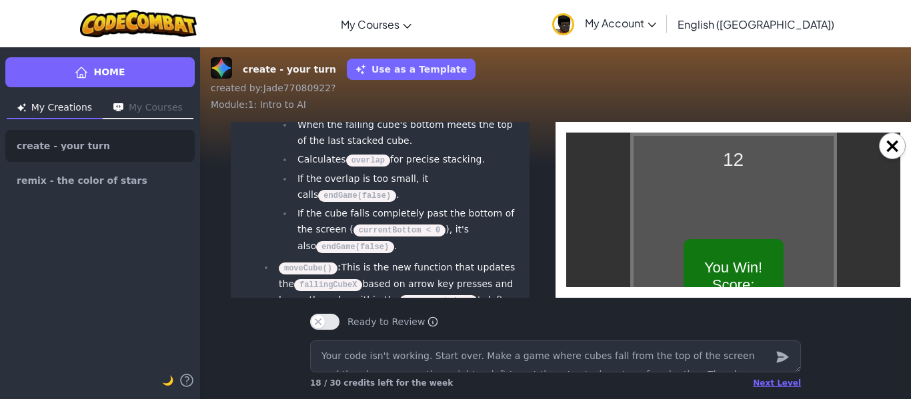
click at [729, 256] on div "You Win! Score: 12 Click to Restart!" at bounding box center [733, 302] width 100 height 127
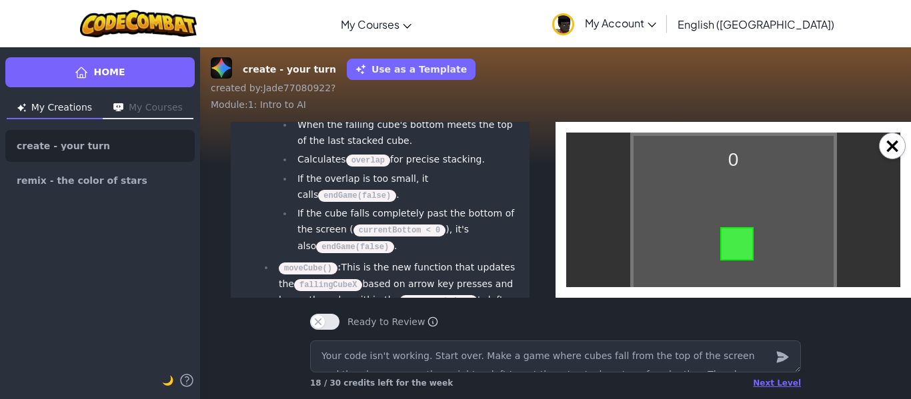
click at [729, 256] on div at bounding box center [736, 243] width 33 height 33
drag, startPoint x: 738, startPoint y: 249, endPoint x: 745, endPoint y: 284, distance: 35.4
click at [741, 265] on div "1 Click or Press Spacebar to Start! Use Left/Right Arrows to Move. You Win! Sco…" at bounding box center [733, 303] width 207 height 340
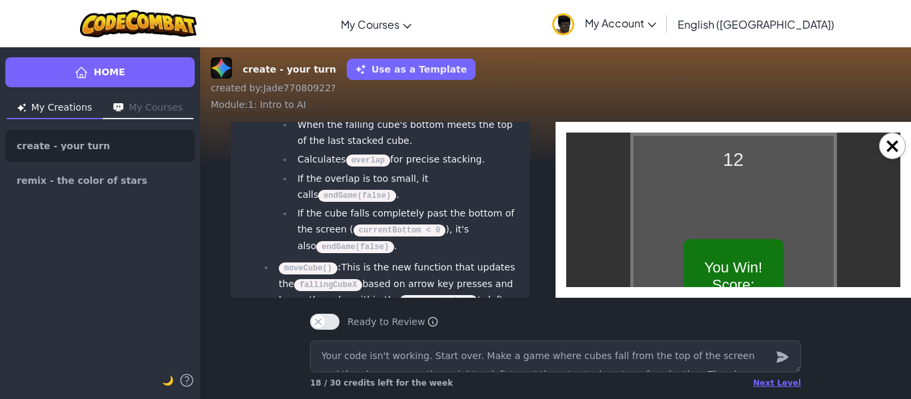
scroll to position [-157, 15]
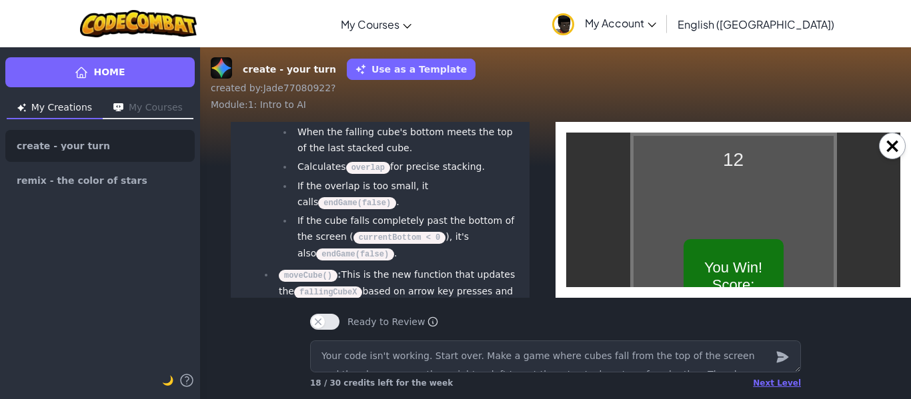
drag, startPoint x: 743, startPoint y: 203, endPoint x: 740, endPoint y: 157, distance: 46.1
click at [745, 195] on div "12 Click or Press Spacebar to Start! Use Left/Right Arrows to Move. You Win! Sc…" at bounding box center [733, 303] width 207 height 340
drag, startPoint x: 762, startPoint y: 183, endPoint x: 749, endPoint y: 217, distance: 36.3
click at [756, 206] on div "12 Click or Press Spacebar to Start! Use Left/Right Arrows to Move. You Win! Sc…" at bounding box center [733, 303] width 207 height 340
click at [731, 281] on div "You Win! Score: 12 Click to Restart!" at bounding box center [733, 302] width 100 height 127
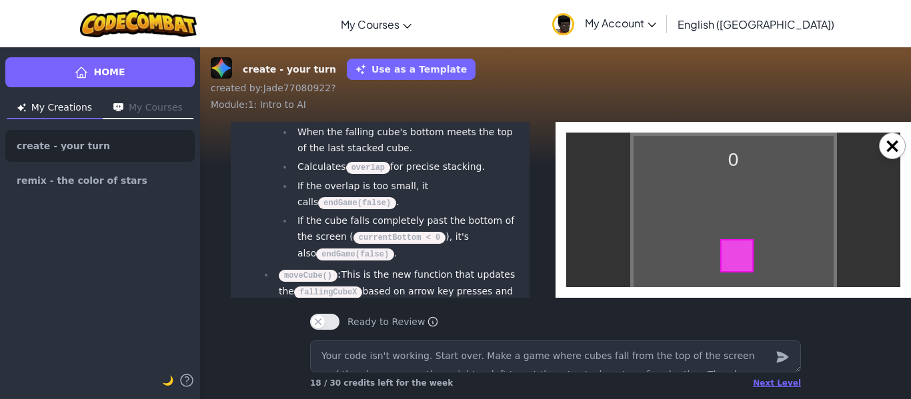
click at [732, 255] on div "0 Click or Press Spacebar to Start! Use Left/Right Arrows to Move. You Win! Sco…" at bounding box center [733, 303] width 207 height 340
drag, startPoint x: 708, startPoint y: 261, endPoint x: 733, endPoint y: 267, distance: 25.2
click at [732, 267] on div "1 Click or Press Spacebar to Start! Use Left/Right Arrows to Move. You Win! Sco…" at bounding box center [733, 303] width 207 height 340
click at [733, 267] on div "1 Click or Press Spacebar to Start! Use Left/Right Arrows to Move. You Win! Sco…" at bounding box center [733, 303] width 207 height 340
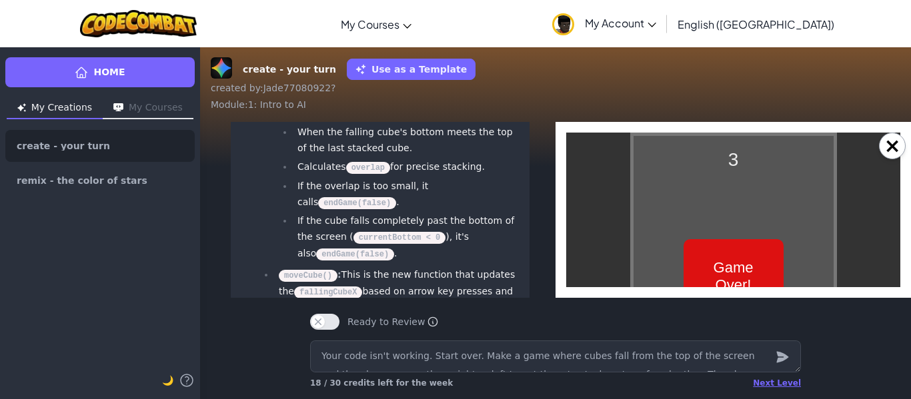
click at [684, 286] on div "Game Over! Score: 3 Click to Restart!" at bounding box center [733, 302] width 100 height 127
click at [741, 257] on div "Game Over! Score: 1 Click to Restart!" at bounding box center [733, 302] width 100 height 127
click at [762, 284] on div "Game Over! Score: 0 Click to Restart!" at bounding box center [733, 302] width 100 height 127
click at [777, 257] on div "Game Over! Score: 0 Click to Restart!" at bounding box center [733, 302] width 100 height 127
click at [761, 271] on div "Game Over! Score: 0 Click to Restart!" at bounding box center [733, 302] width 100 height 127
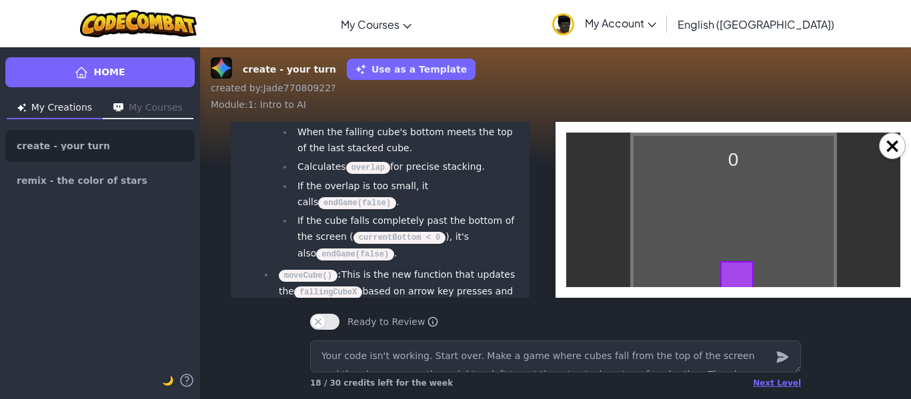
click at [733, 216] on div "0 Click or Press Spacebar to Start! Use Left/Right Arrows to Move. Game Over! S…" at bounding box center [733, 303] width 207 height 340
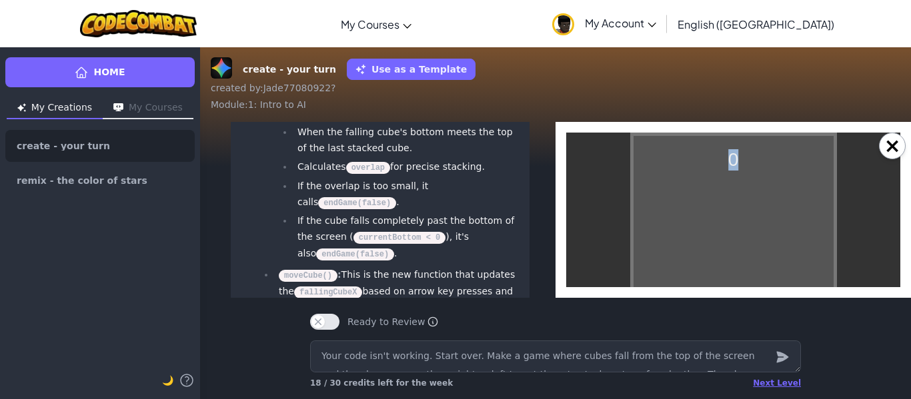
click at [733, 216] on div "0 Click or Press Spacebar to Start! Use Left/Right Arrows to Move. Game Over! S…" at bounding box center [733, 303] width 207 height 340
click at [733, 216] on div "1 Click or Press Spacebar to Start! Use Left/Right Arrows to Move. Game Over! S…" at bounding box center [733, 303] width 207 height 340
click at [749, 227] on div at bounding box center [736, 215] width 33 height 33
drag, startPoint x: 719, startPoint y: 222, endPoint x: 635, endPoint y: 215, distance: 84.3
click at [634, 217] on div "1 Click or Press Spacebar to Start! Use Left/Right Arrows to Move. Game Over! S…" at bounding box center [733, 303] width 207 height 340
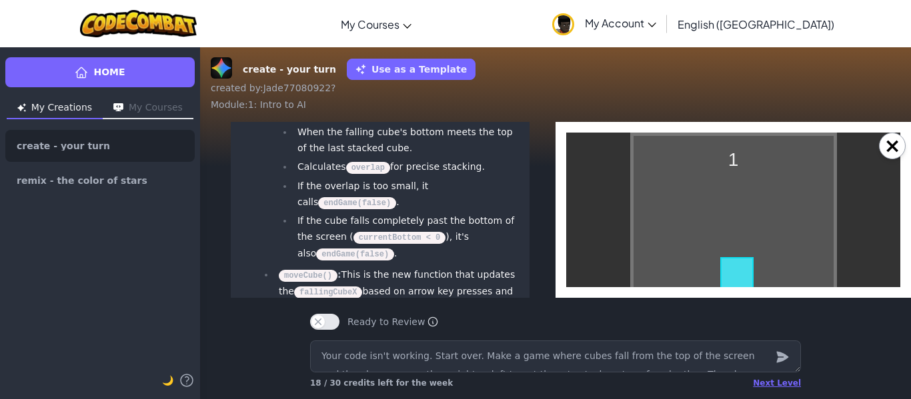
drag, startPoint x: 635, startPoint y: 215, endPoint x: 737, endPoint y: 221, distance: 102.9
click at [653, 215] on div "1 Click or Press Spacebar to Start! Use Left/Right Arrows to Move. Game Over! S…" at bounding box center [733, 303] width 207 height 340
click at [735, 223] on div "1 Click or Press Spacebar to Start! Use Left/Right Arrows to Move. Game Over! S…" at bounding box center [733, 303] width 207 height 340
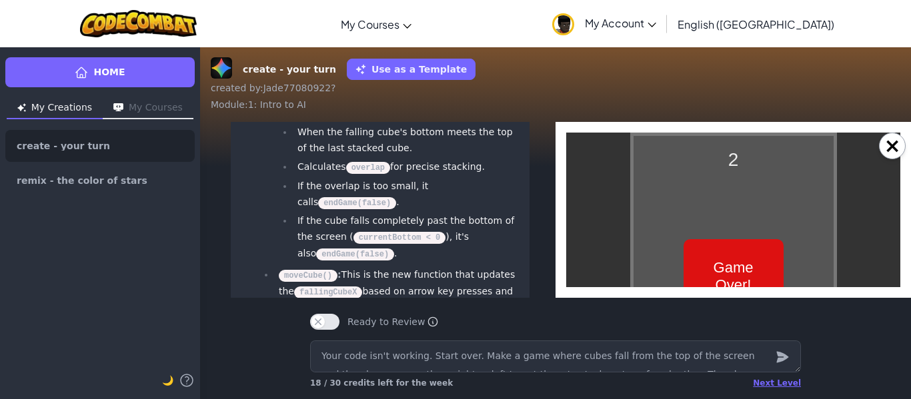
drag, startPoint x: 1322, startPoint y: 421, endPoint x: 756, endPoint y: 263, distance: 587.1
click at [744, 278] on div "Game Over! Score: 2 Click to Restart!" at bounding box center [733, 302] width 100 height 127
click at [736, 258] on div "Game Over! Score: 0 Click to Restart!" at bounding box center [733, 302] width 100 height 127
click at [771, 273] on div "Game Over! Score: 0 Click to Restart!" at bounding box center [733, 302] width 100 height 127
click at [732, 258] on div "Game Over! Score: 0 Click to Restart!" at bounding box center [733, 302] width 100 height 127
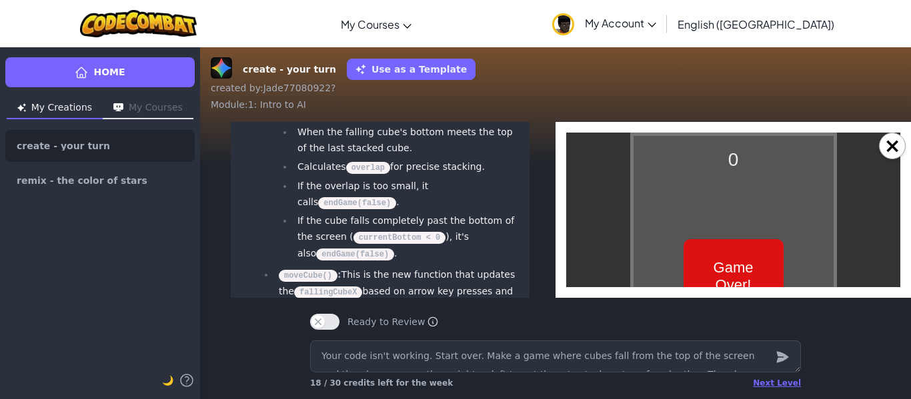
click at [767, 268] on div "Game Over! Score: 0 Click to Restart!" at bounding box center [733, 302] width 100 height 127
drag, startPoint x: 778, startPoint y: 265, endPoint x: 749, endPoint y: 283, distance: 34.4
click at [763, 275] on div "Game Over! Score: 0 Click to Restart!" at bounding box center [733, 302] width 100 height 127
click at [738, 273] on div "Game Over! Score: 0 Click to Restart!" at bounding box center [733, 302] width 100 height 127
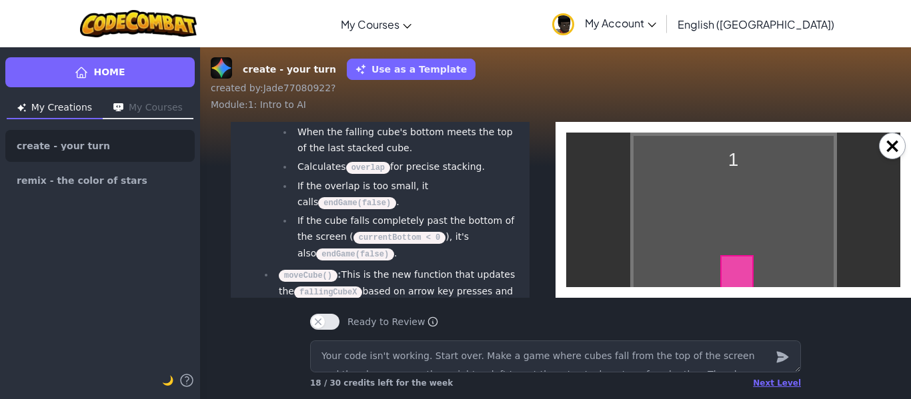
click at [749, 264] on div at bounding box center [736, 271] width 33 height 33
click at [733, 252] on div "2 Click or Press Spacebar to Start! Use Left/Right Arrows to Move. Game Over! S…" at bounding box center [733, 303] width 207 height 340
click at [736, 253] on div "3 Click or Press Spacebar to Start! Use Left/Right Arrows to Move. Game Over! S…" at bounding box center [733, 303] width 207 height 340
click at [737, 254] on div "4 Click or Press Spacebar to Start! Use Left/Right Arrows to Move. Game Over! S…" at bounding box center [733, 303] width 207 height 340
click at [735, 255] on div "6 Click or Press Spacebar to Start! Use Left/Right Arrows to Move. Game Over! S…" at bounding box center [733, 303] width 207 height 340
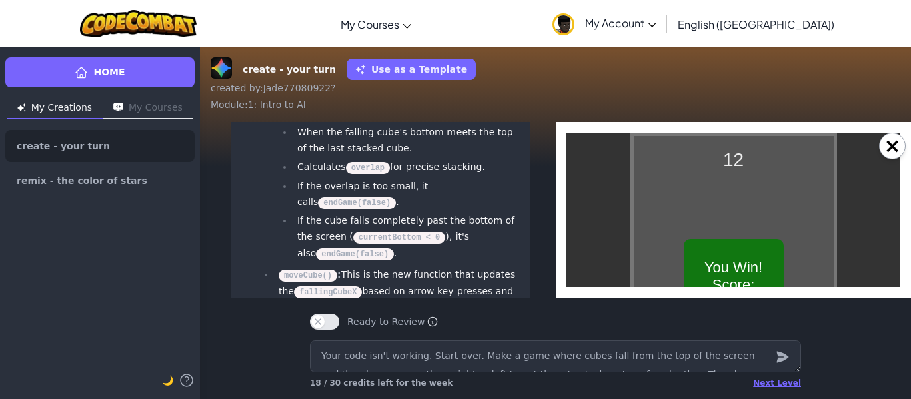
click at [733, 257] on div "You Win! Score: 12 Click to Restart!" at bounding box center [733, 302] width 100 height 127
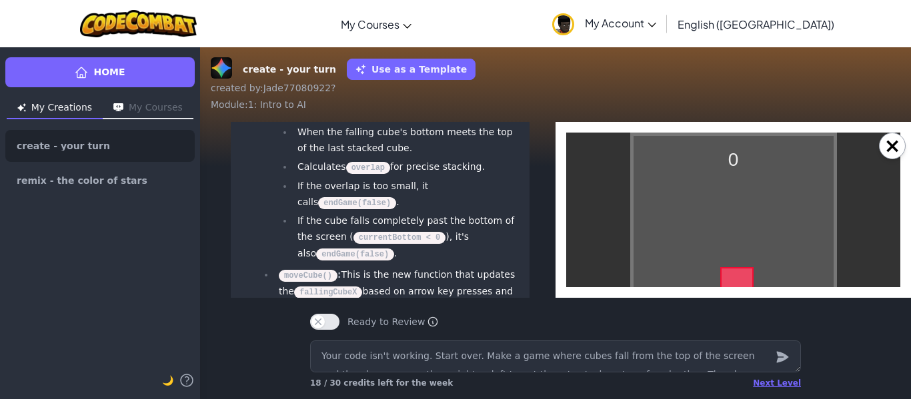
click at [734, 259] on div "0 Click or Press Spacebar to Start! Use Left/Right Arrows to Move. You Win! Sco…" at bounding box center [733, 303] width 207 height 340
click at [735, 272] on div "1 Click or Press Spacebar to Start! Use Left/Right Arrows to Move. You Win! Sco…" at bounding box center [733, 303] width 207 height 340
click at [740, 279] on div "2 Click or Press Spacebar to Start! Use Left/Right Arrows to Move. You Win! Sco…" at bounding box center [733, 303] width 207 height 340
click at [739, 255] on div "3 Click or Press Spacebar to Start! Use Left/Right Arrows to Move. You Win! Sco…" at bounding box center [733, 303] width 207 height 340
click at [741, 257] on div "4 Click or Press Spacebar to Start! Use Left/Right Arrows to Move. You Win! Sco…" at bounding box center [733, 303] width 207 height 340
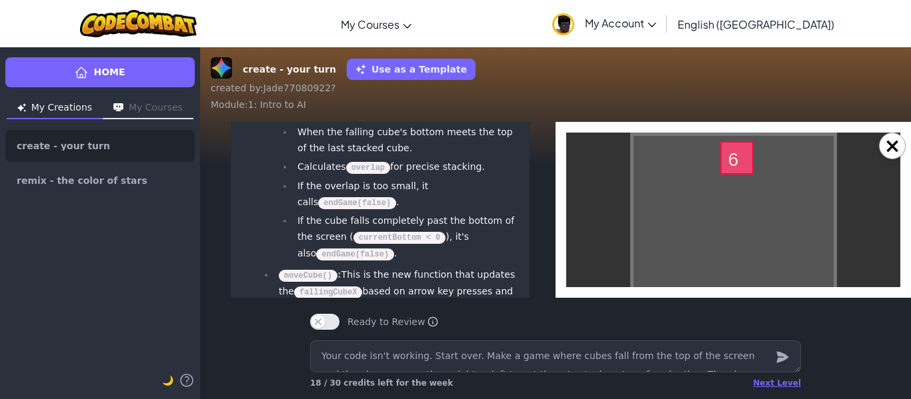
click at [741, 259] on div "6 Click or Press Spacebar to Start! Use Left/Right Arrows to Move. You Win! Sco…" at bounding box center [733, 303] width 207 height 340
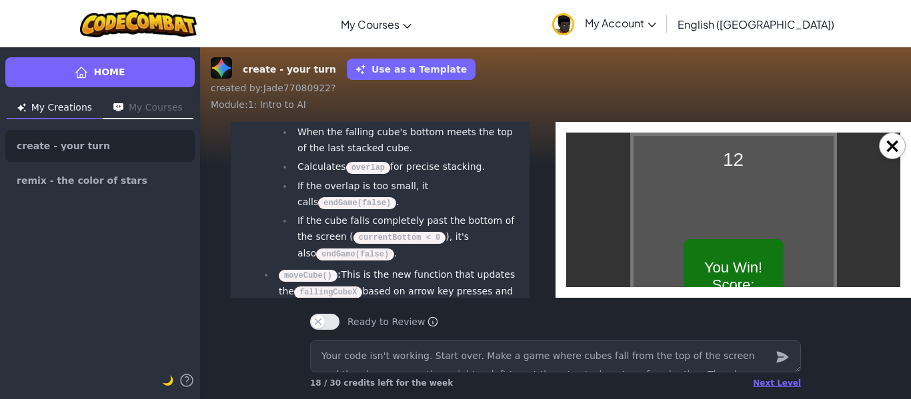
click at [741, 262] on div "12 Click or Press Spacebar to Start! Use Left/Right Arrows to Move. You Win! Sc…" at bounding box center [733, 303] width 207 height 340
click at [741, 265] on div "You Win! Score: 12 Click to Restart!" at bounding box center [733, 302] width 100 height 127
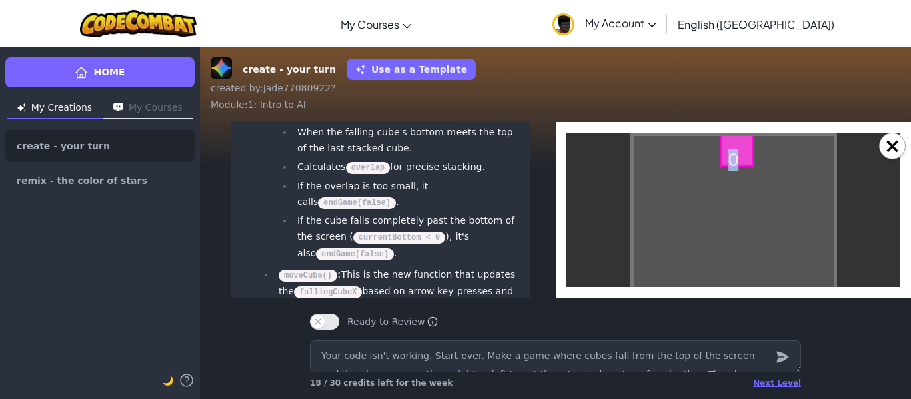
click at [741, 265] on div "0 Click or Press Spacebar to Start! Use Left/Right Arrows to Move. You Win! Sco…" at bounding box center [733, 303] width 207 height 340
click at [741, 257] on div at bounding box center [736, 239] width 33 height 33
click at [741, 265] on div "0 Click or Press Spacebar to Start! Use Left/Right Arrows to Move. You Win! Sco…" at bounding box center [733, 303] width 207 height 340
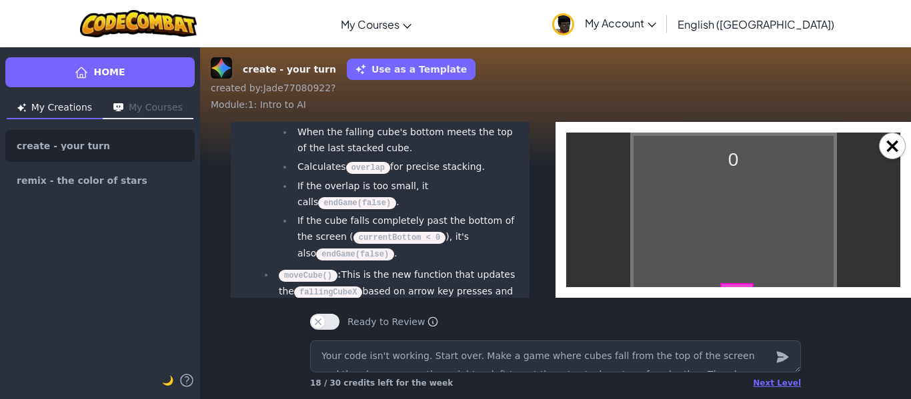
click at [741, 265] on div "0 Click or Press Spacebar to Start! Use Left/Right Arrows to Move. You Win! Sco…" at bounding box center [733, 303] width 207 height 340
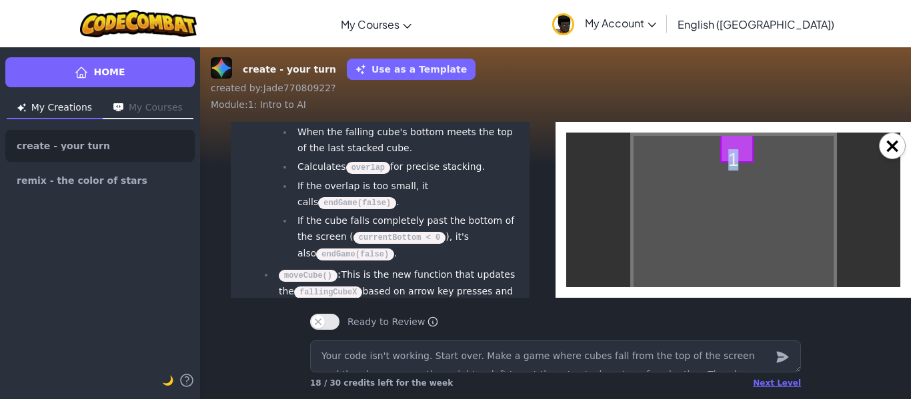
click at [741, 265] on div "1 Click or Press Spacebar to Start! Use Left/Right Arrows to Move. You Win! Sco…" at bounding box center [733, 303] width 207 height 340
click at [741, 253] on div at bounding box center [736, 235] width 33 height 33
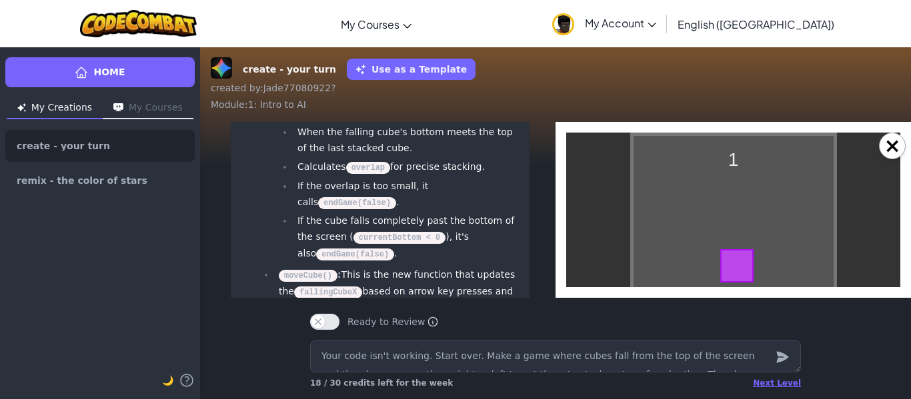
click at [741, 265] on div "1 Click or Press Spacebar to Start! Use Left/Right Arrows to Move. You Win! Sco…" at bounding box center [733, 303] width 207 height 340
click at [741, 265] on div "2 Click or Press Spacebar to Start! Use Left/Right Arrows to Move. You Win! Sco…" at bounding box center [733, 303] width 207 height 340
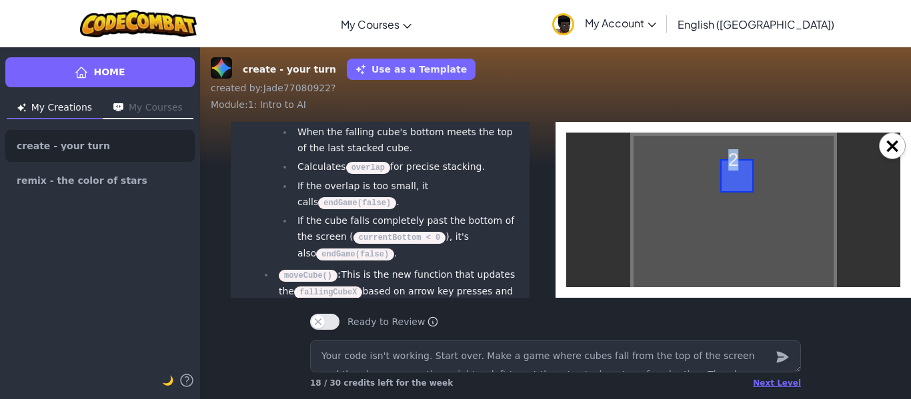
click at [741, 265] on div "2 Click or Press Spacebar to Start! Use Left/Right Arrows to Move. You Win! Sco…" at bounding box center [733, 303] width 207 height 340
click at [741, 255] on div at bounding box center [736, 237] width 33 height 33
click at [741, 265] on div "2 Click or Press Spacebar to Start! Use Left/Right Arrows to Move. You Win! Sco…" at bounding box center [733, 303] width 207 height 340
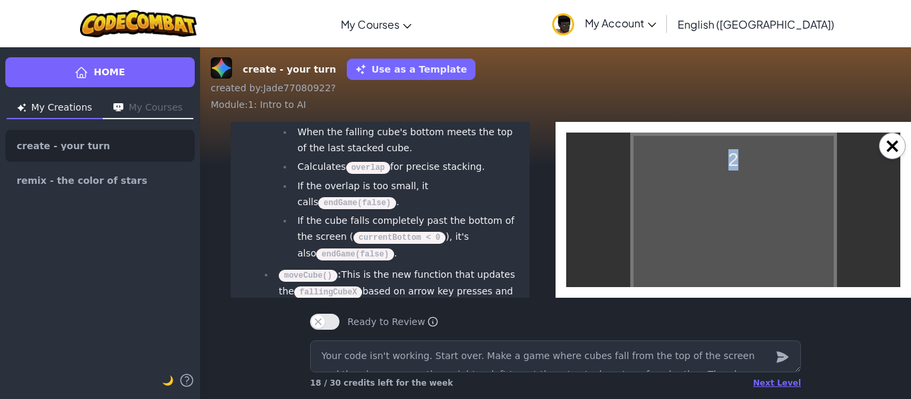
click at [741, 265] on div "2 Click or Press Spacebar to Start! Use Left/Right Arrows to Move. You Win! Sco…" at bounding box center [733, 303] width 207 height 340
click at [741, 265] on div "3 Click or Press Spacebar to Start! Use Left/Right Arrows to Move. You Win! Sco…" at bounding box center [733, 303] width 207 height 340
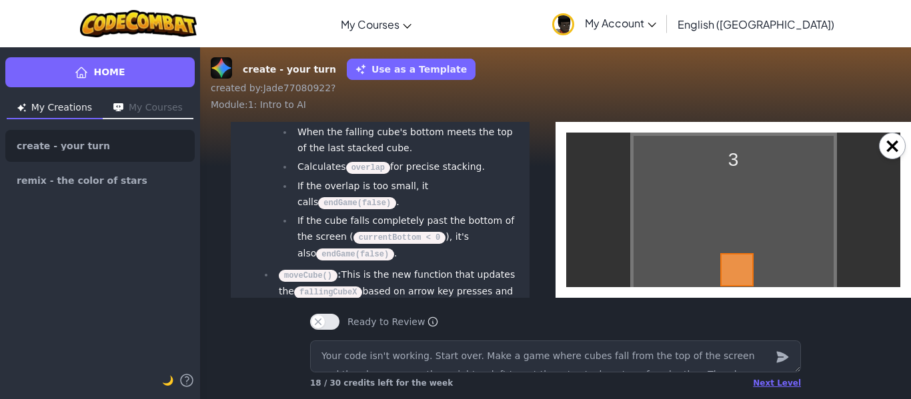
click at [741, 265] on div at bounding box center [736, 269] width 33 height 33
click at [741, 265] on div "3 Click or Press Spacebar to Start! Use Left/Right Arrows to Move. You Win! Sco…" at bounding box center [733, 303] width 207 height 340
click at [741, 265] on div "4 Click or Press Spacebar to Start! Use Left/Right Arrows to Move. You Win! Sco…" at bounding box center [733, 303] width 207 height 340
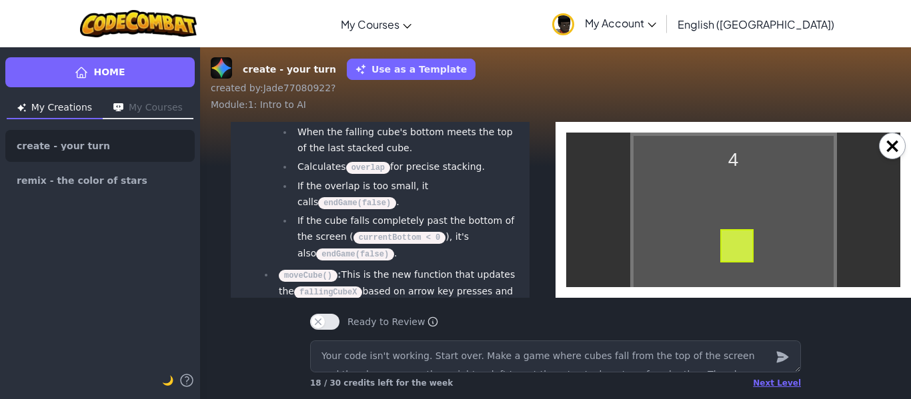
click at [741, 265] on div "4 Click or Press Spacebar to Start! Use Left/Right Arrows to Move. You Win! Sco…" at bounding box center [733, 303] width 207 height 340
click at [741, 265] on div at bounding box center [736, 275] width 33 height 33
click at [741, 265] on div "5 Click or Press Spacebar to Start! Use Left/Right Arrows to Move. You Win! Sco…" at bounding box center [733, 303] width 207 height 340
click at [742, 265] on div "5 Click or Press Spacebar to Start! Use Left/Right Arrows to Move. You Win! Sco…" at bounding box center [733, 303] width 207 height 340
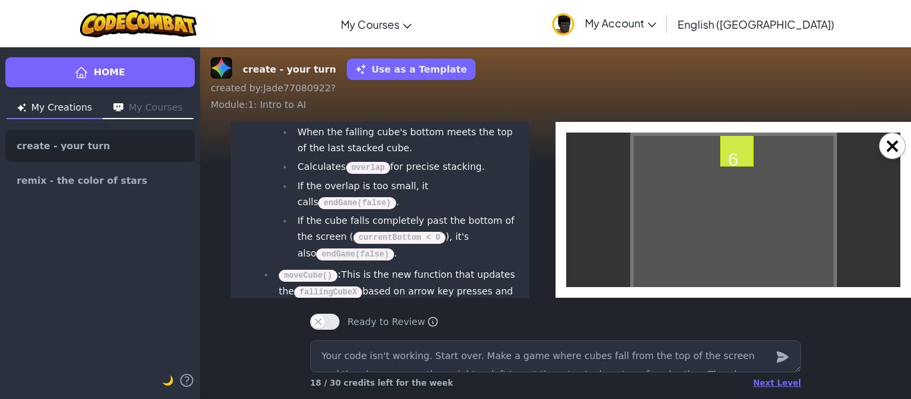
click at [743, 259] on div "6 Click or Press Spacebar to Start! Use Left/Right Arrows to Move. You Win! Sco…" at bounding box center [733, 303] width 207 height 340
click at [743, 259] on div "7 Click or Press Spacebar to Start! Use Left/Right Arrows to Move. You Win! Sco…" at bounding box center [733, 303] width 207 height 340
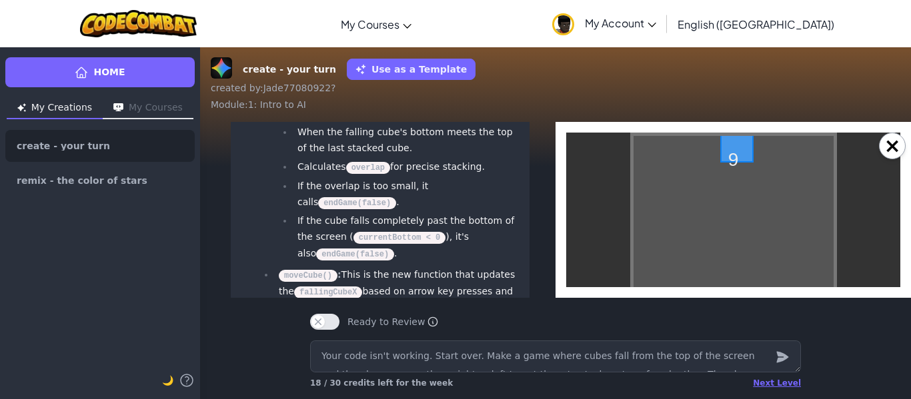
click at [566, 133] on div "You Win! Score: 12 Click to Restart!" at bounding box center [566, 133] width 0 height 0
click at [743, 259] on div "0 Click or Press Spacebar to Start! Use Left/Right Arrows to Move. You Win! Sco…" at bounding box center [733, 303] width 207 height 340
drag, startPoint x: 743, startPoint y: 259, endPoint x: 736, endPoint y: 243, distance: 17.6
click at [736, 243] on div "0 Click or Press Spacebar to Start! Use Left/Right Arrows to Move. You Win! Sco…" at bounding box center [733, 303] width 207 height 340
